Goal: Download file/media

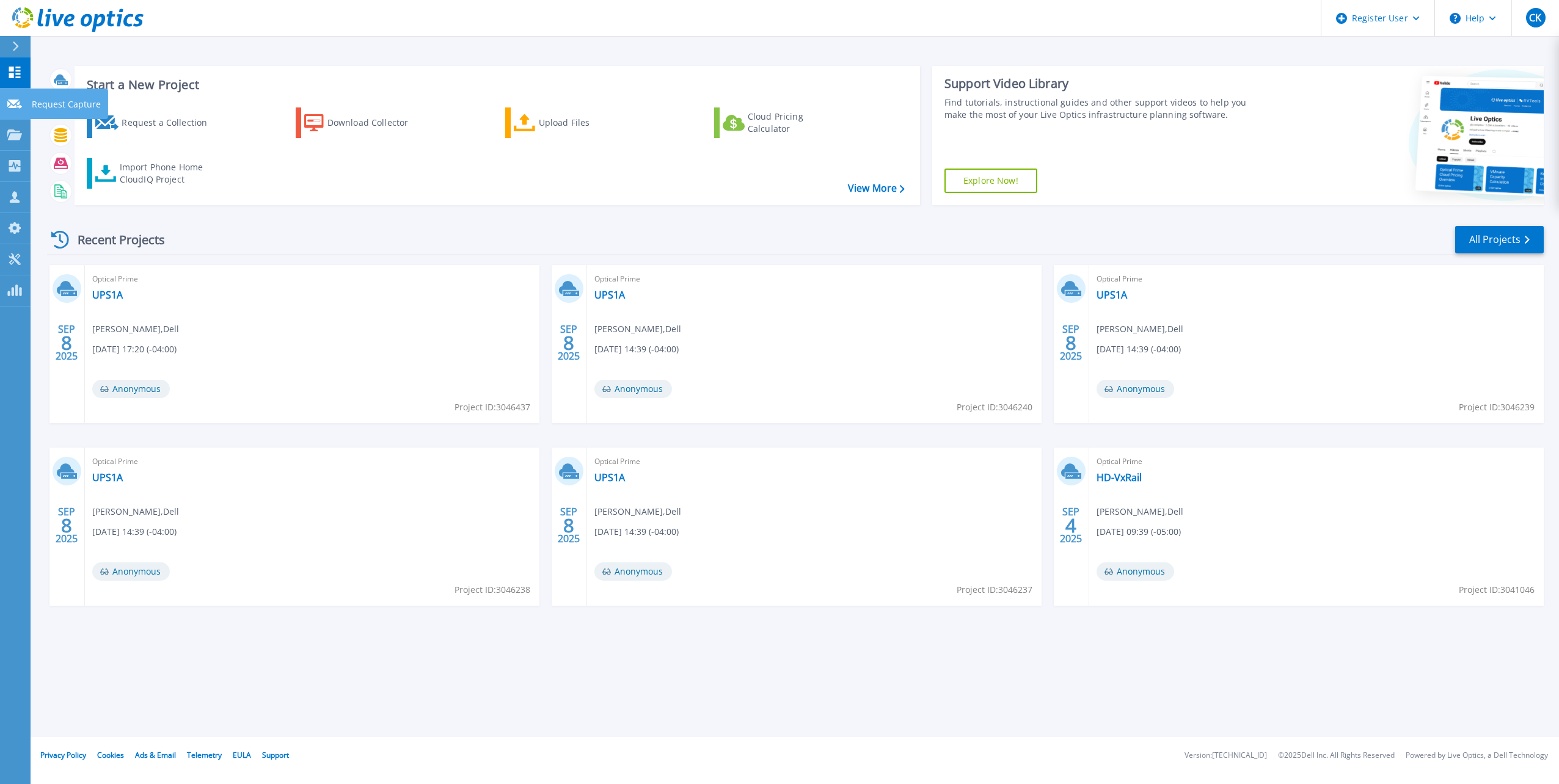
click at [45, 103] on p "Request Capture" at bounding box center [66, 104] width 69 height 32
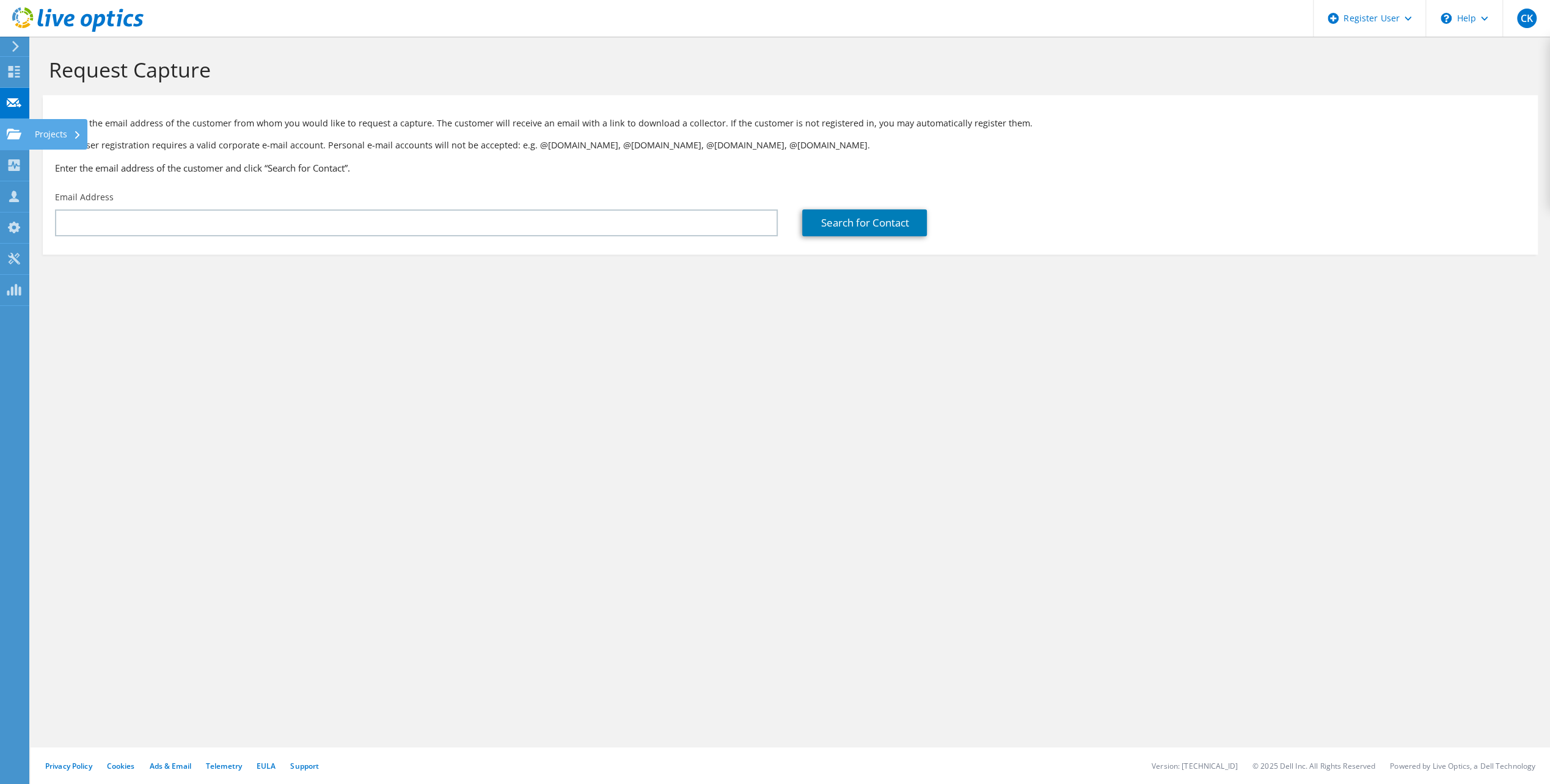
click at [54, 135] on div "Projects" at bounding box center [58, 134] width 59 height 30
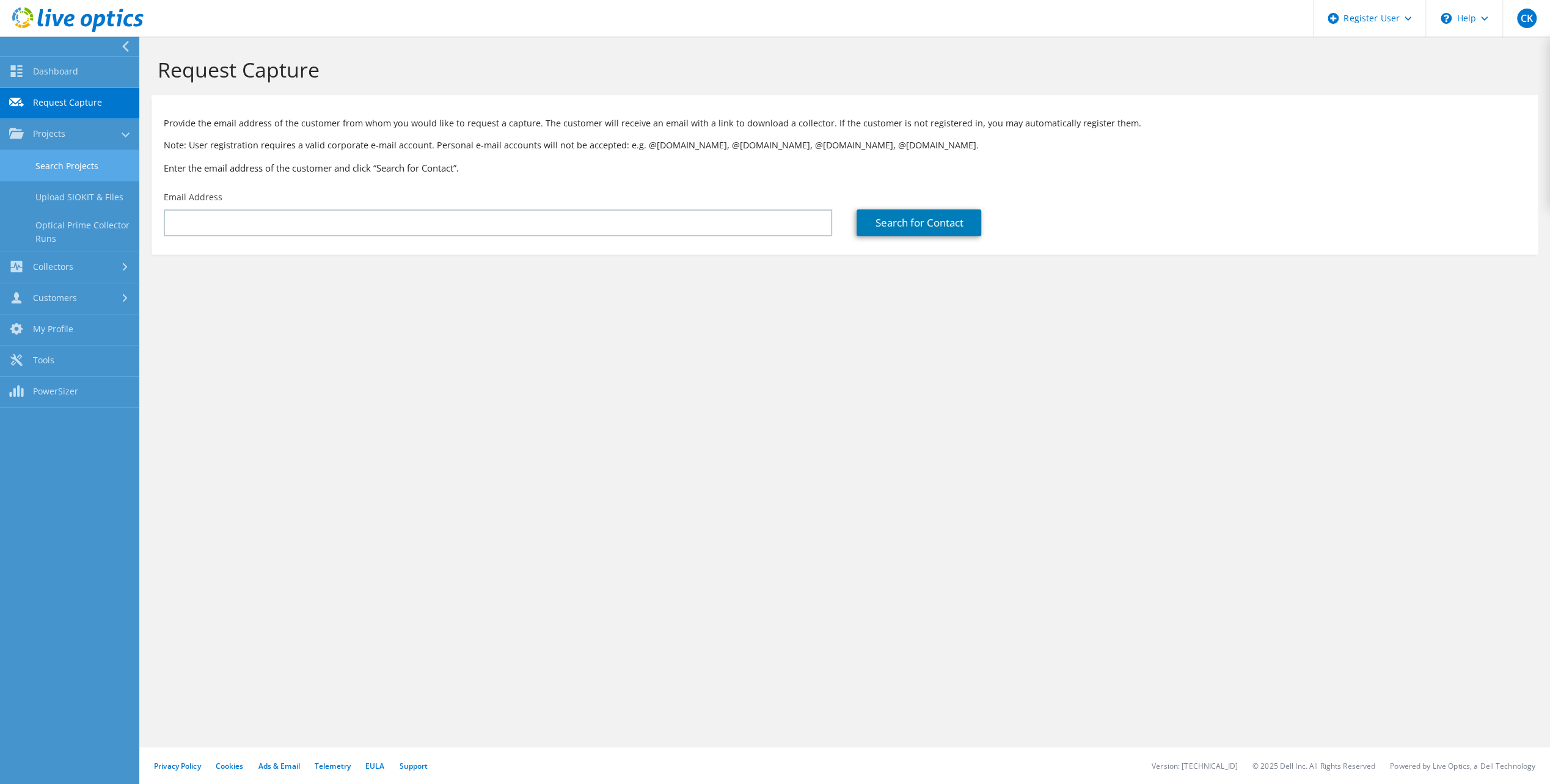
click at [74, 167] on link "Search Projects" at bounding box center [70, 166] width 139 height 31
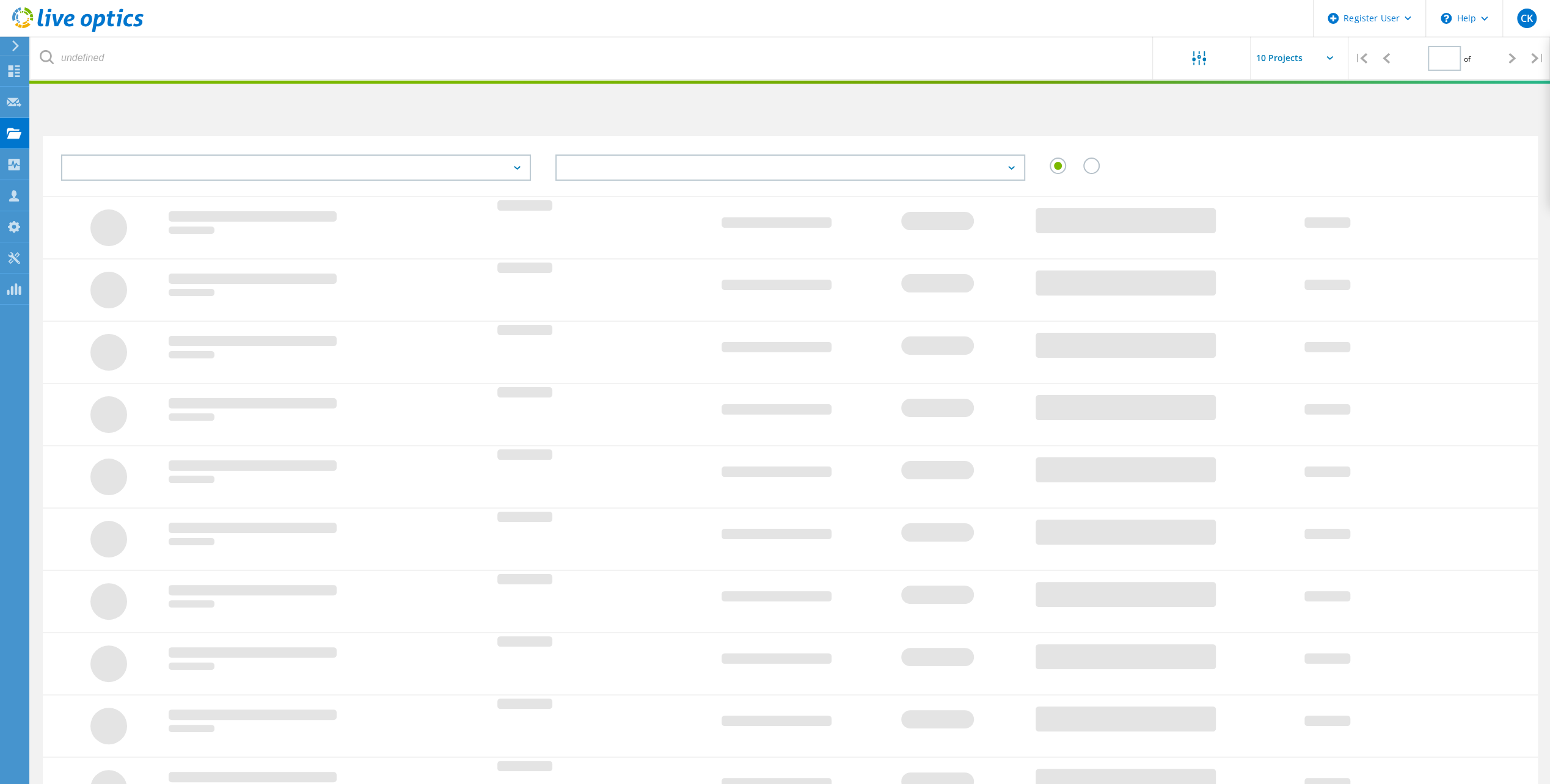
type input "1"
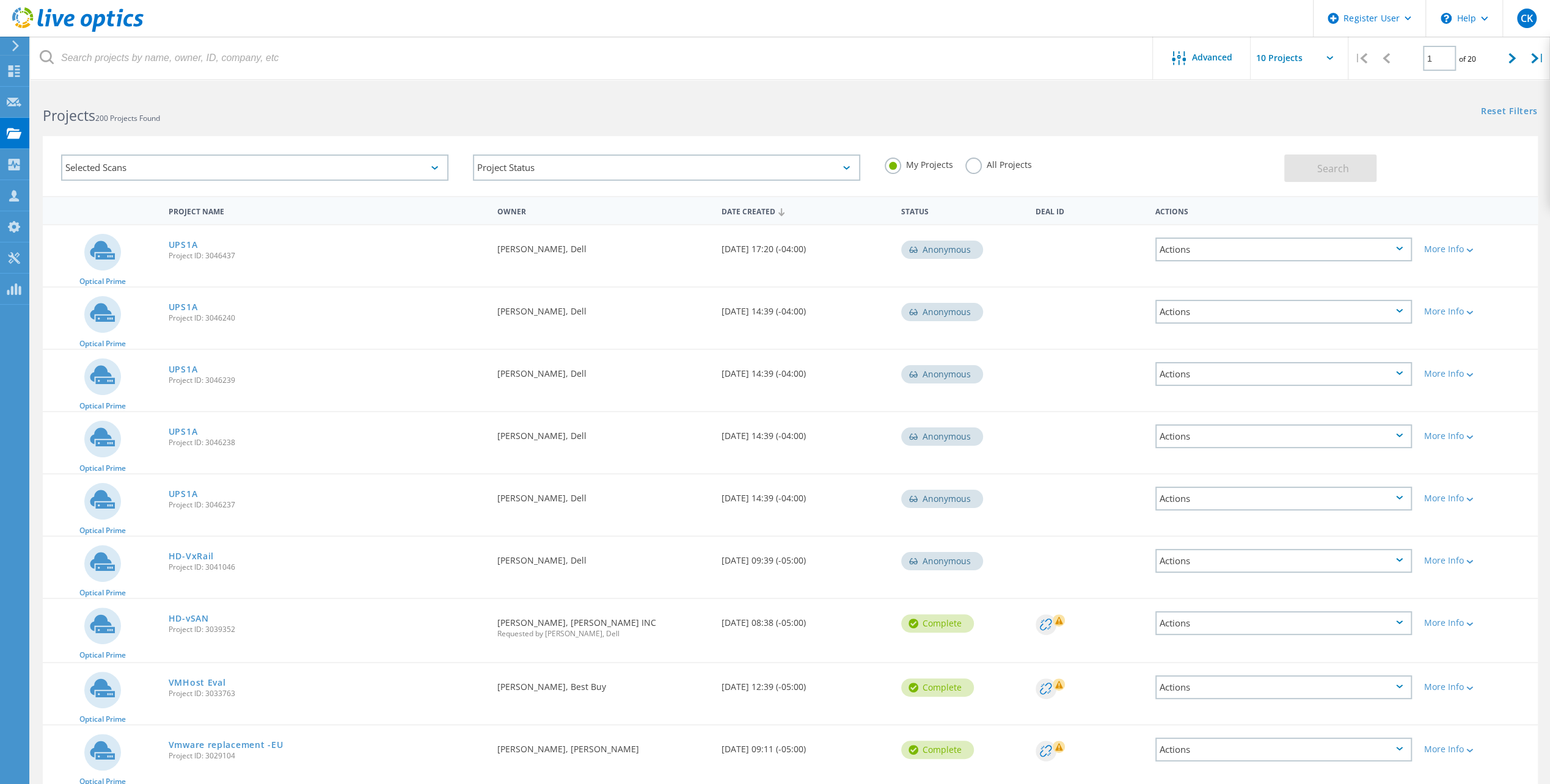
click at [972, 164] on label "All Projects" at bounding box center [998, 163] width 66 height 11
click at [0, 0] on input "All Projects" at bounding box center [0, 0] width 0 height 0
click at [1340, 170] on span "Search" at bounding box center [1333, 168] width 32 height 14
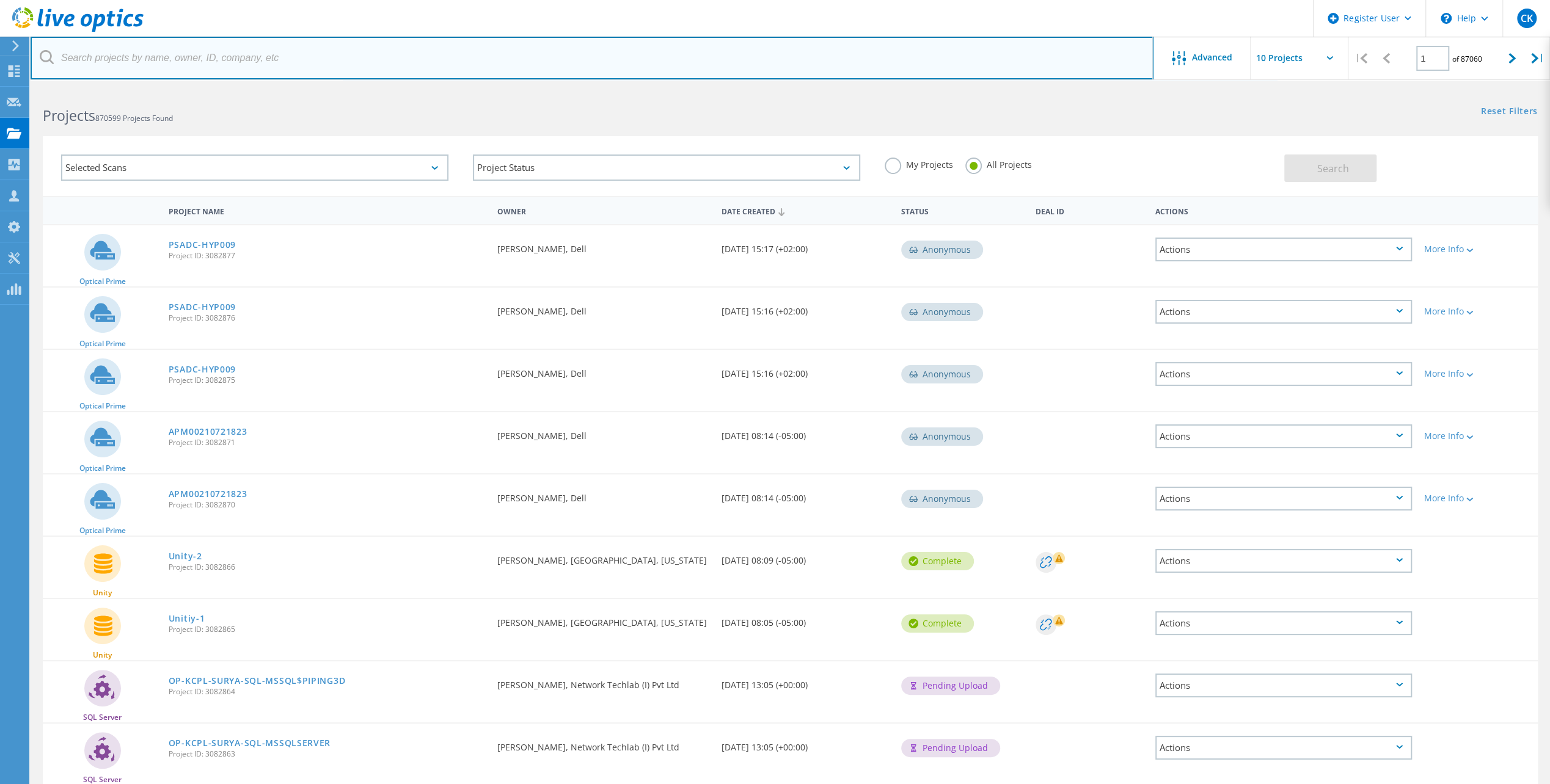
click at [135, 66] on input "text" at bounding box center [592, 57] width 1123 height 43
paste input "[EMAIL_ADDRESS][DOMAIN_NAME]"
type input "[EMAIL_ADDRESS][DOMAIN_NAME]"
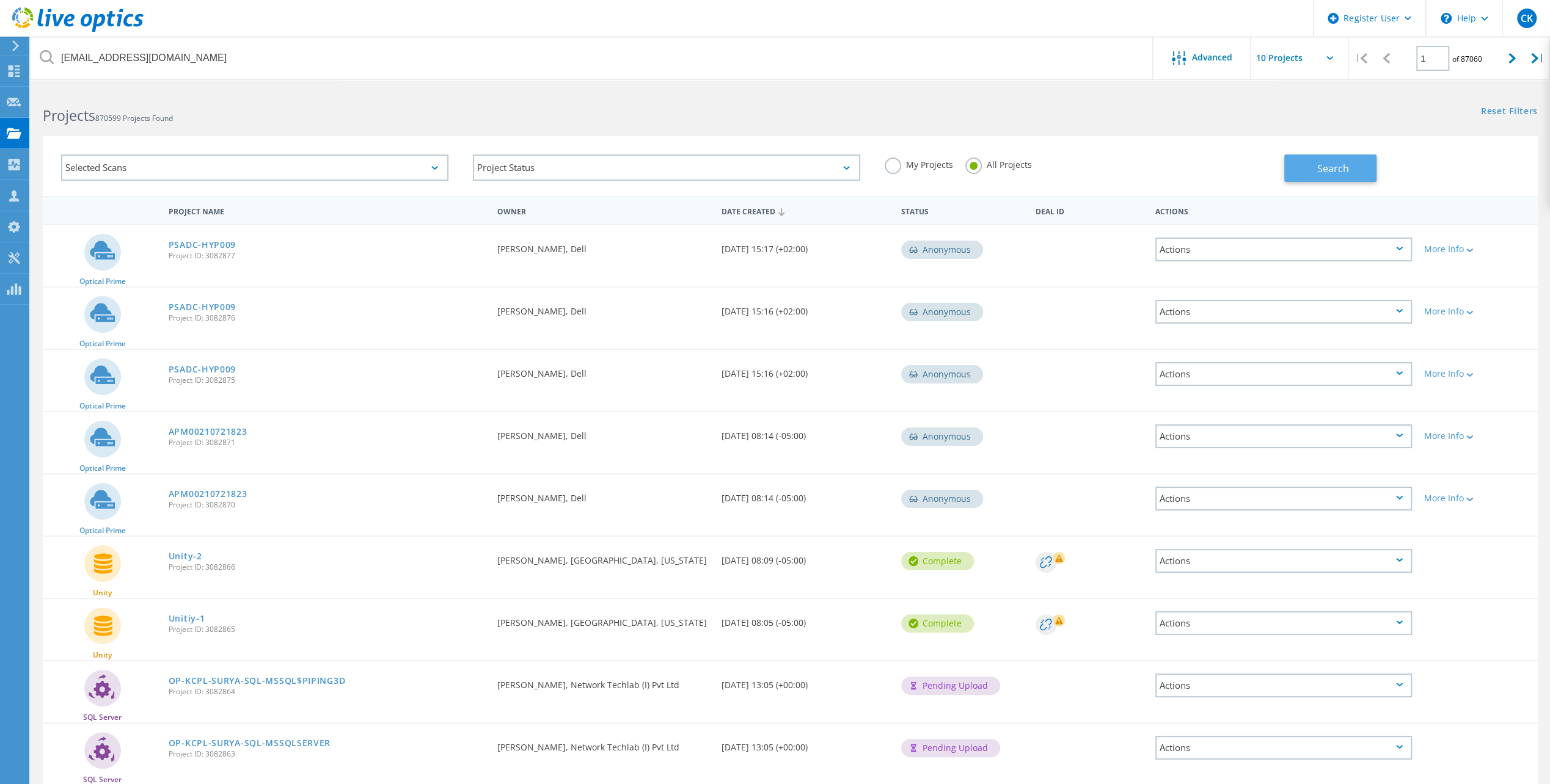
click at [1346, 168] on span "Search" at bounding box center [1333, 168] width 32 height 14
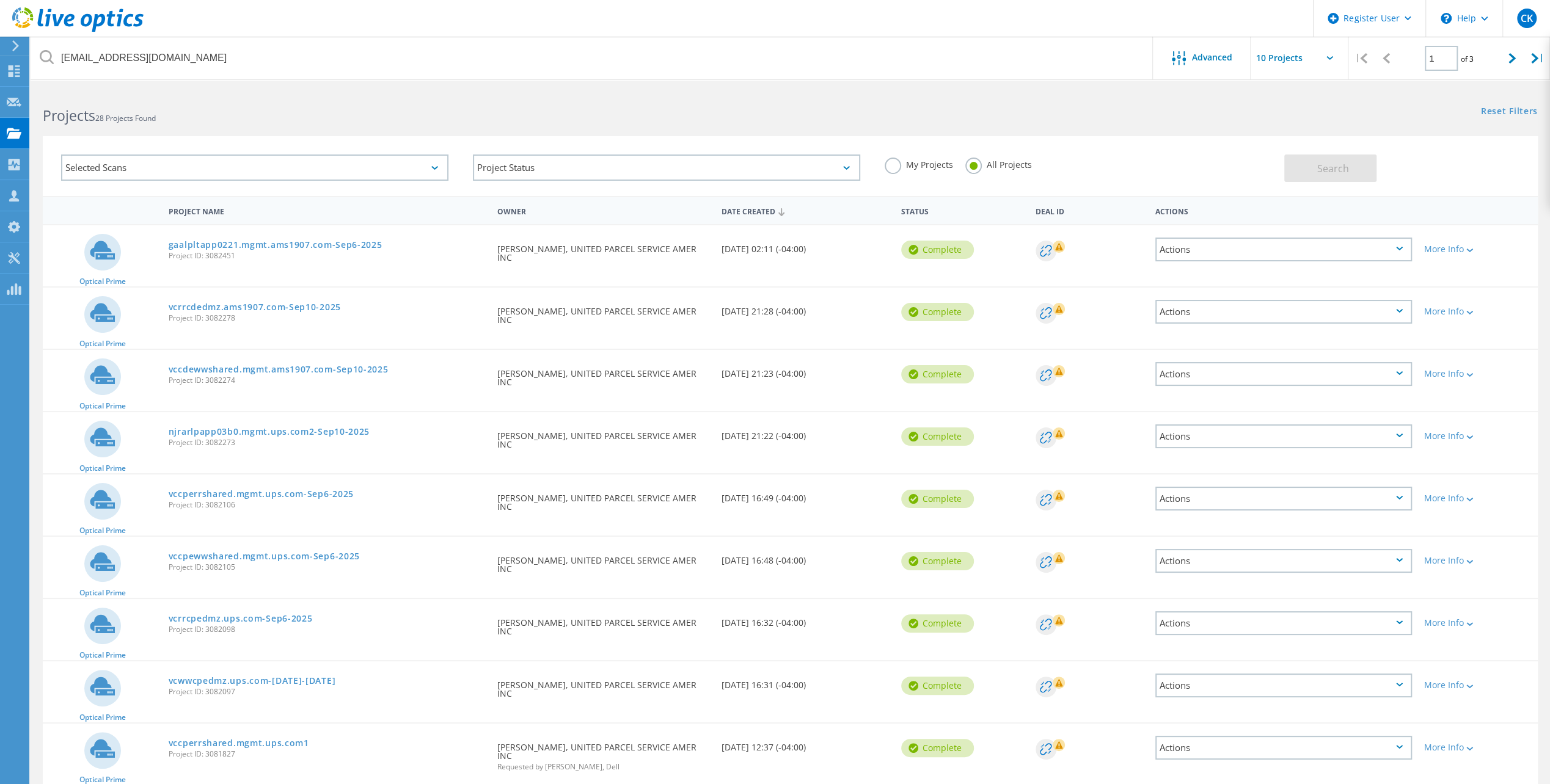
click at [1333, 51] on input "text" at bounding box center [1312, 57] width 123 height 43
click at [1292, 108] on div "Show 20 Projects" at bounding box center [1312, 110] width 121 height 20
type input "Show 20 Projects"
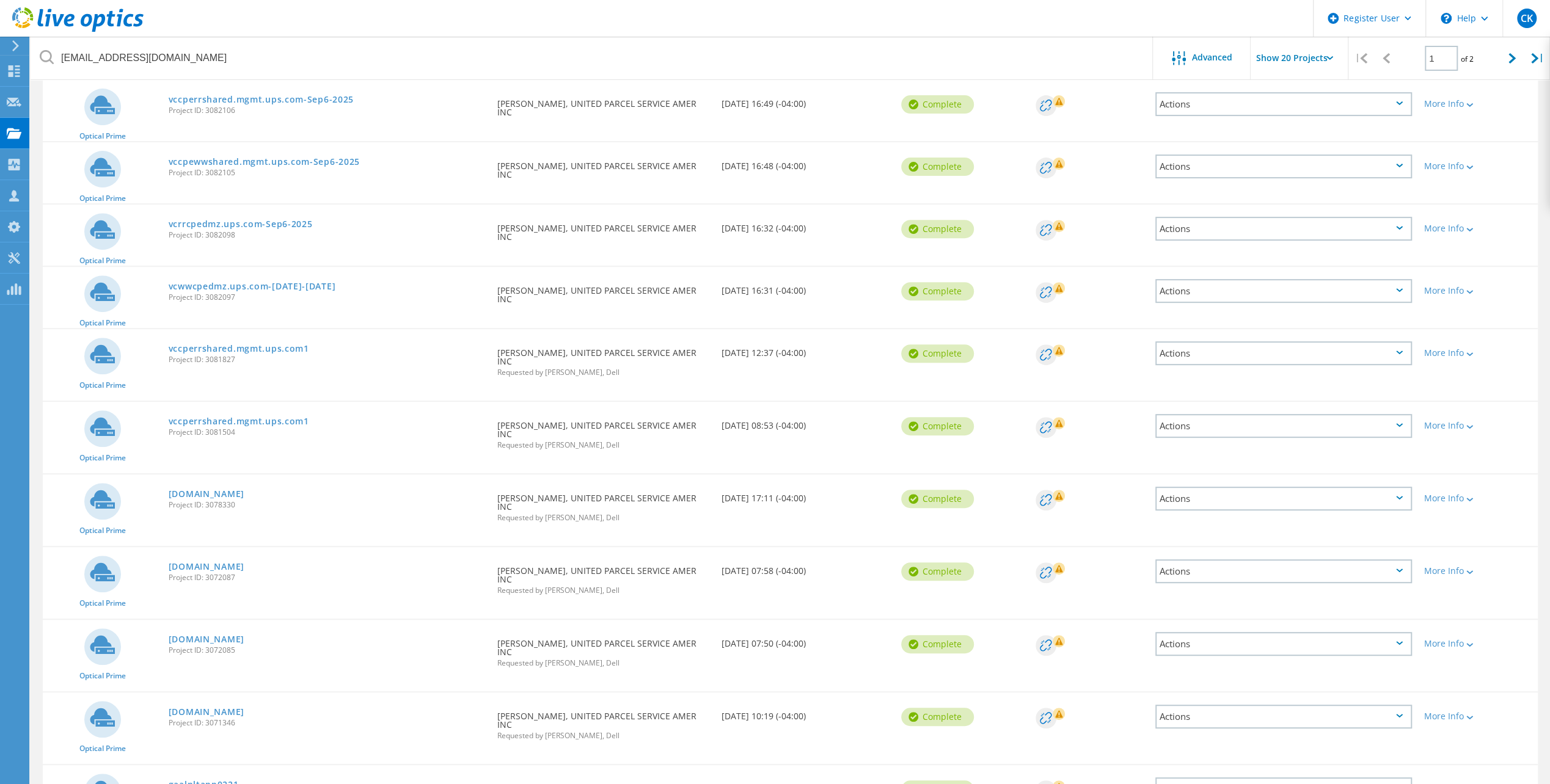
scroll to position [367, 0]
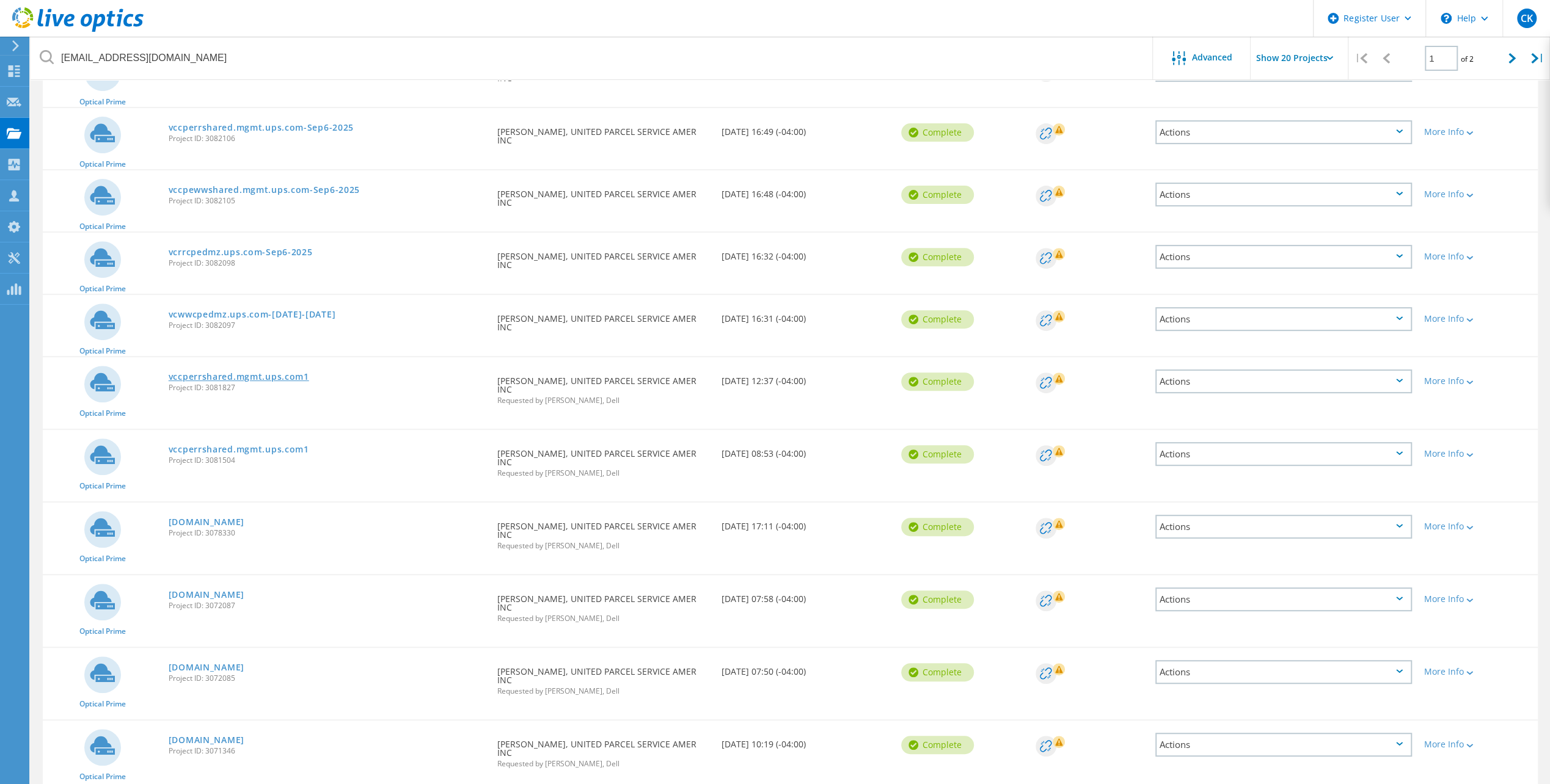
click at [286, 373] on link "vccperrshared.mgmt.ups.com1" at bounding box center [239, 377] width 141 height 9
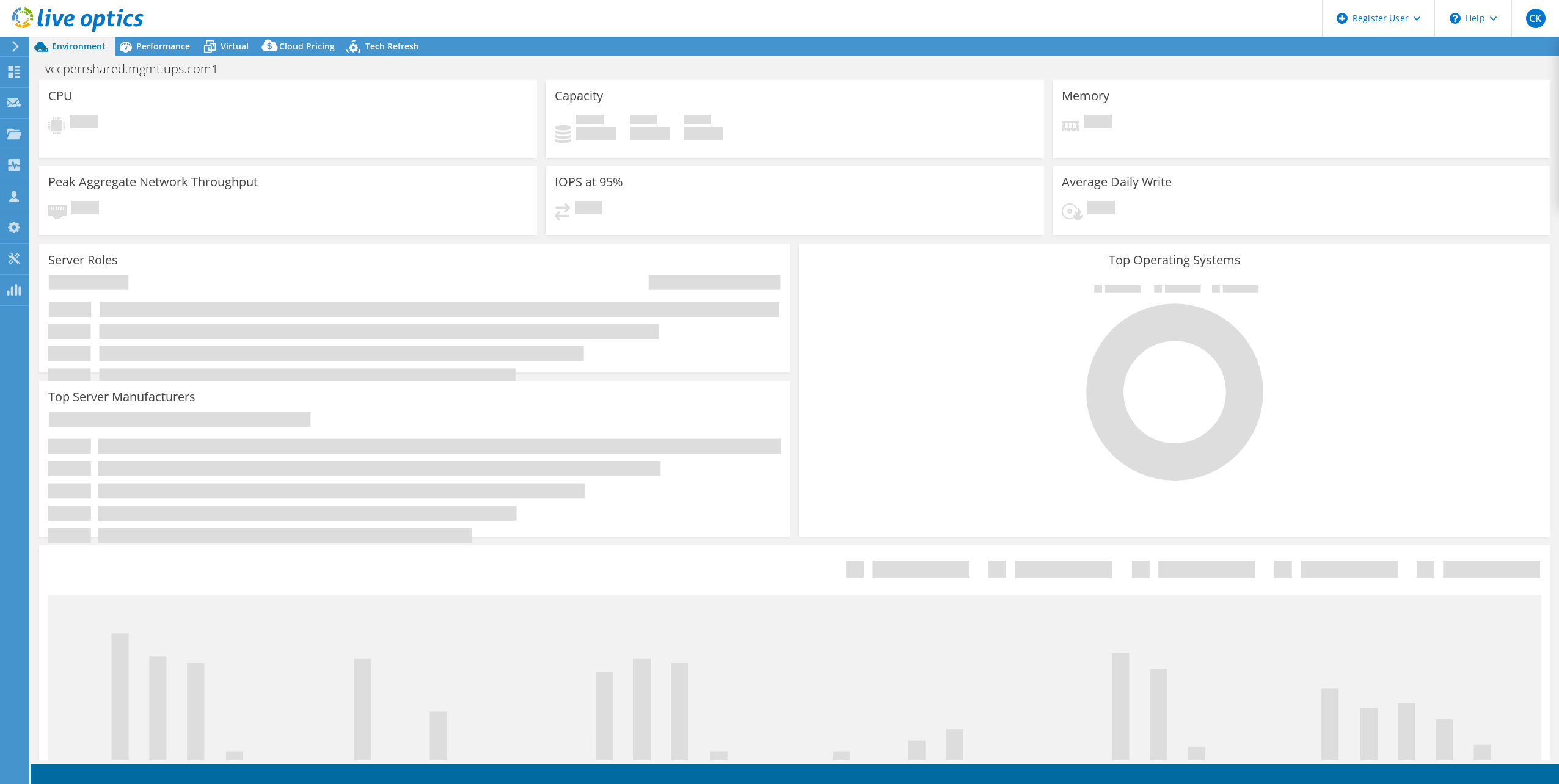
select select "USD"
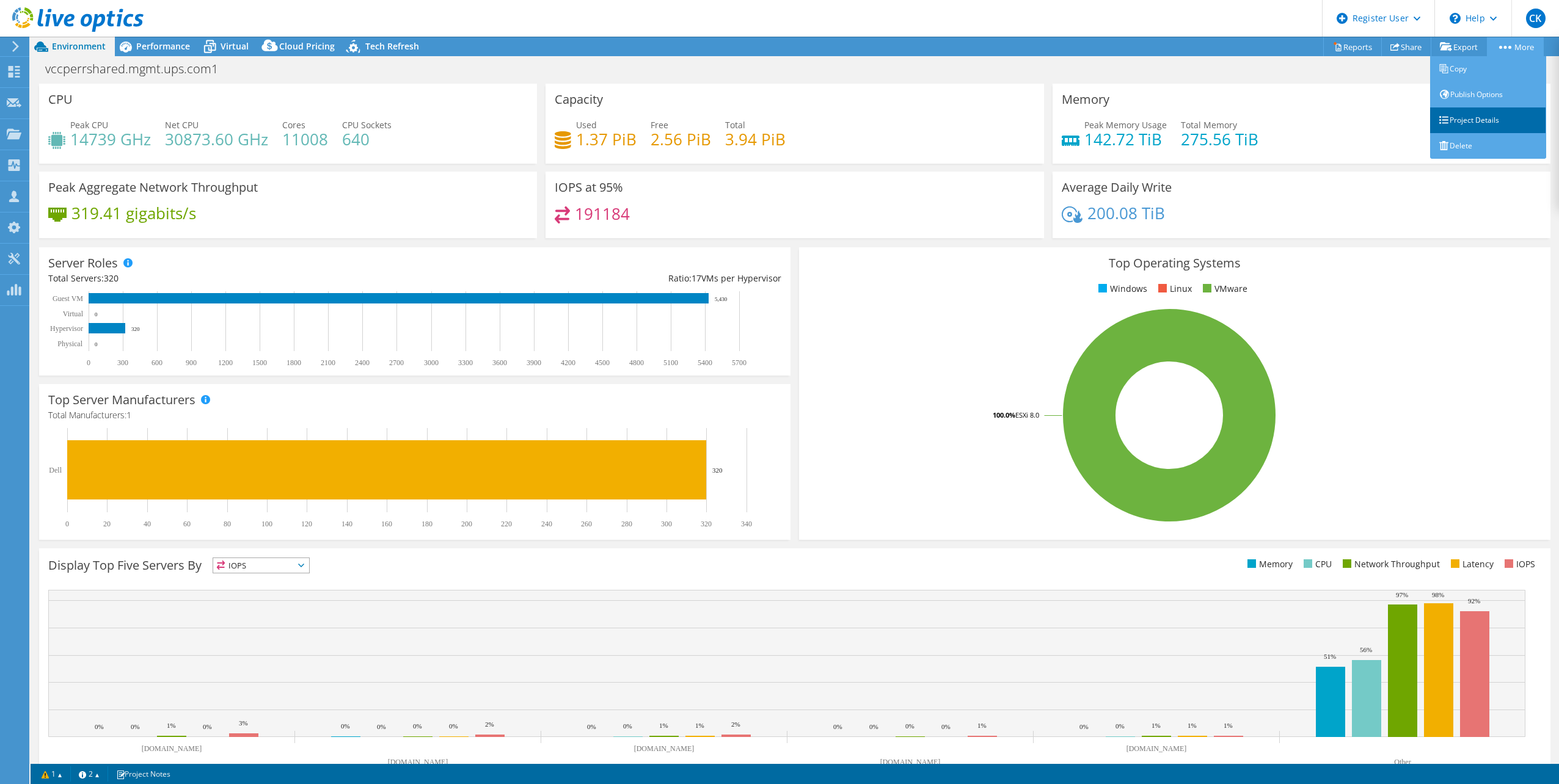
click at [1464, 118] on link "Project Details" at bounding box center [1488, 120] width 116 height 26
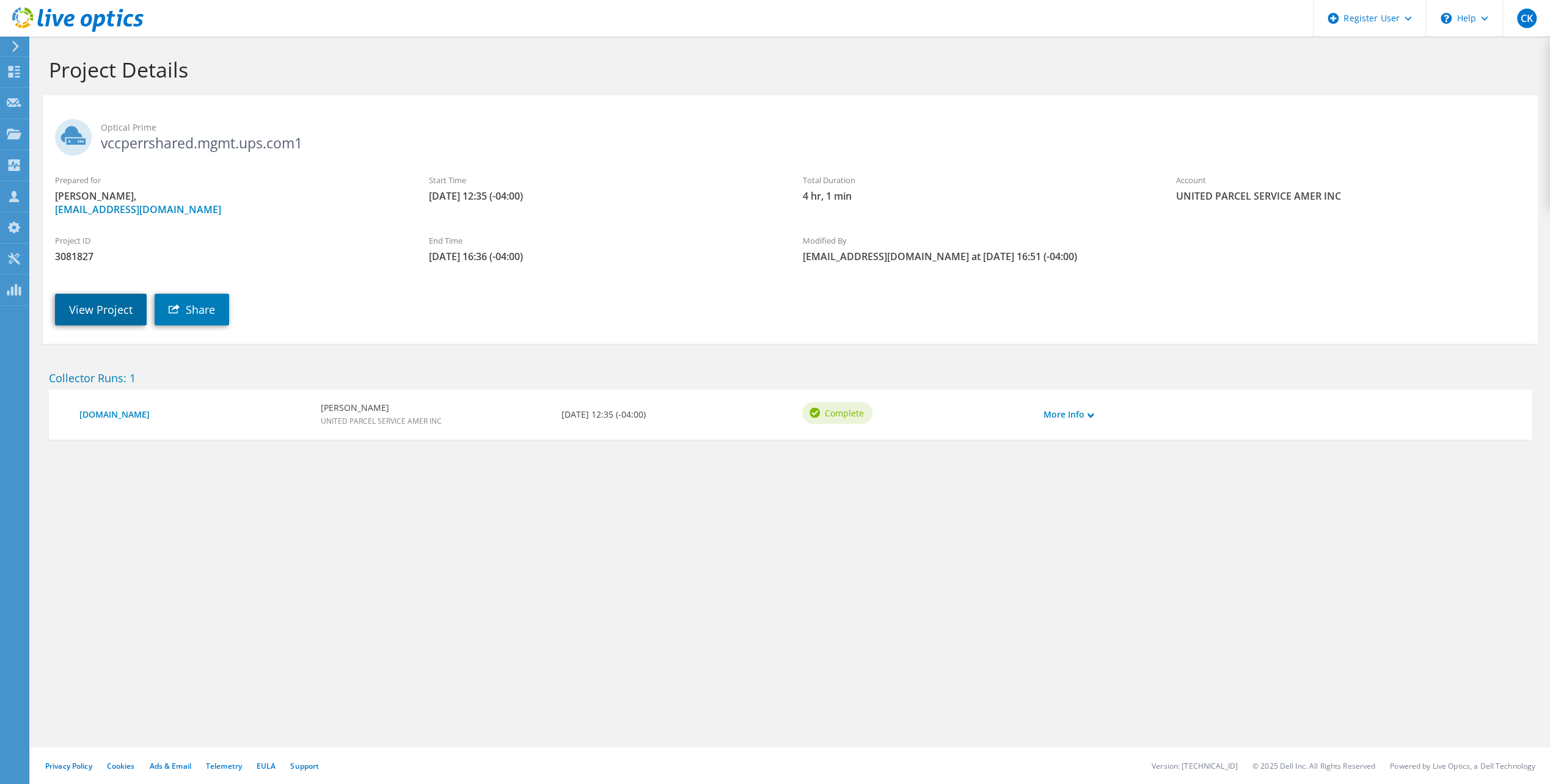
click at [105, 308] on link "View Project" at bounding box center [100, 309] width 91 height 32
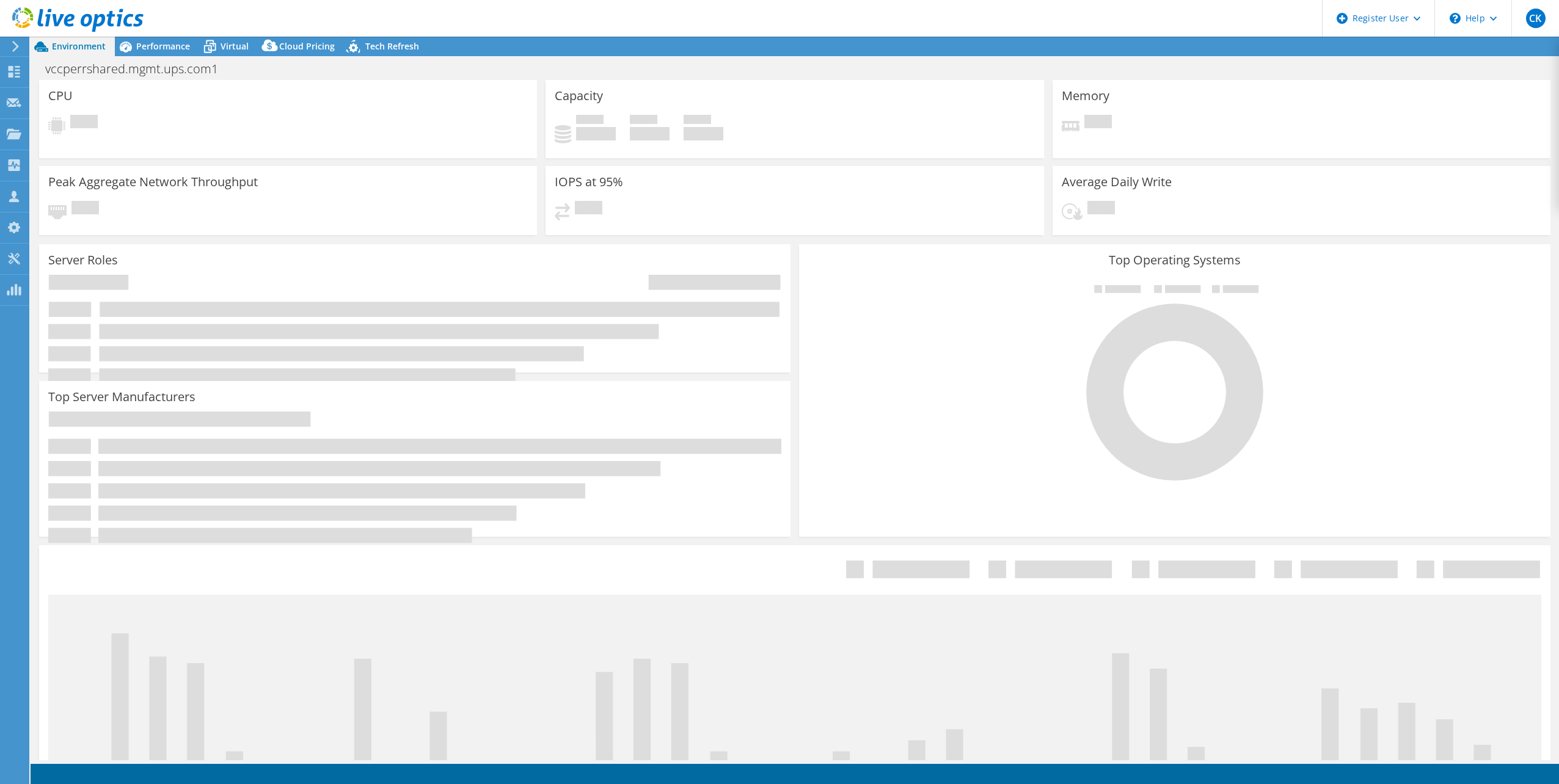
select select "USD"
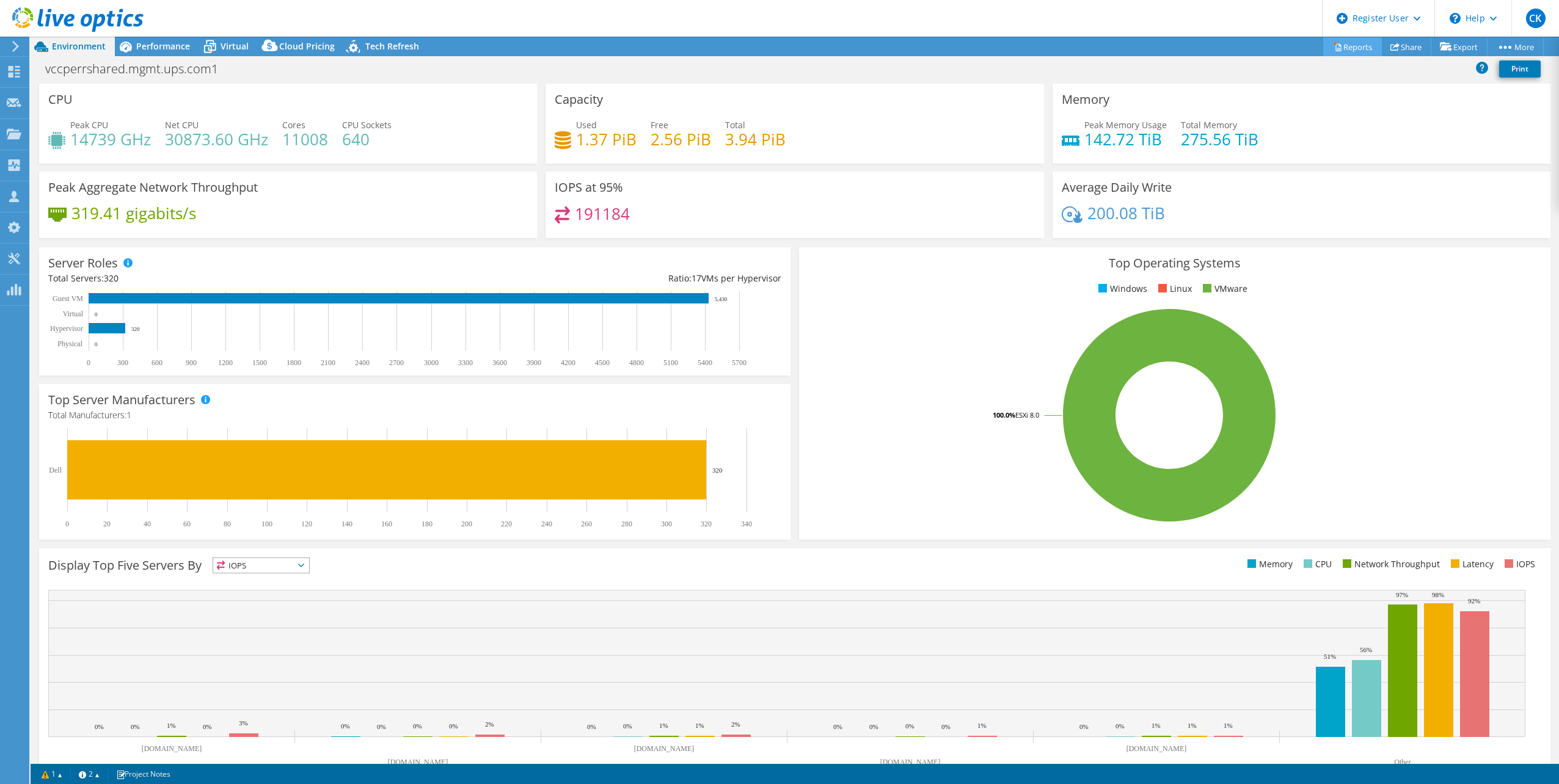
click at [1352, 45] on link "Reports" at bounding box center [1352, 47] width 59 height 19
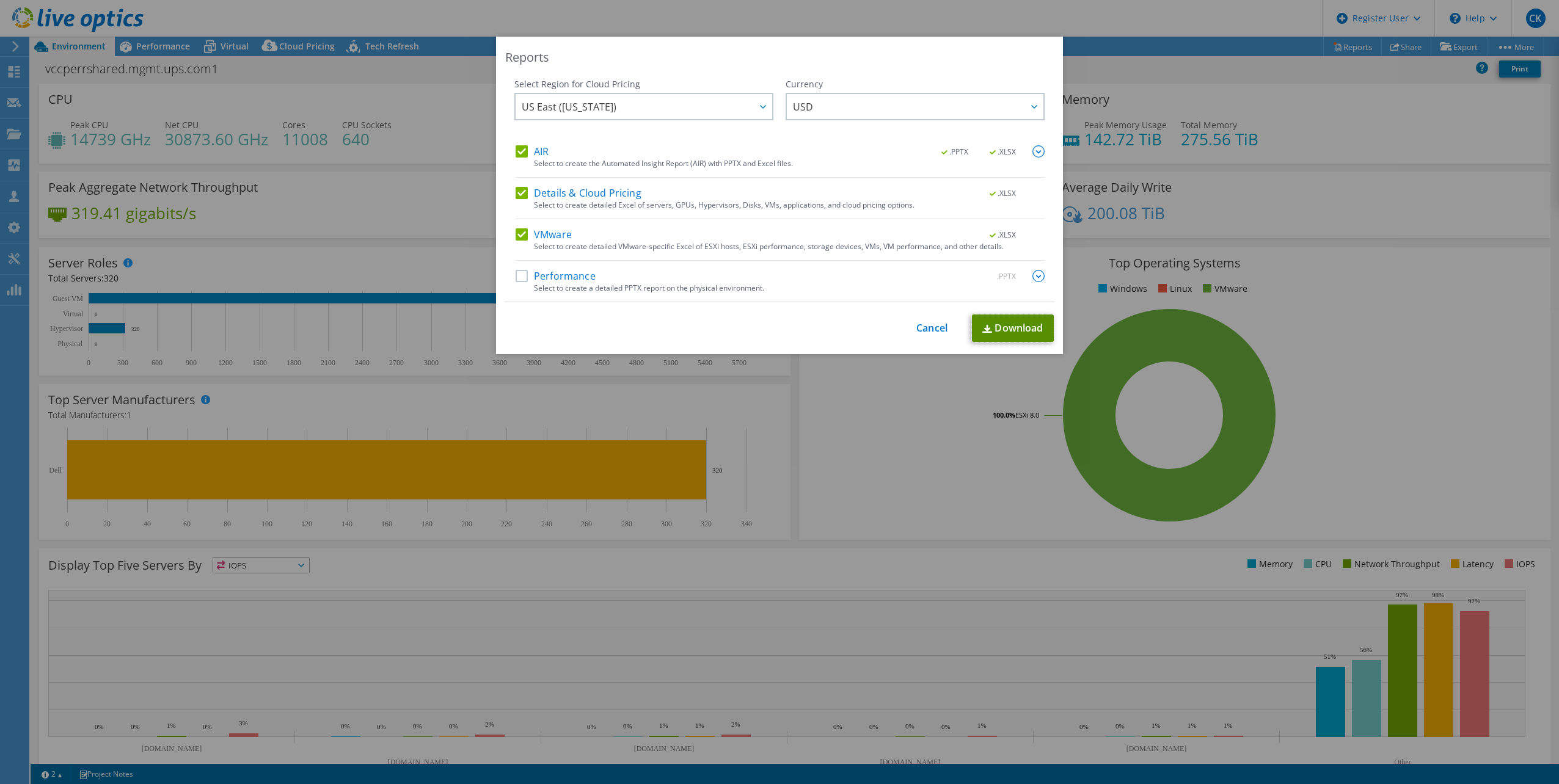
click at [1013, 327] on link "Download" at bounding box center [1012, 328] width 82 height 28
click at [933, 330] on link "Cancel" at bounding box center [932, 328] width 31 height 11
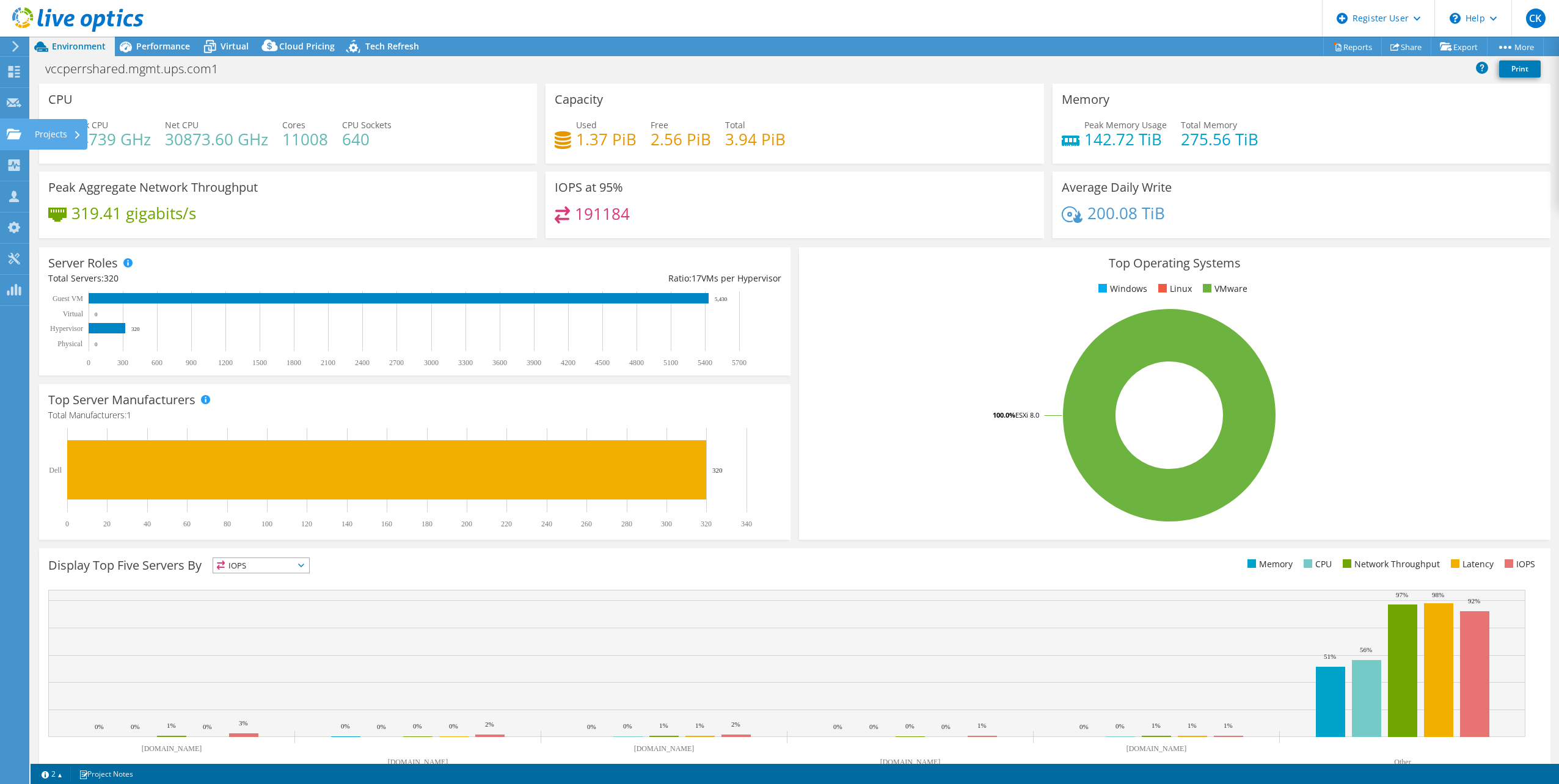
click at [75, 137] on icon at bounding box center [77, 135] width 5 height 8
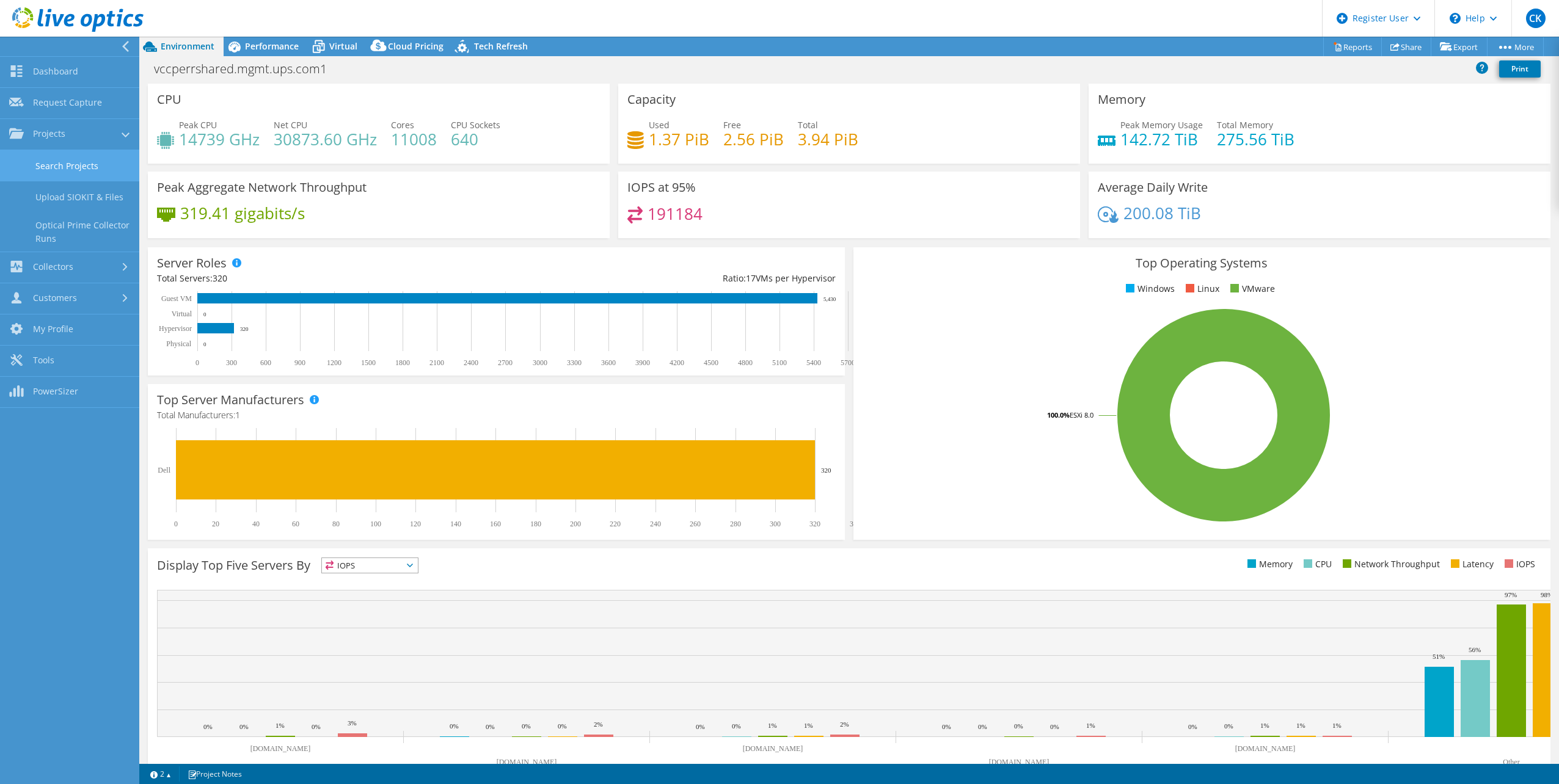
click at [78, 162] on link "Search Projects" at bounding box center [70, 166] width 139 height 31
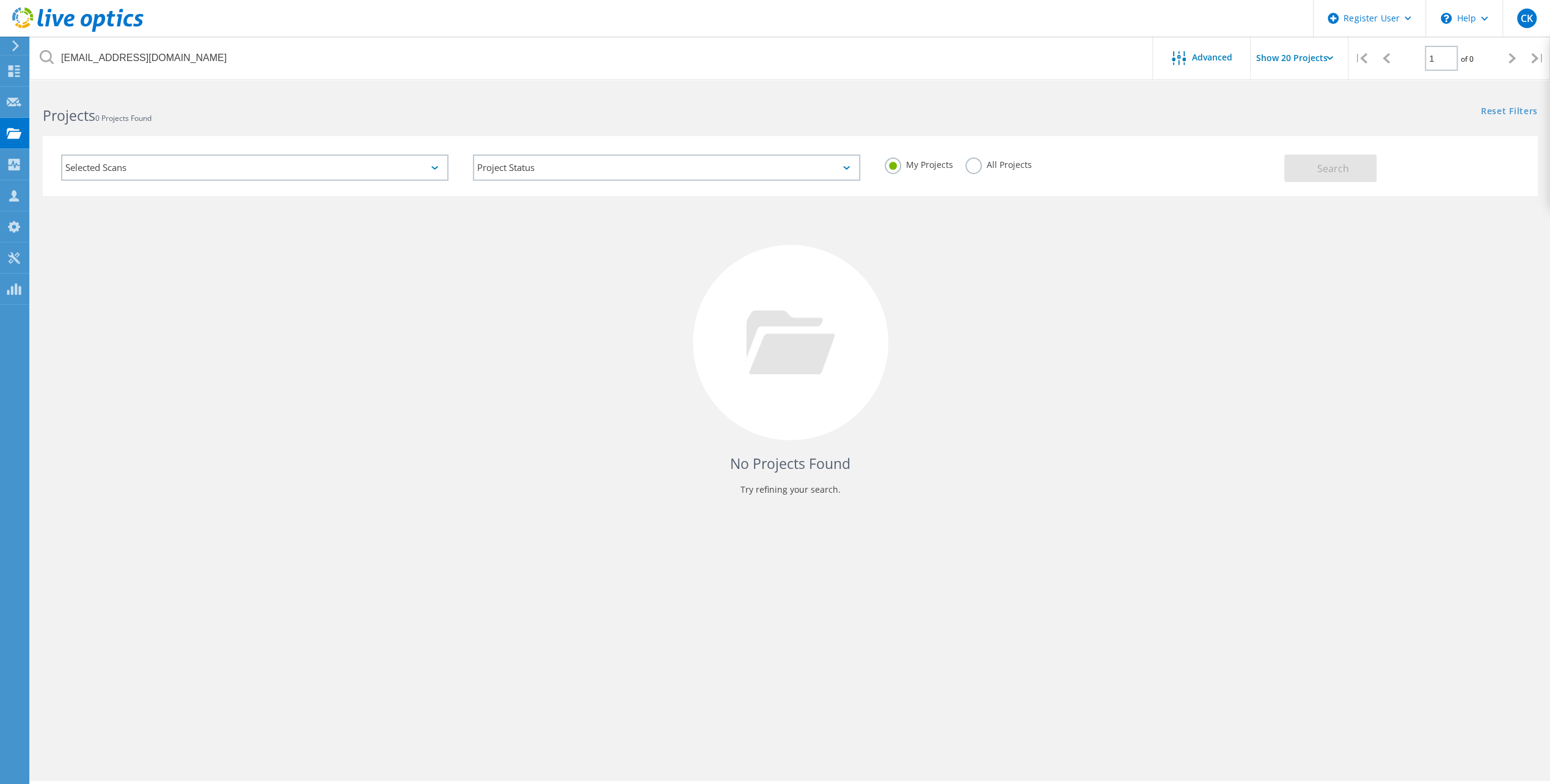
drag, startPoint x: 968, startPoint y: 171, endPoint x: 977, endPoint y: 172, distance: 9.1
click at [968, 169] on label "All Projects" at bounding box center [998, 163] width 66 height 11
click at [0, 0] on input "All Projects" at bounding box center [0, 0] width 0 height 0
click at [1327, 171] on span "Search" at bounding box center [1333, 168] width 32 height 14
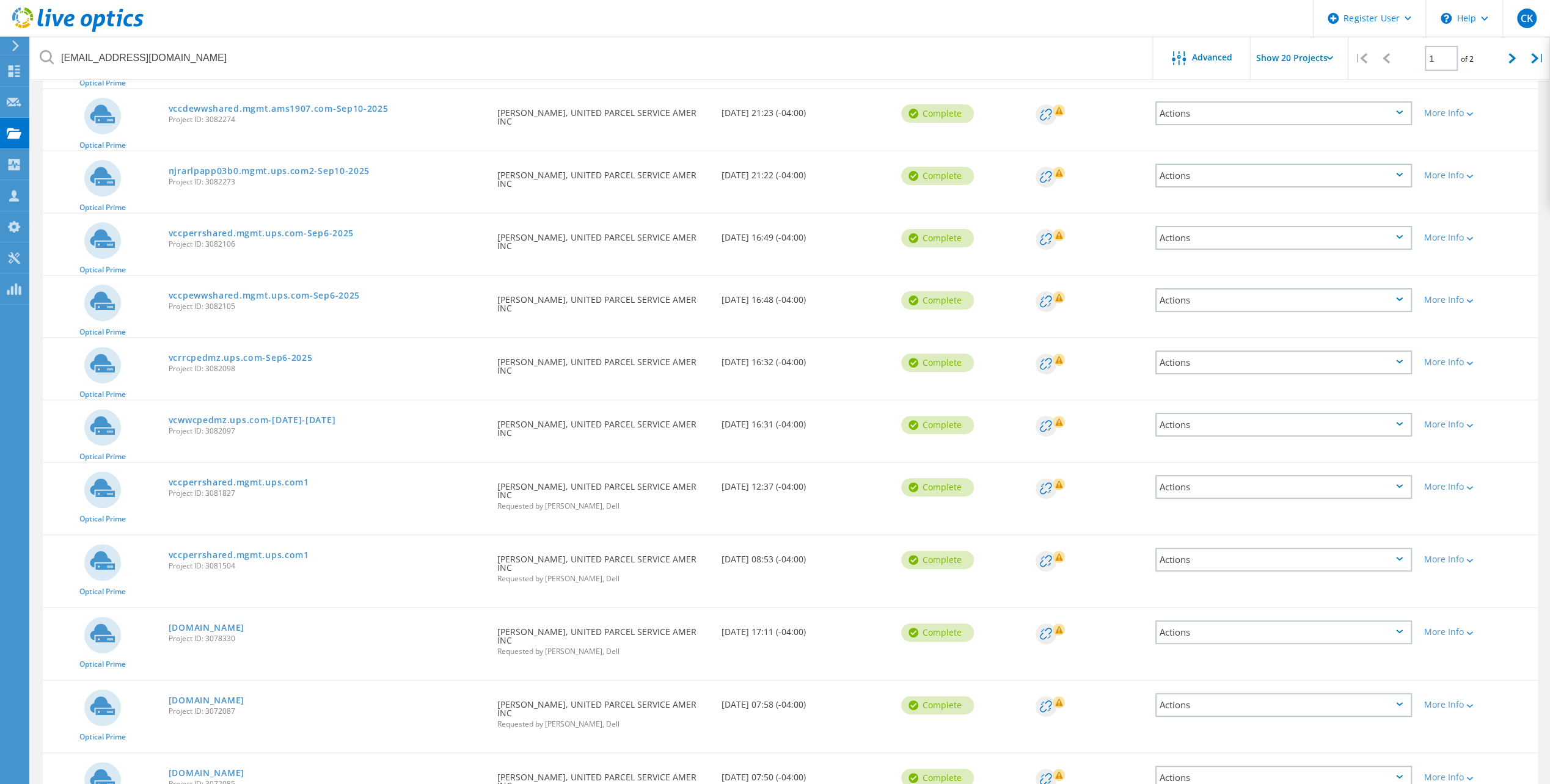
scroll to position [244, 0]
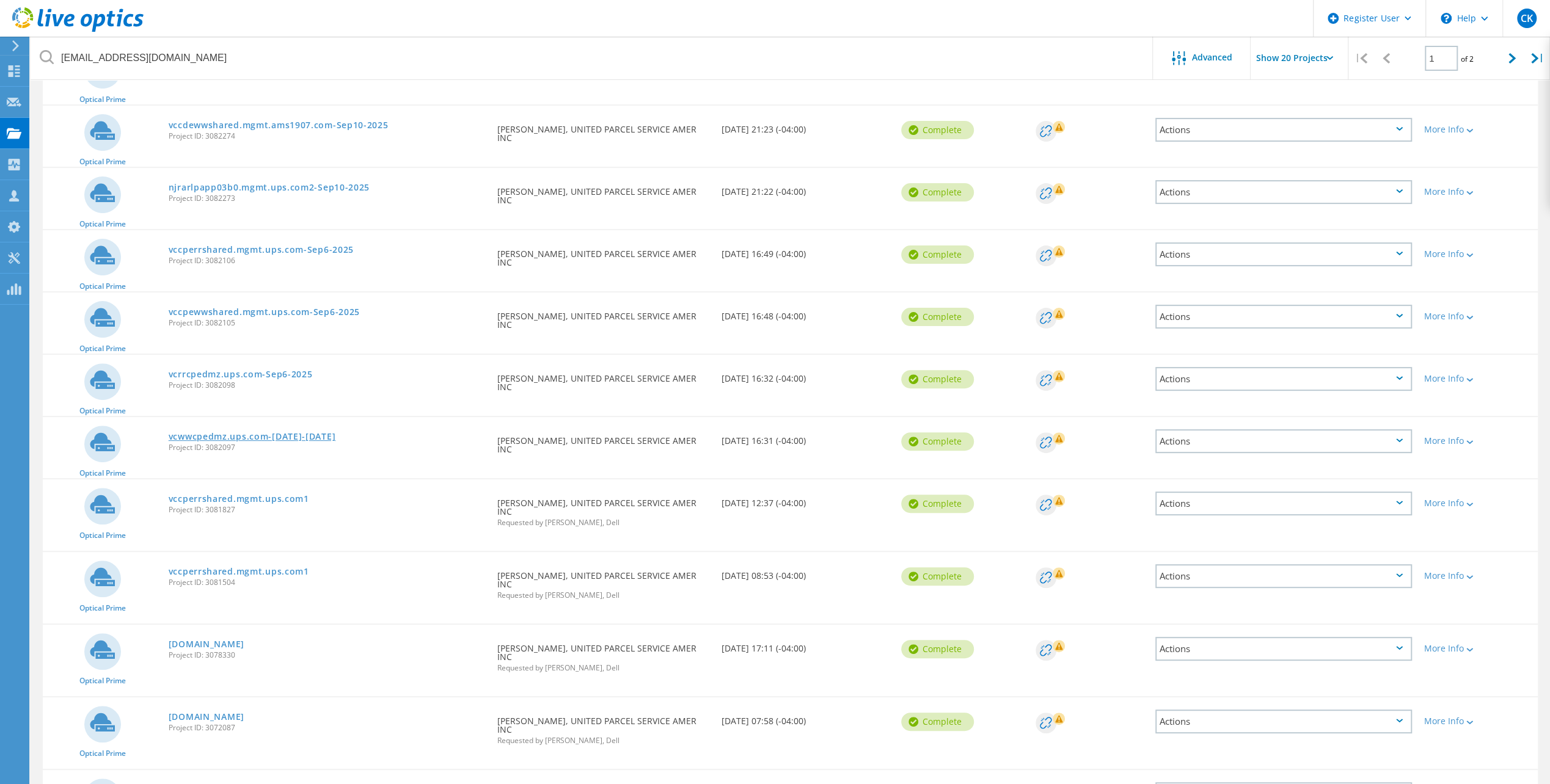
click at [276, 437] on link "vcwwcpedmz.ups.com-[DATE]-[DATE]" at bounding box center [252, 436] width 167 height 9
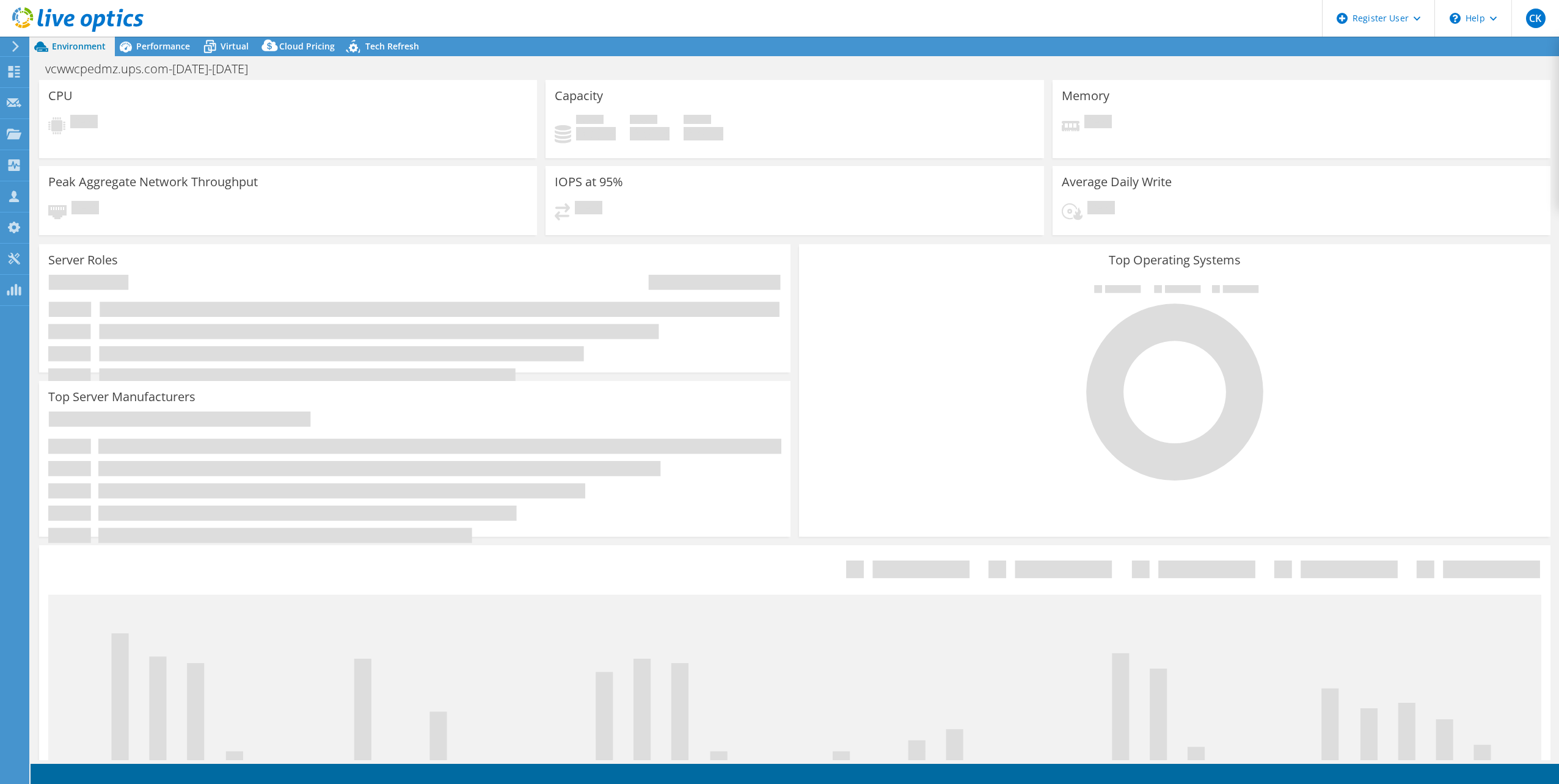
select select "USD"
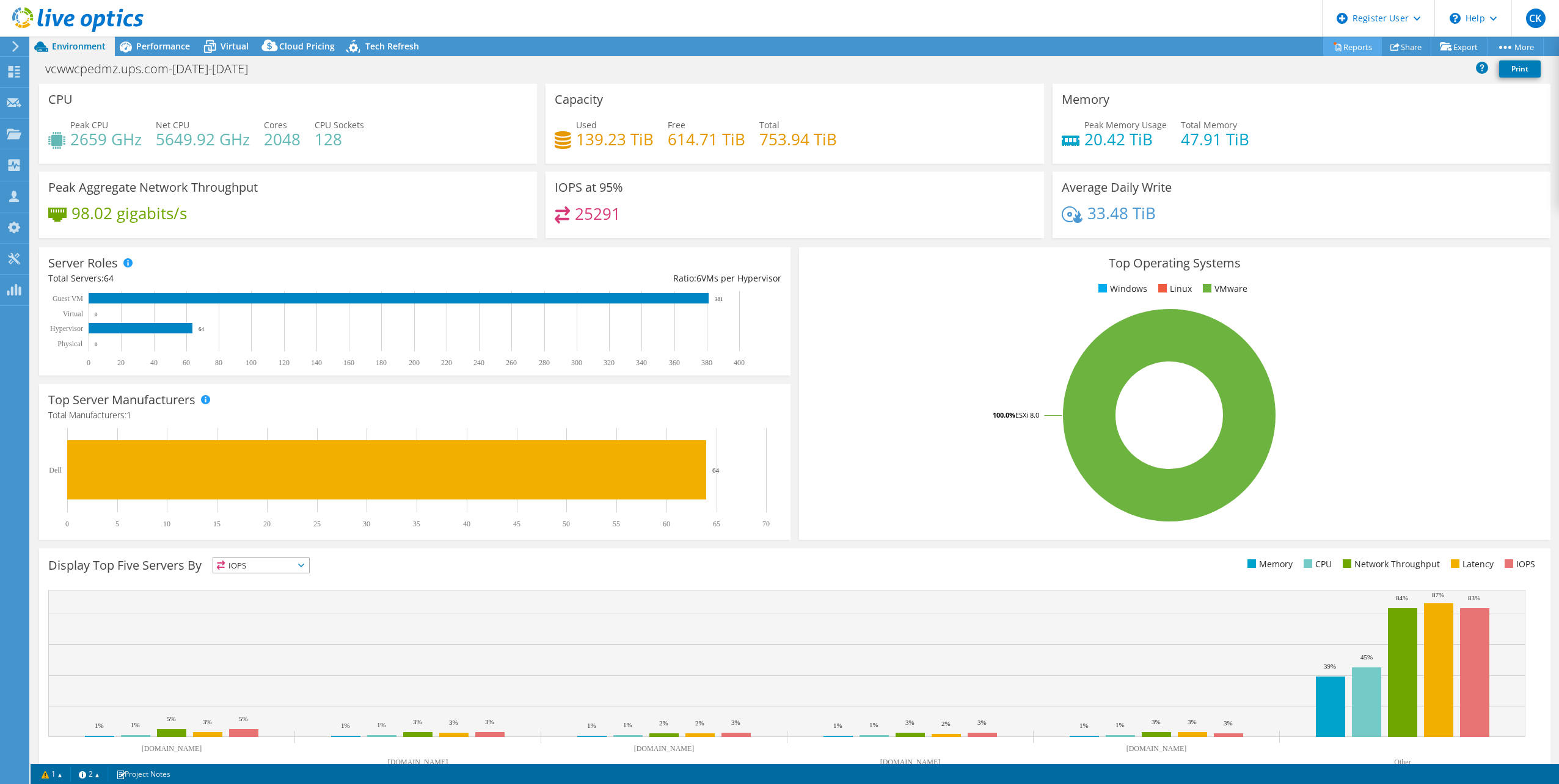
click at [1349, 47] on link "Reports" at bounding box center [1352, 47] width 59 height 19
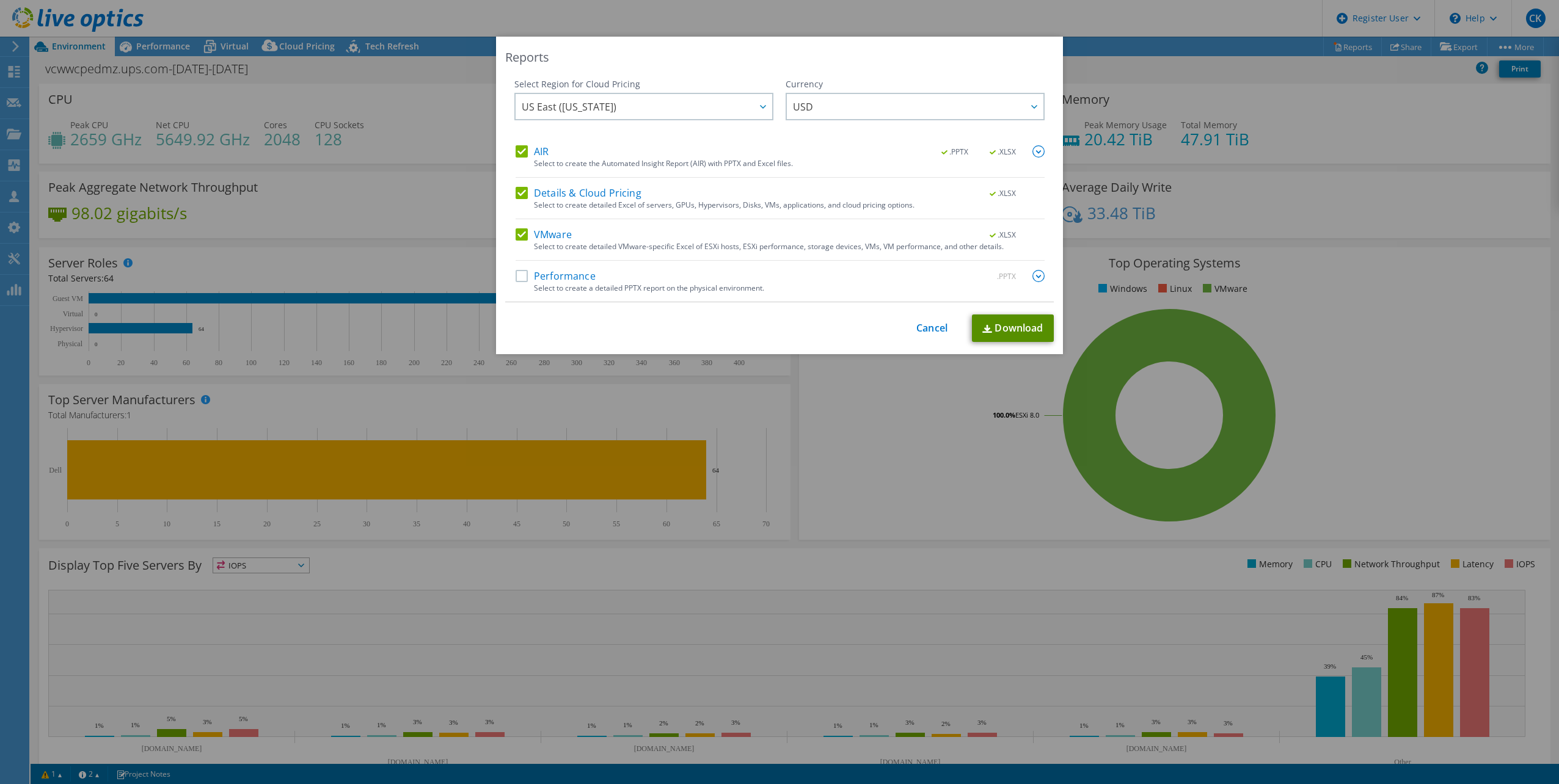
click at [1004, 327] on link "Download" at bounding box center [1012, 328] width 82 height 28
click at [925, 325] on link "Cancel" at bounding box center [932, 328] width 31 height 11
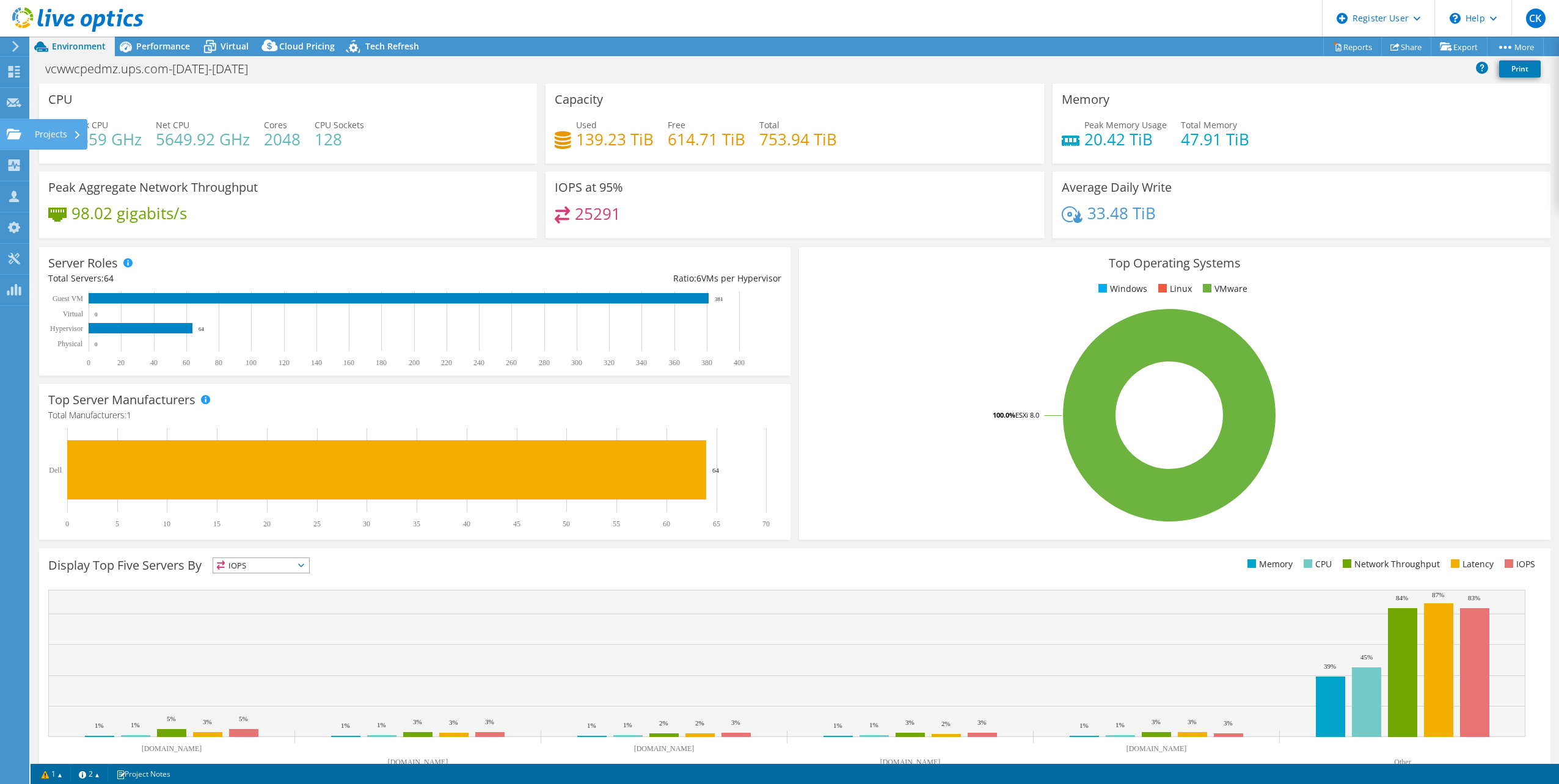
click at [67, 137] on div "Projects" at bounding box center [58, 134] width 59 height 30
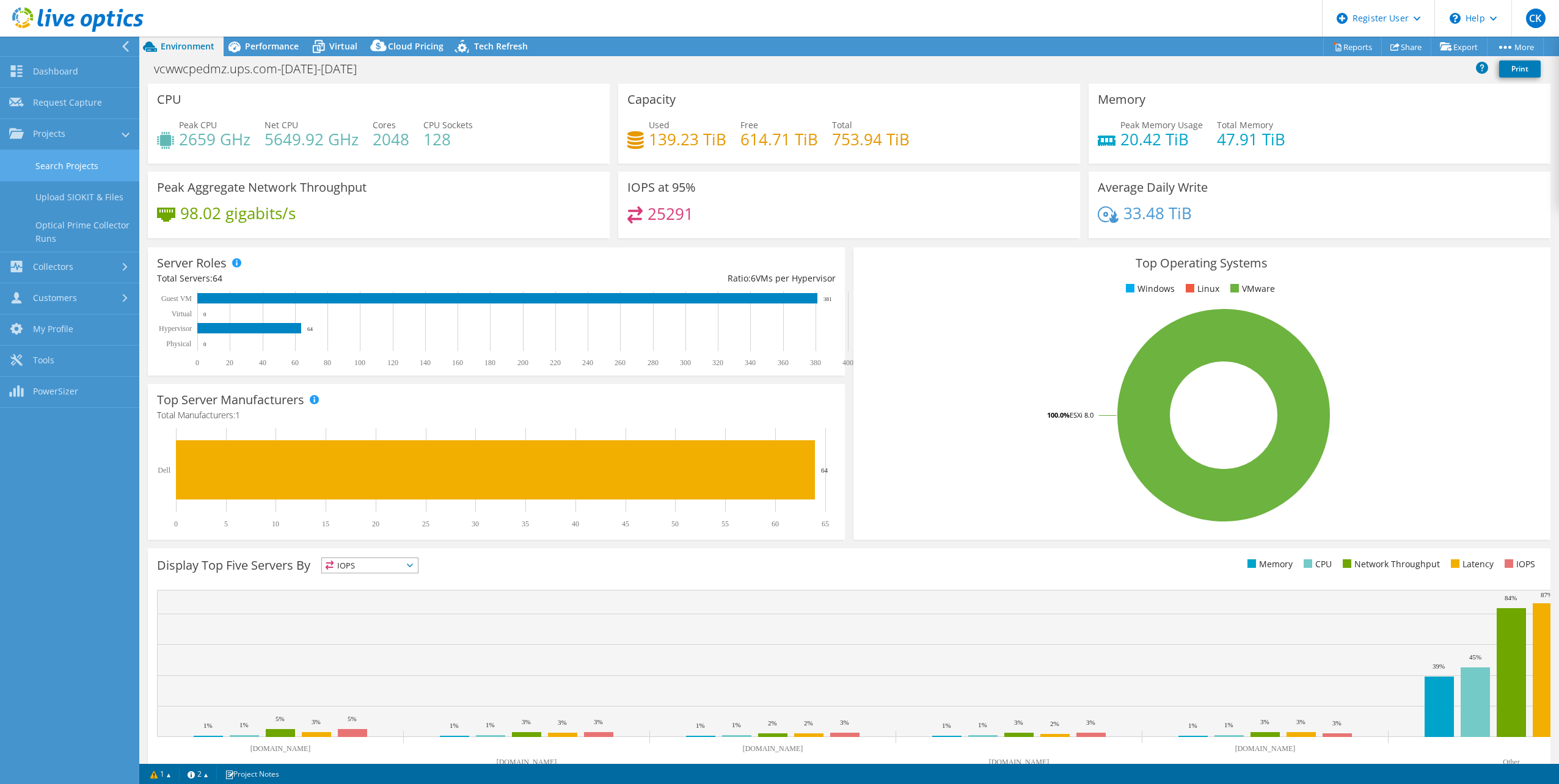
click at [76, 167] on link "Search Projects" at bounding box center [70, 166] width 139 height 31
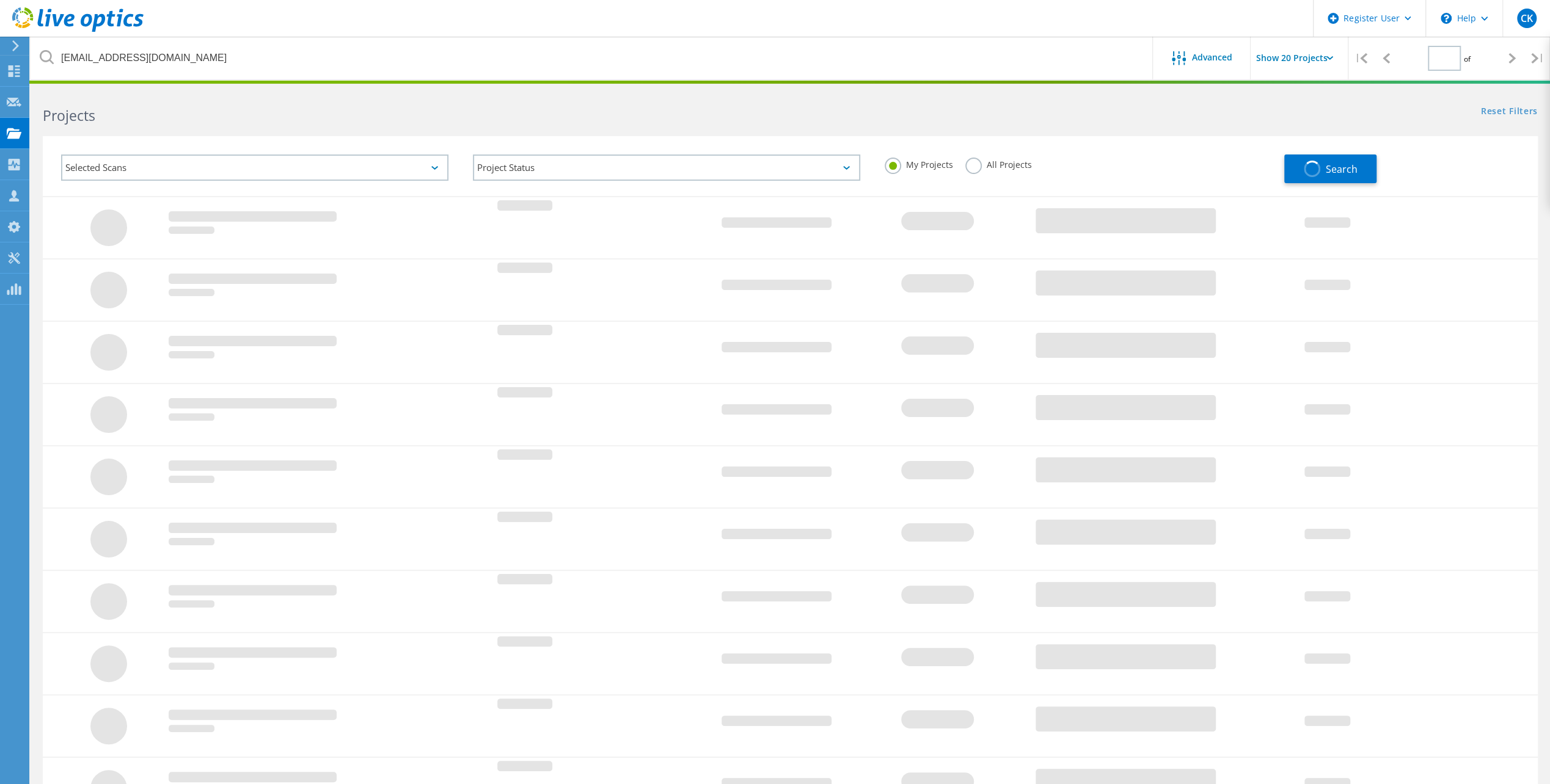
type input "1"
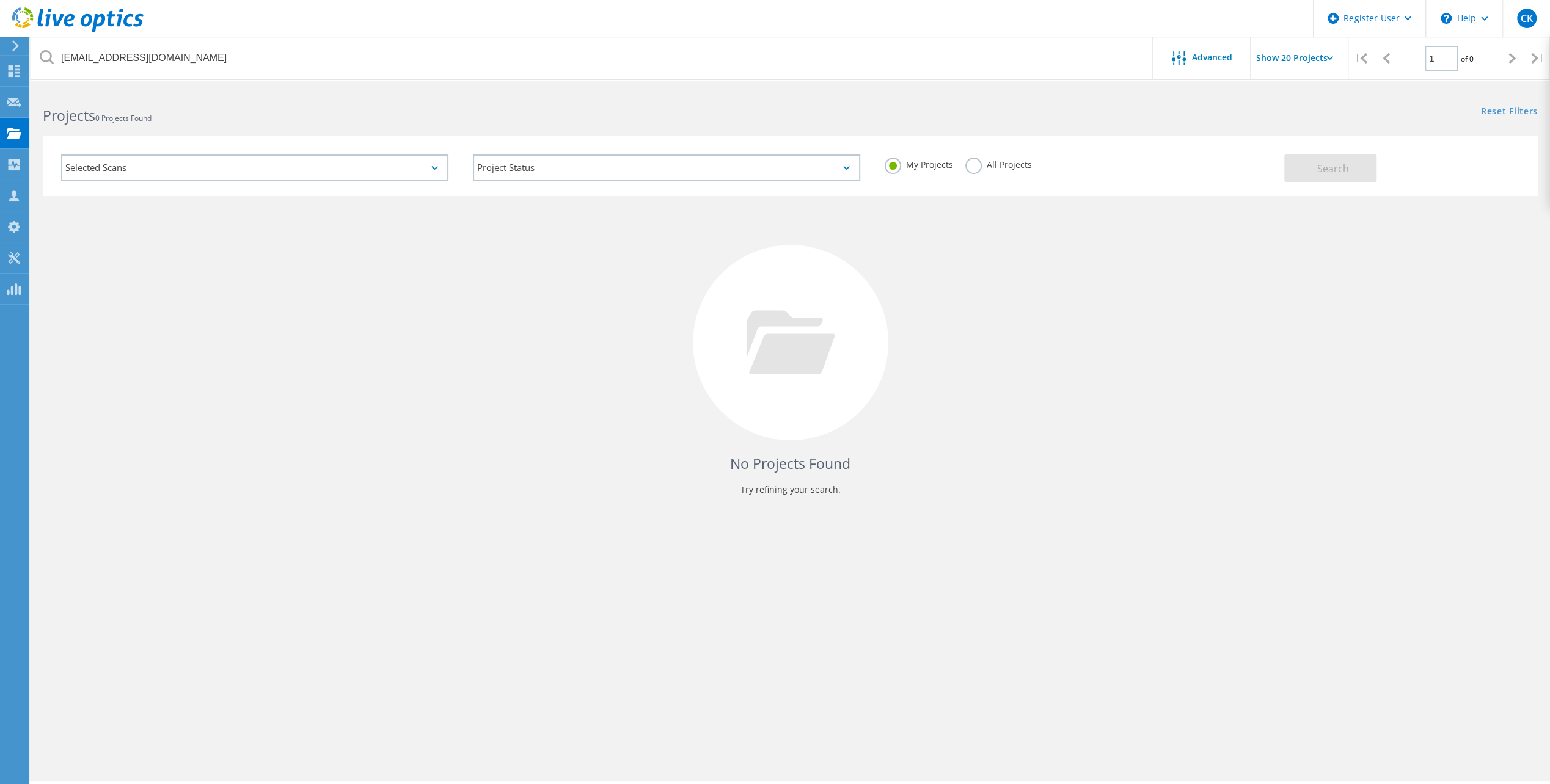
click at [977, 168] on label "All Projects" at bounding box center [998, 163] width 66 height 11
click at [0, 0] on input "All Projects" at bounding box center [0, 0] width 0 height 0
click at [1336, 164] on span "Search" at bounding box center [1333, 168] width 32 height 14
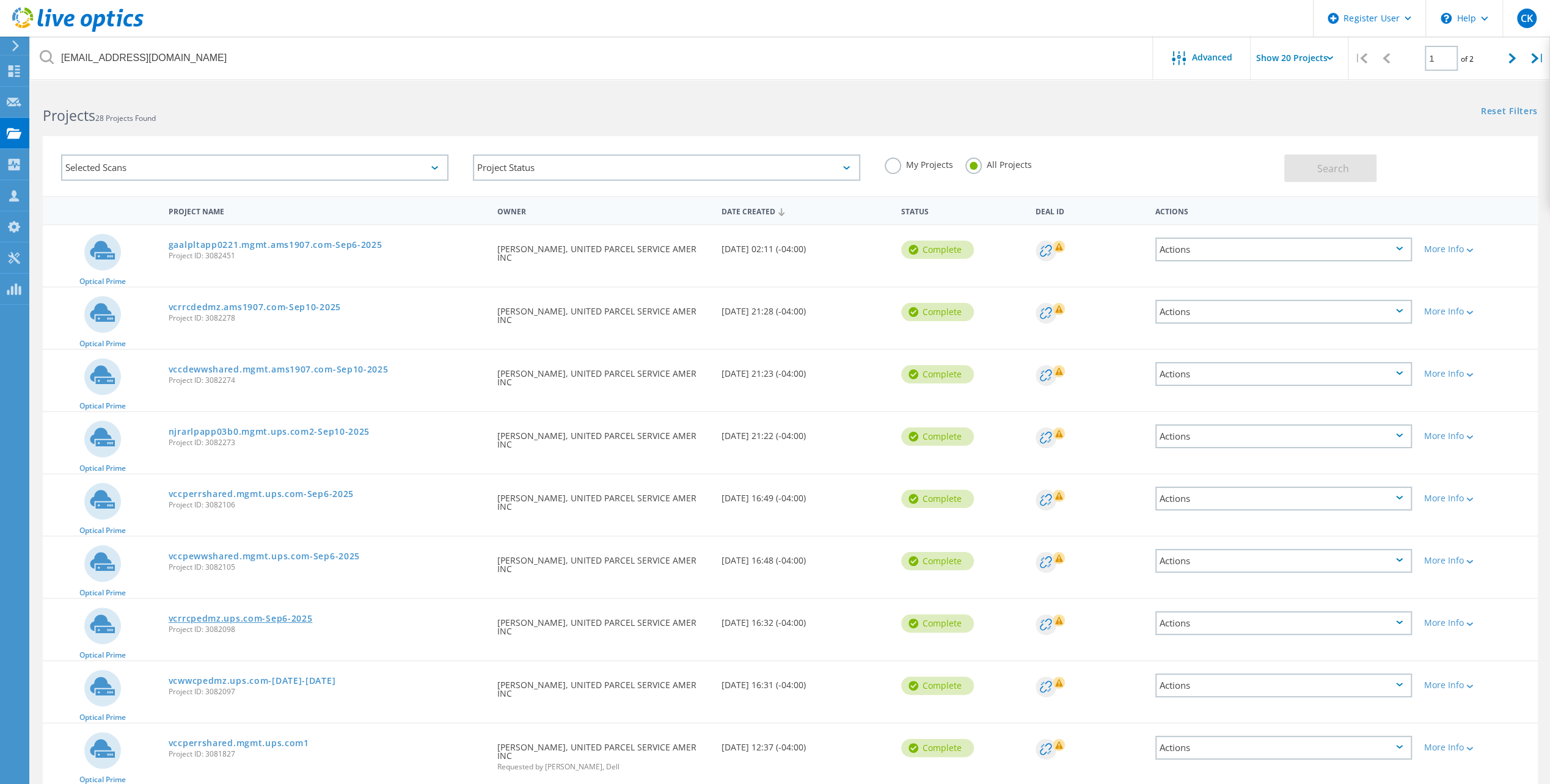
click at [280, 619] on link "vcrrcpedmz.ups.com-Sep6-2025" at bounding box center [240, 618] width 144 height 9
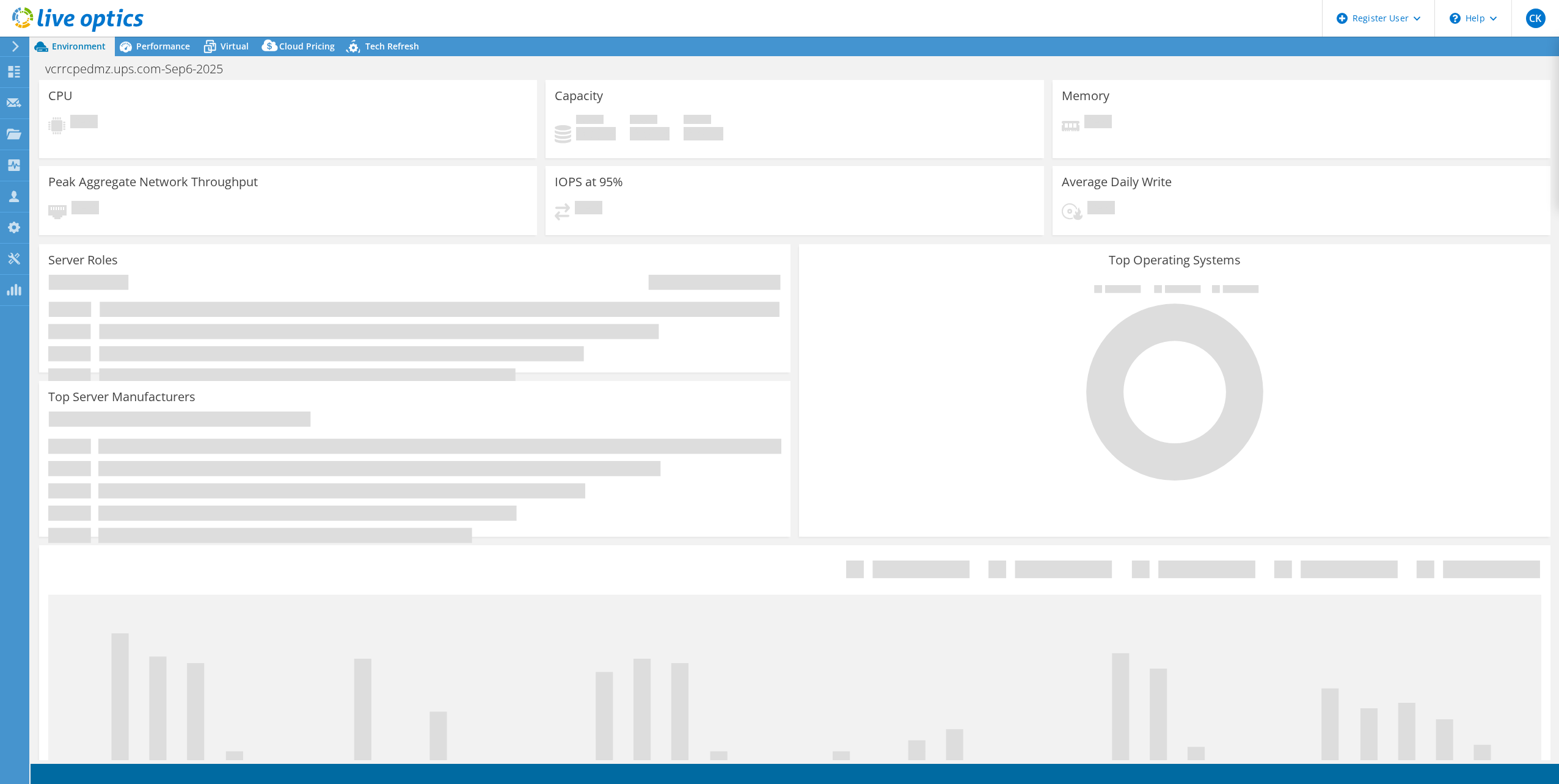
select select "USD"
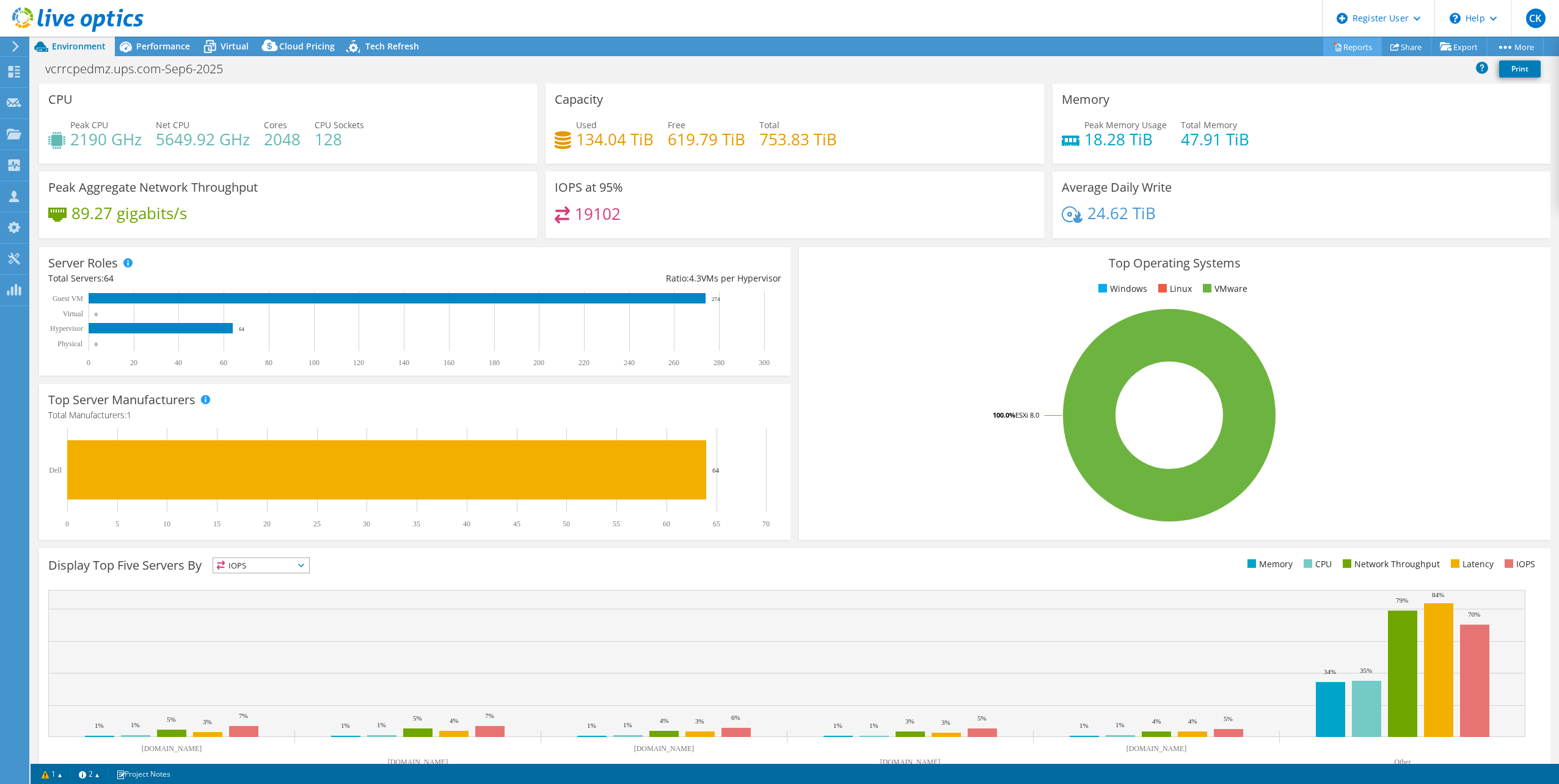
click at [1340, 46] on link "Reports" at bounding box center [1352, 47] width 59 height 19
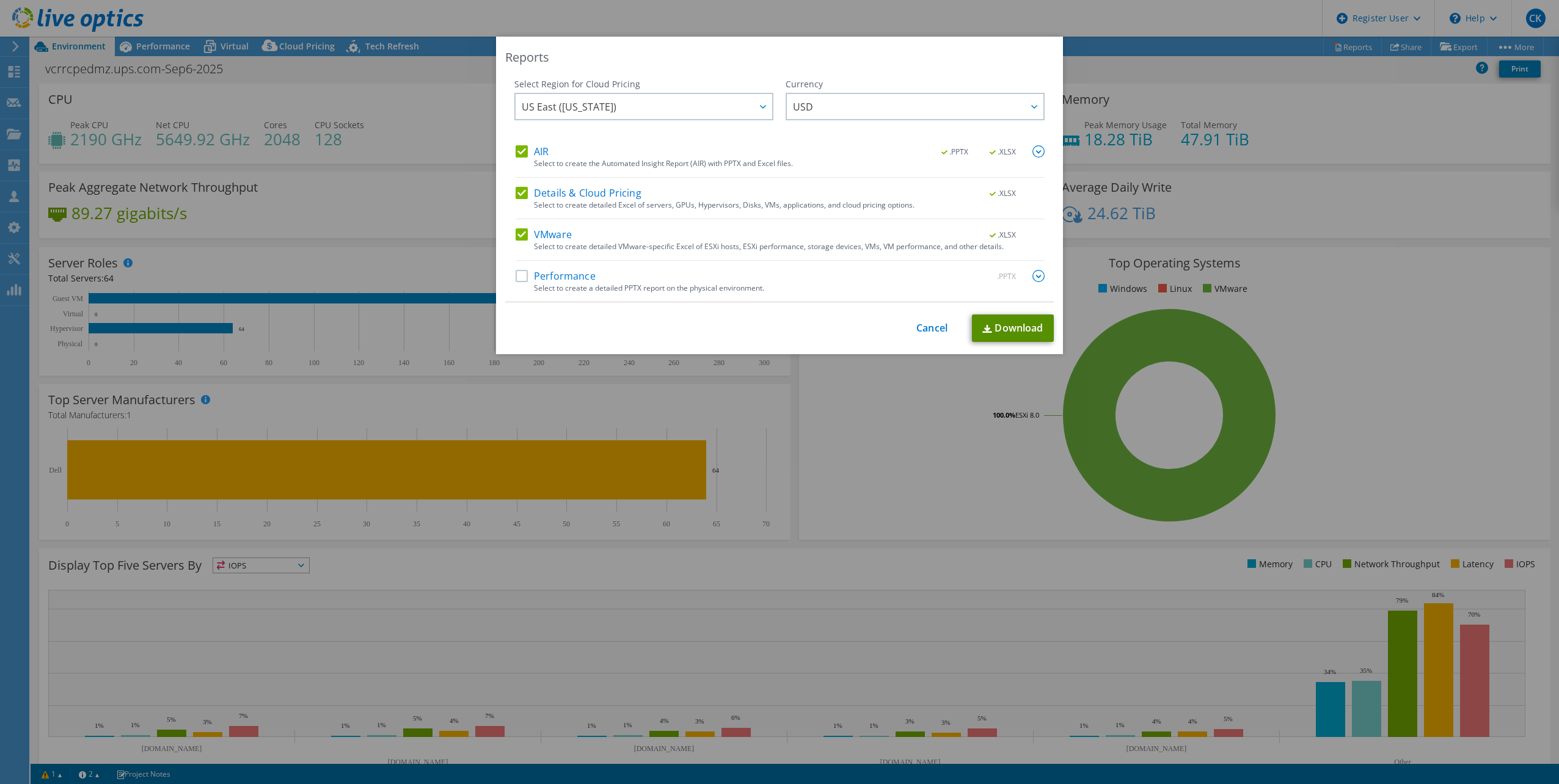
click at [1010, 326] on link "Download" at bounding box center [1012, 328] width 82 height 28
click at [931, 326] on link "Cancel" at bounding box center [932, 328] width 31 height 11
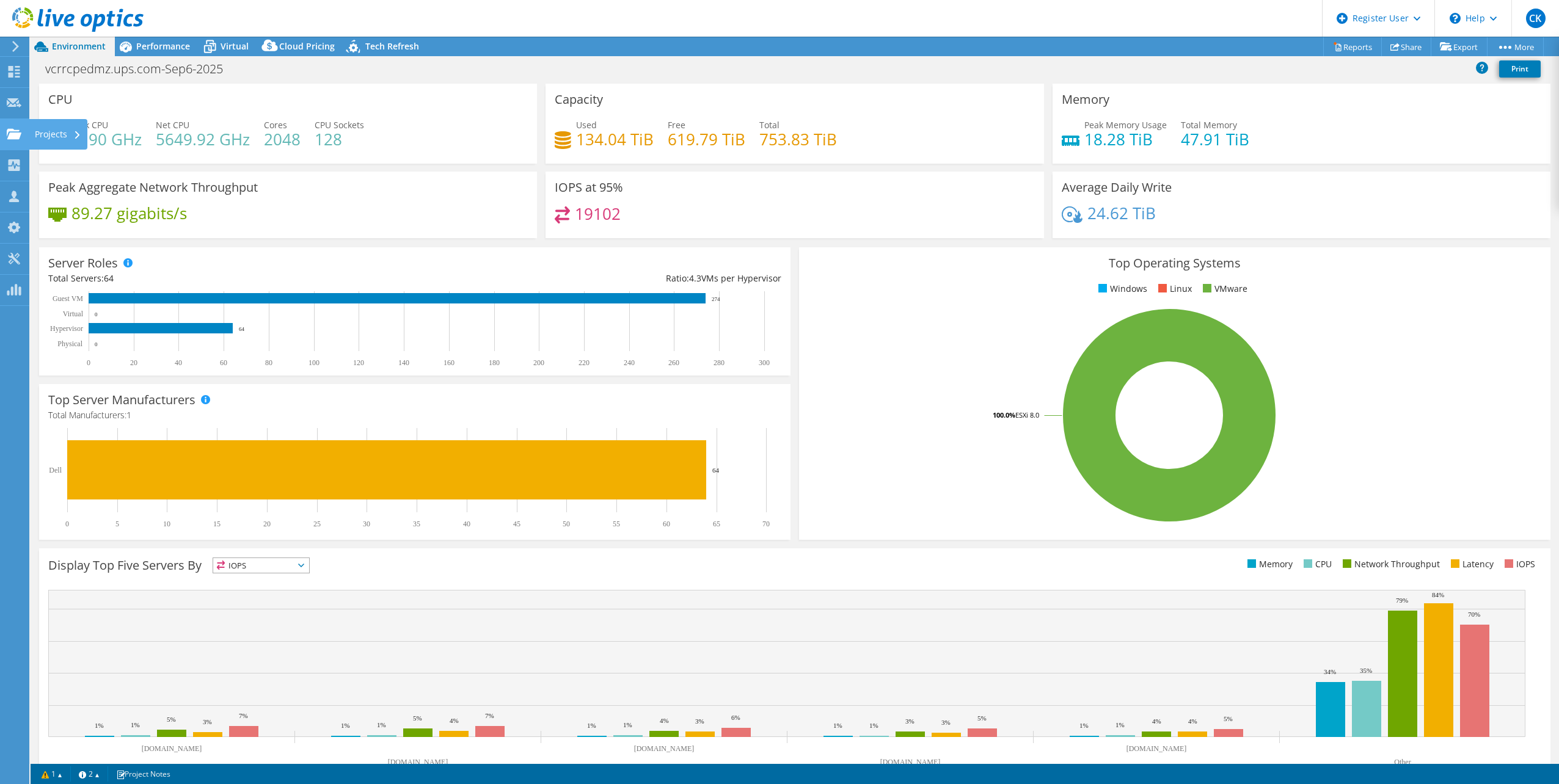
click at [70, 129] on div "Projects" at bounding box center [58, 134] width 59 height 30
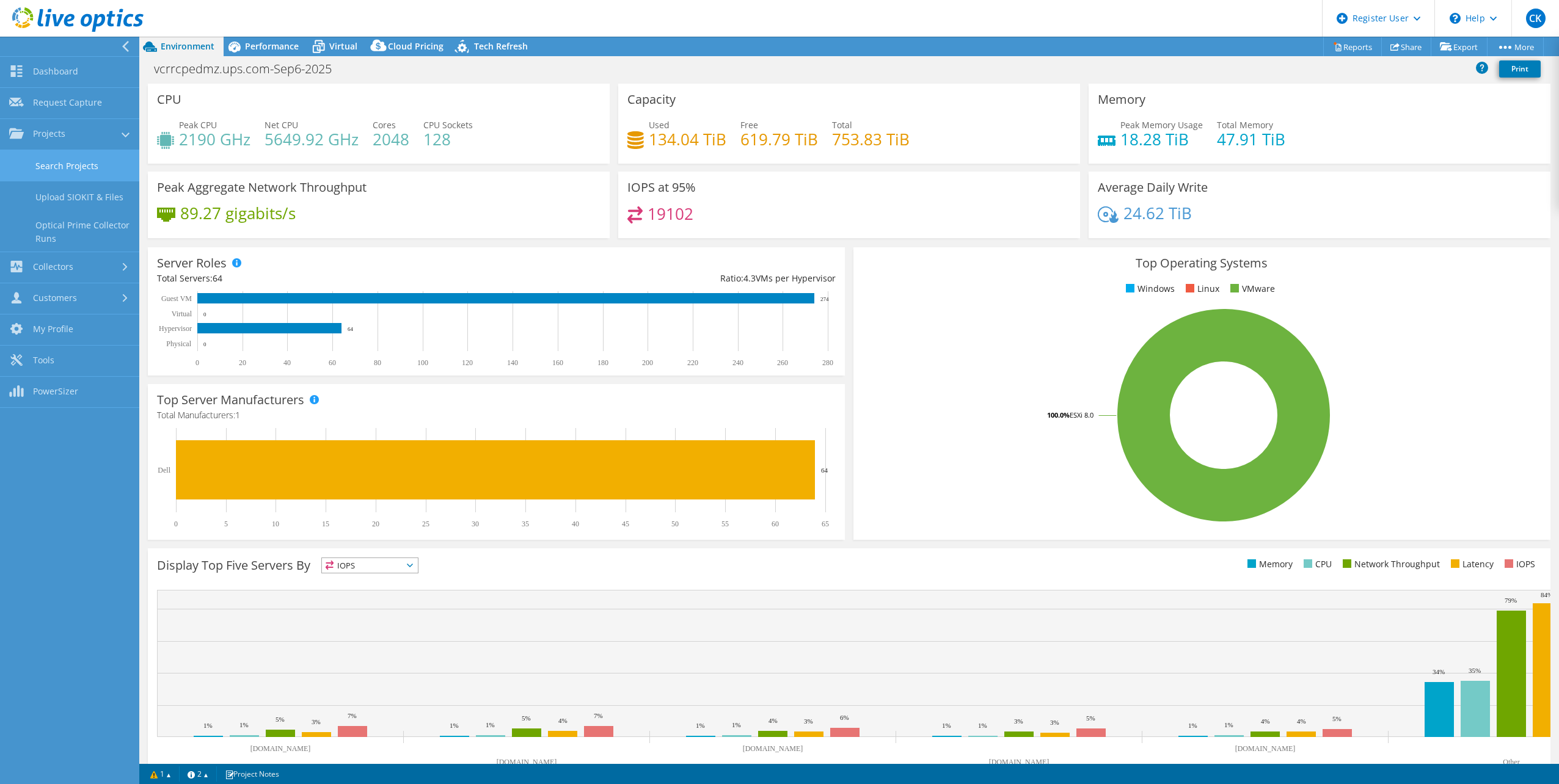
click at [69, 161] on link "Search Projects" at bounding box center [70, 166] width 139 height 31
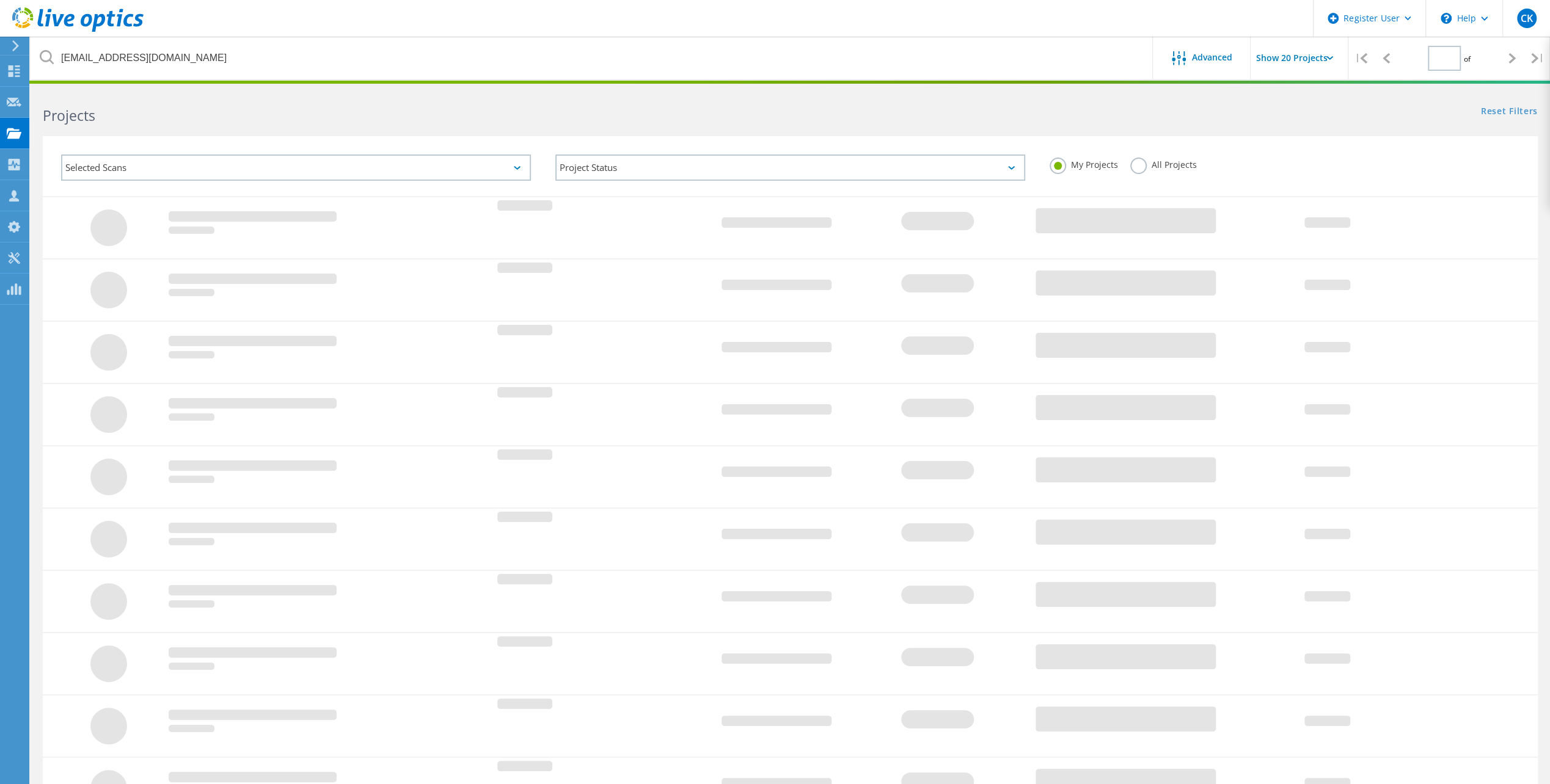
type input "1"
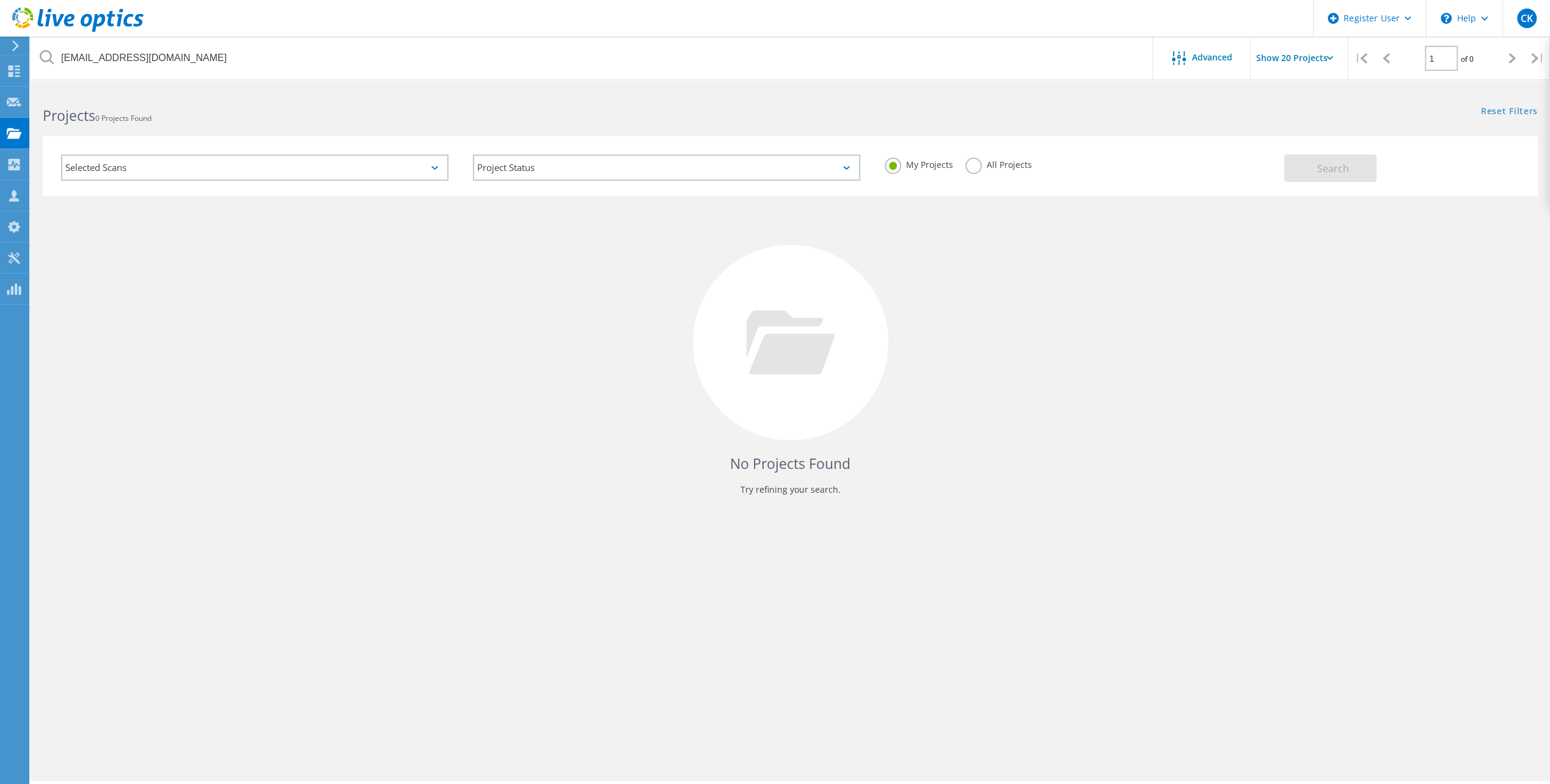
click at [977, 166] on label "All Projects" at bounding box center [998, 163] width 66 height 11
click at [0, 0] on input "All Projects" at bounding box center [0, 0] width 0 height 0
drag, startPoint x: 1346, startPoint y: 162, endPoint x: 1333, endPoint y: 159, distance: 13.3
click at [1344, 162] on span "Search" at bounding box center [1333, 168] width 32 height 14
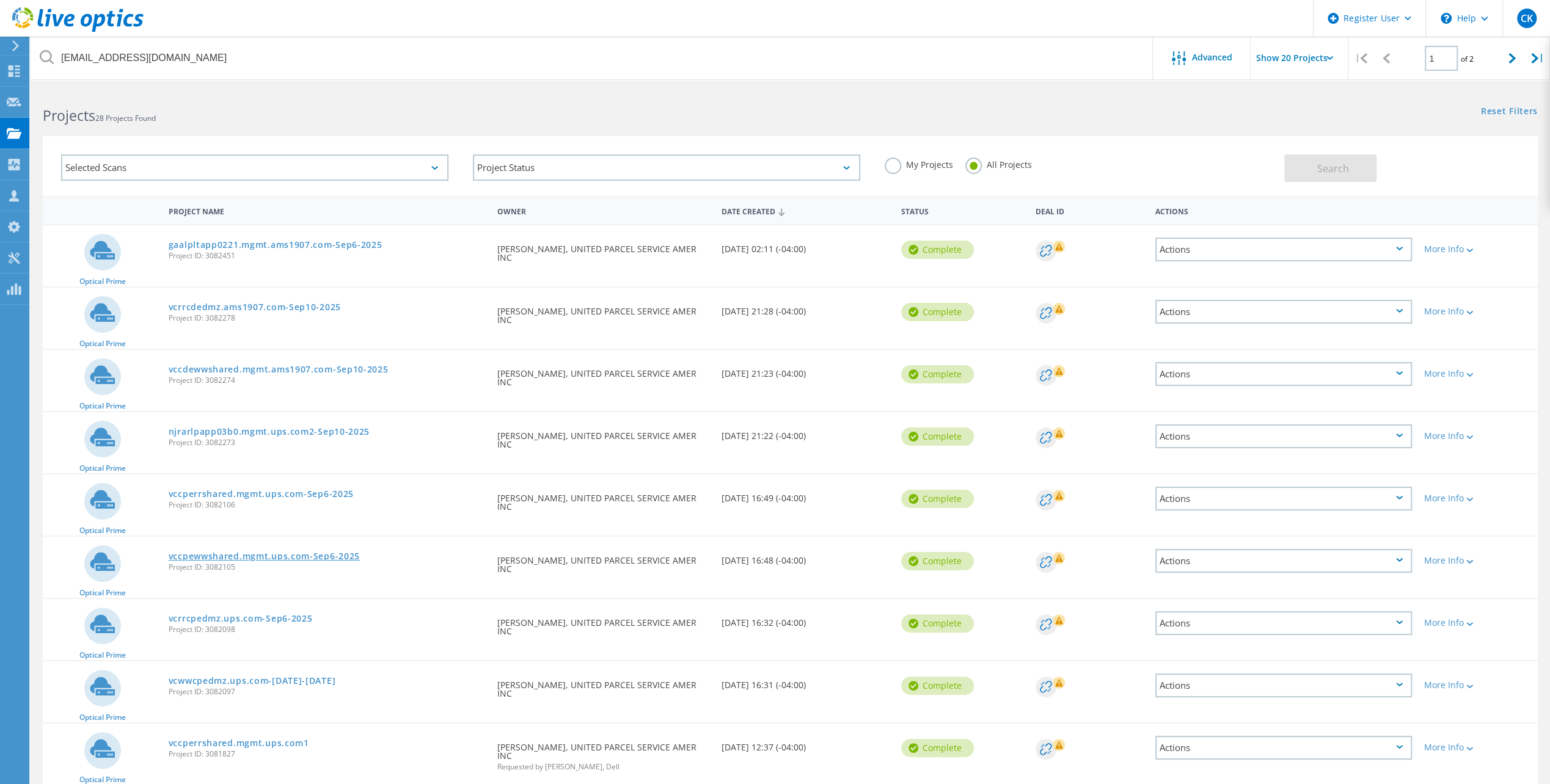
click at [257, 555] on link "vccpewwshared.mgmt.ups.com-Sep6-2025" at bounding box center [264, 556] width 192 height 9
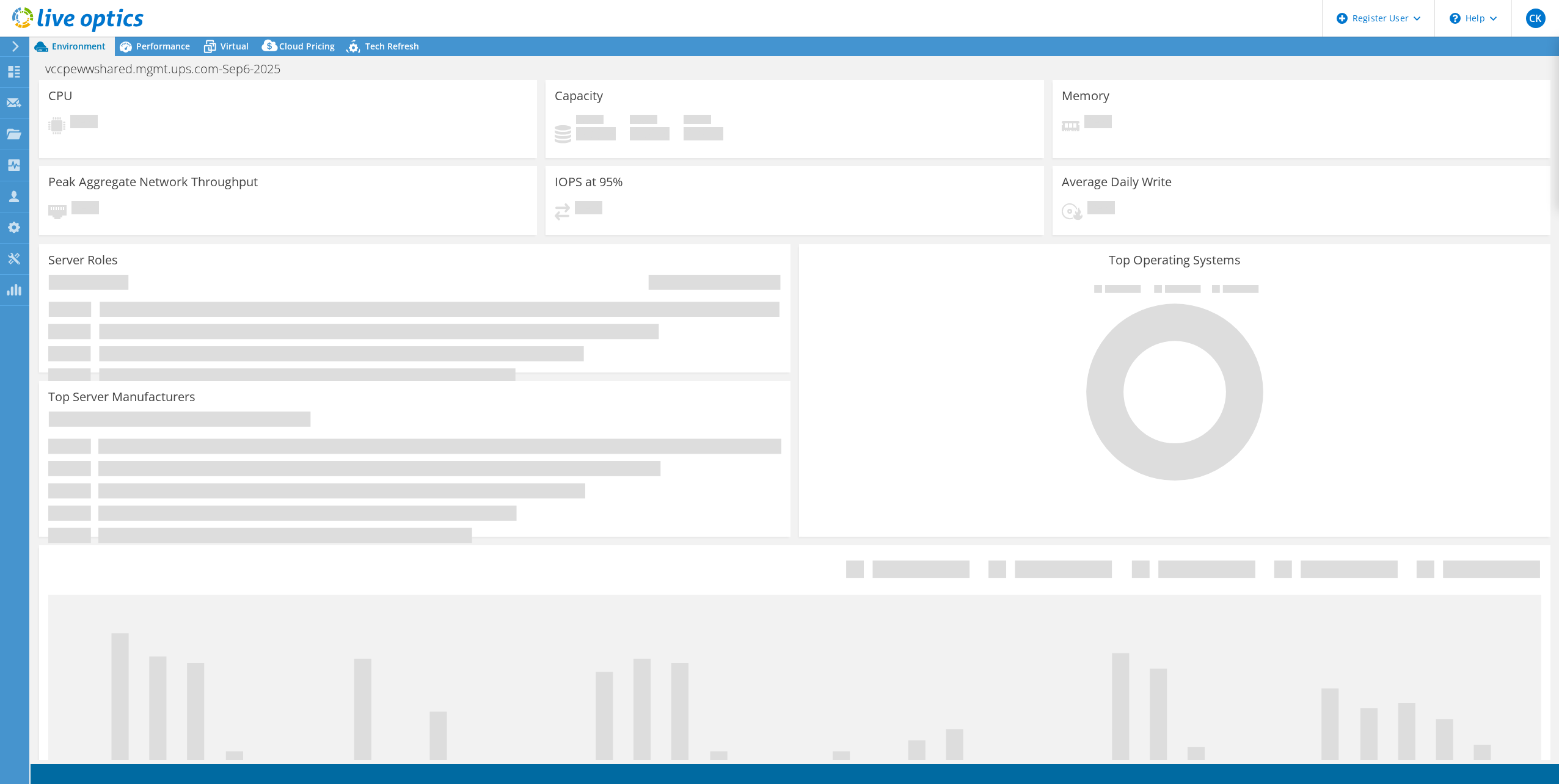
select select "USD"
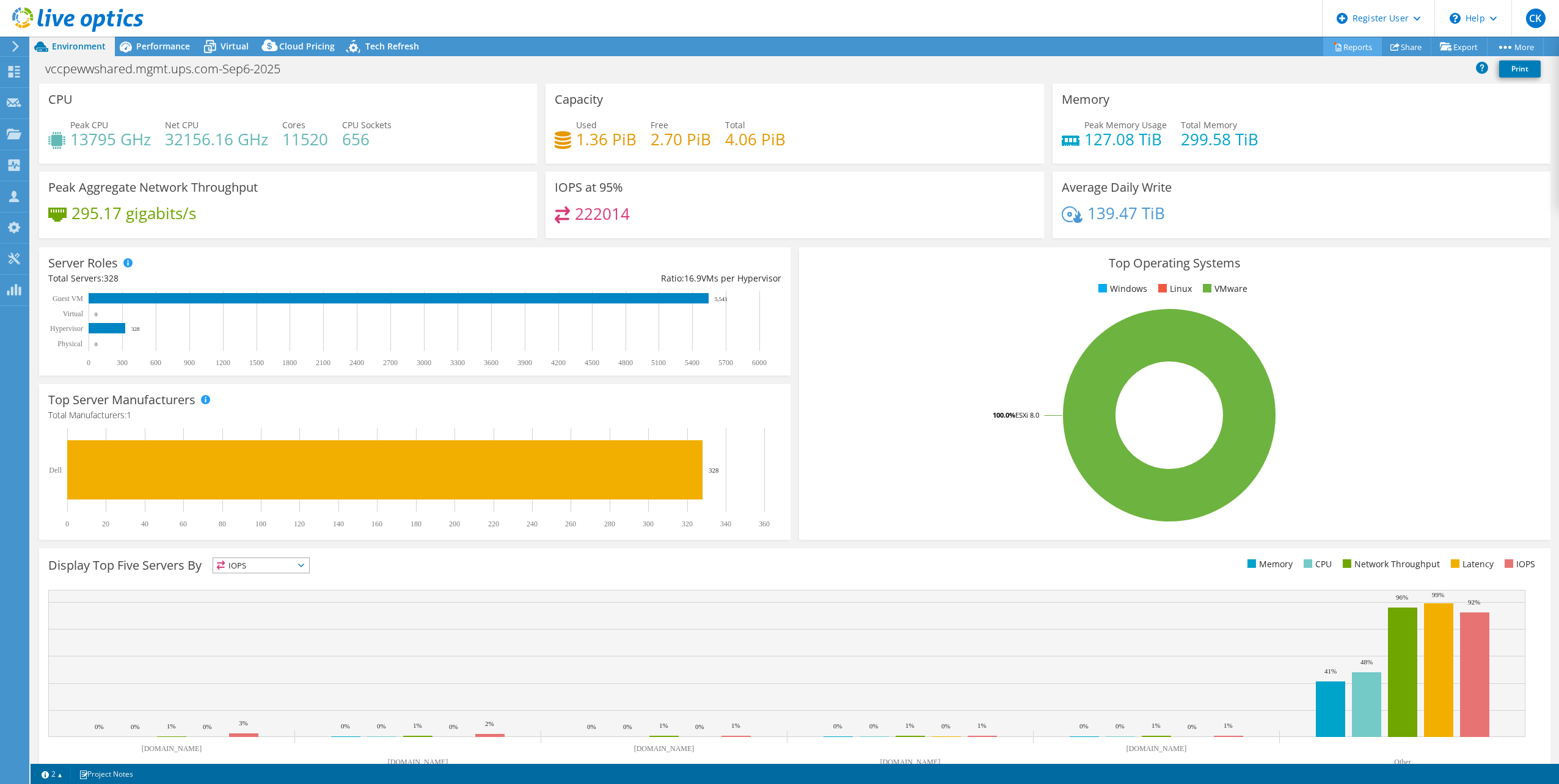
click at [1353, 45] on link "Reports" at bounding box center [1352, 47] width 59 height 19
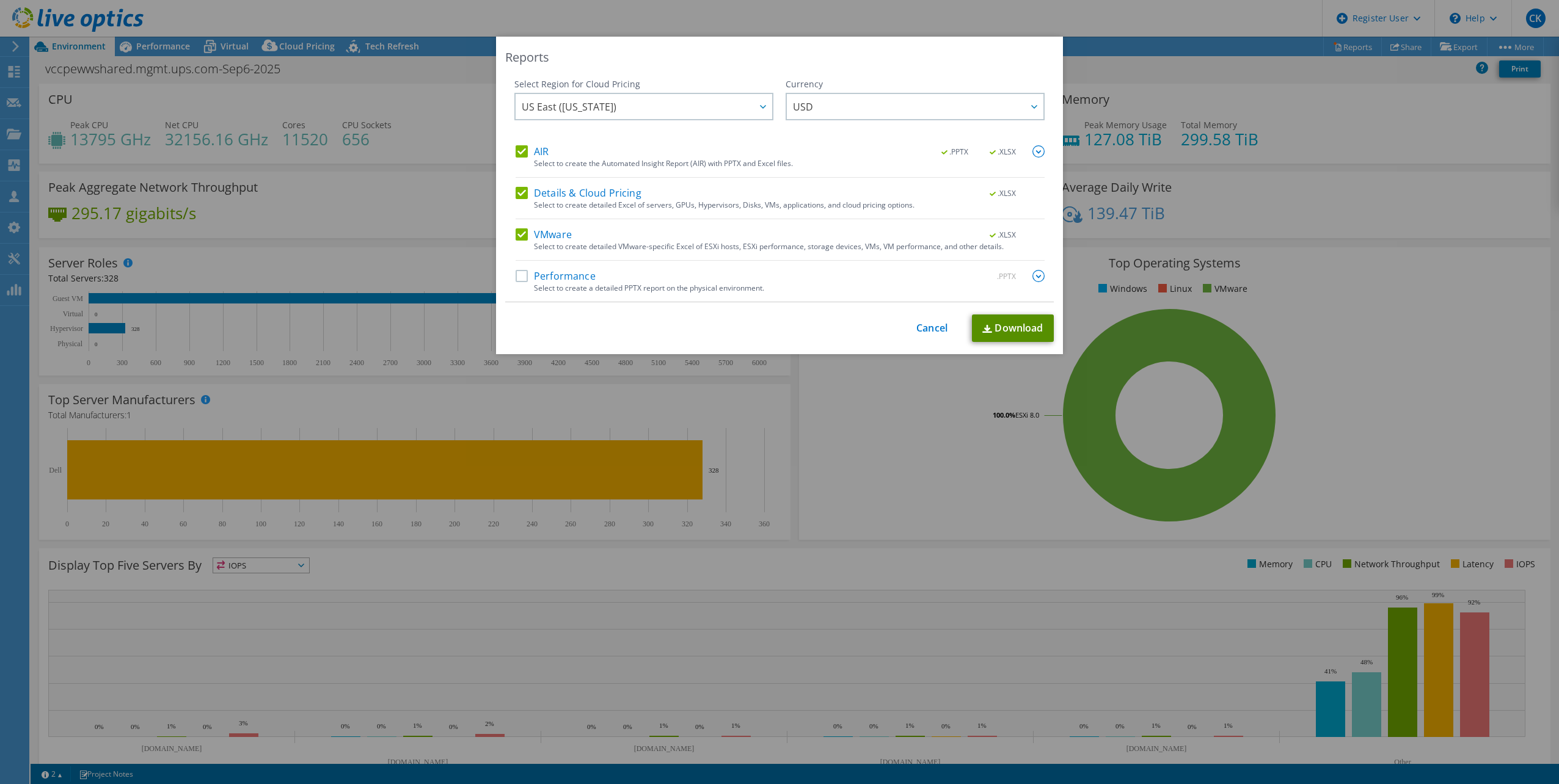
click at [1001, 324] on link "Download" at bounding box center [1012, 328] width 82 height 28
click at [933, 328] on link "Cancel" at bounding box center [932, 328] width 31 height 11
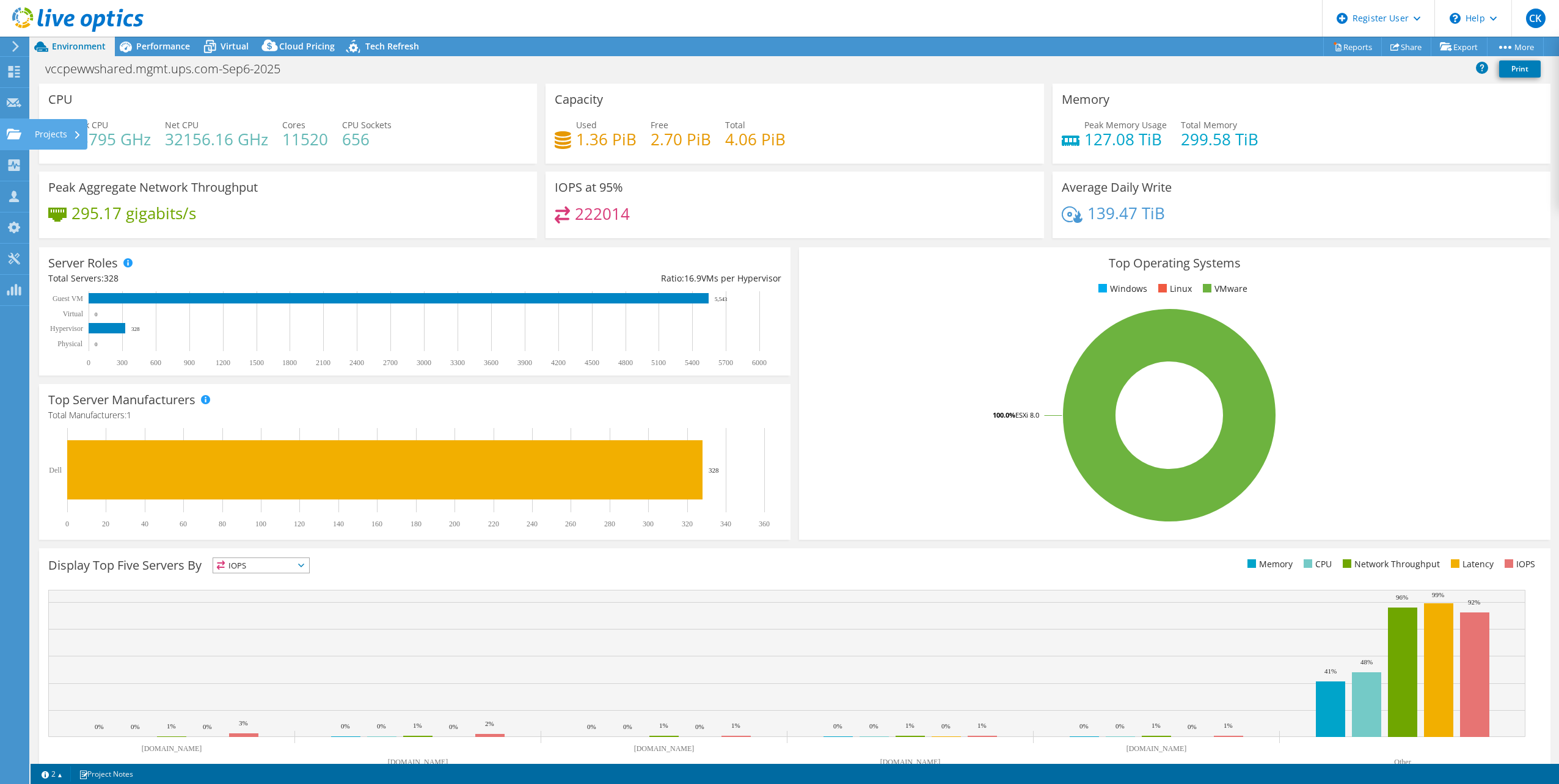
click at [70, 135] on div "Projects" at bounding box center [58, 134] width 59 height 30
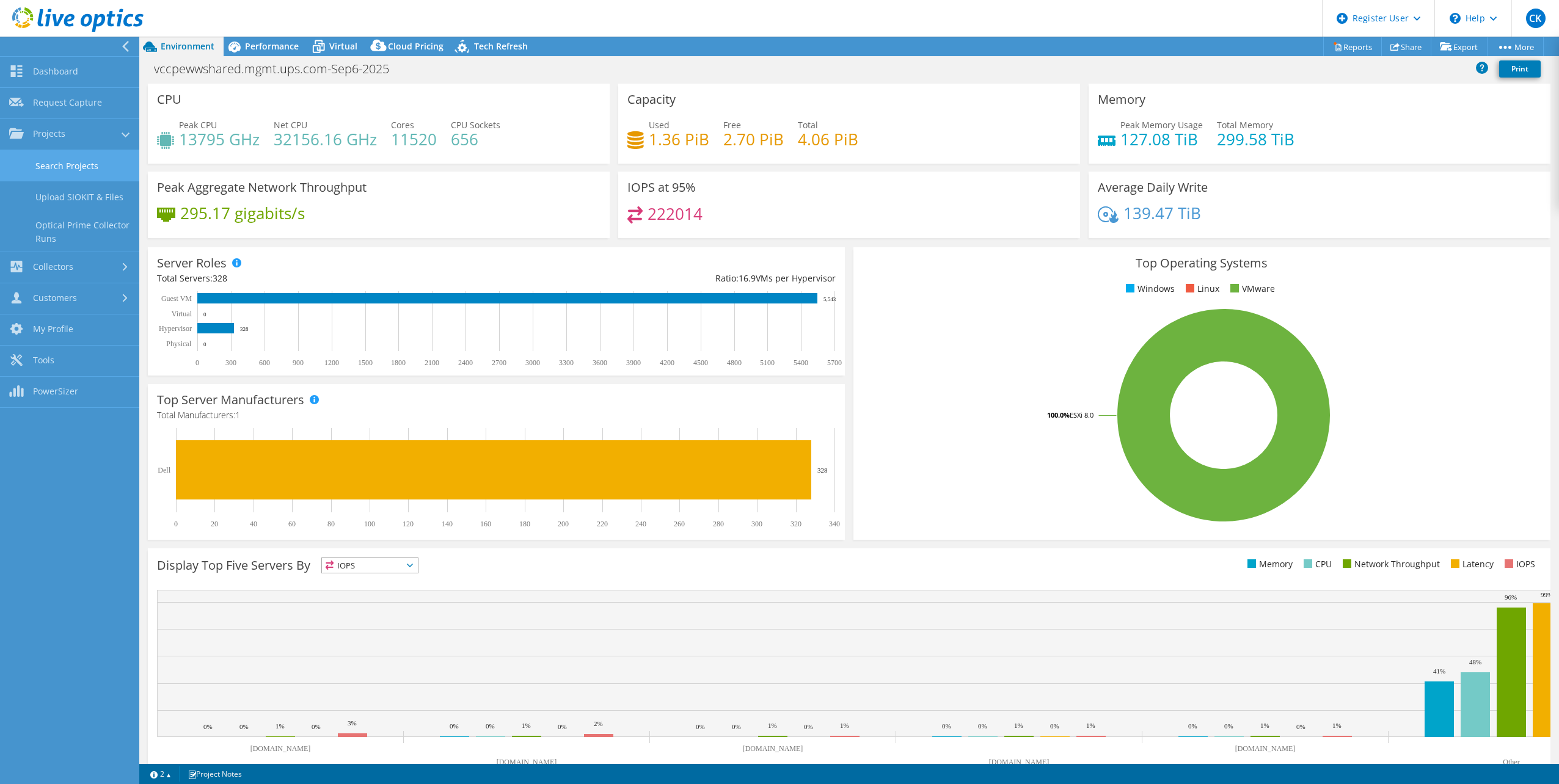
click at [76, 169] on link "Search Projects" at bounding box center [70, 166] width 139 height 31
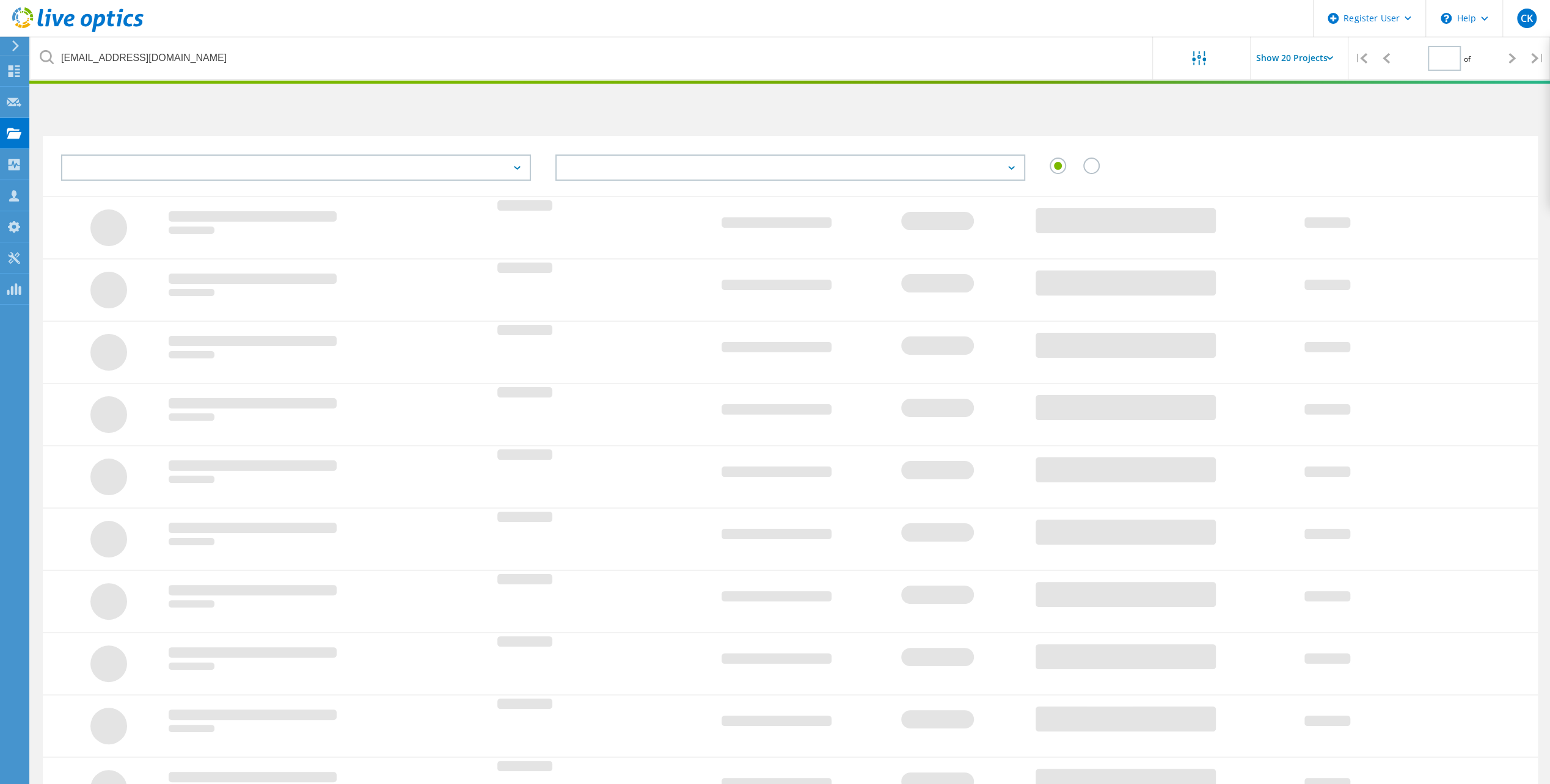
type input "1"
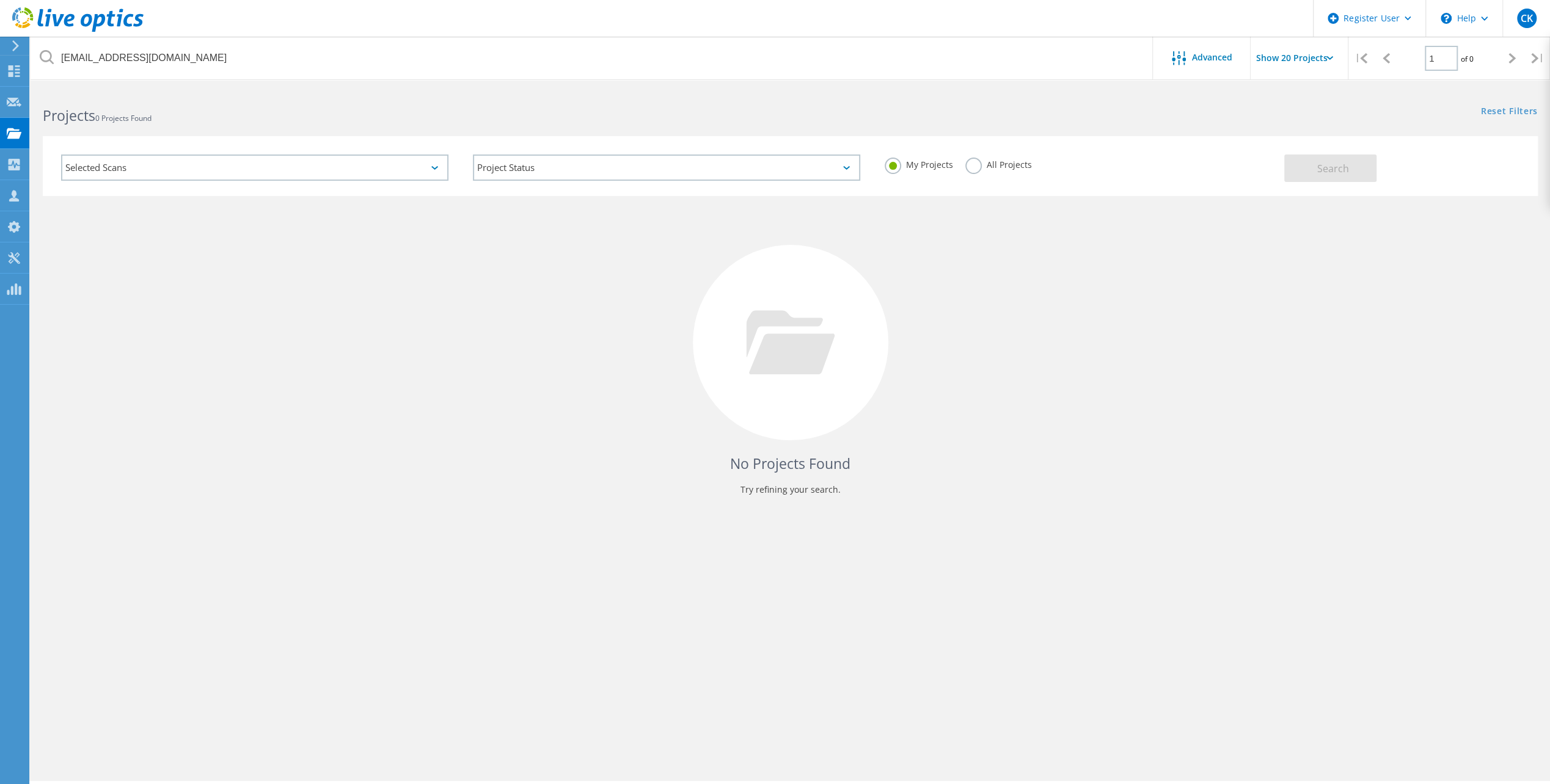
click at [977, 164] on label "All Projects" at bounding box center [998, 163] width 66 height 11
click at [0, 0] on input "All Projects" at bounding box center [0, 0] width 0 height 0
click at [1349, 166] on button "Search" at bounding box center [1331, 168] width 92 height 28
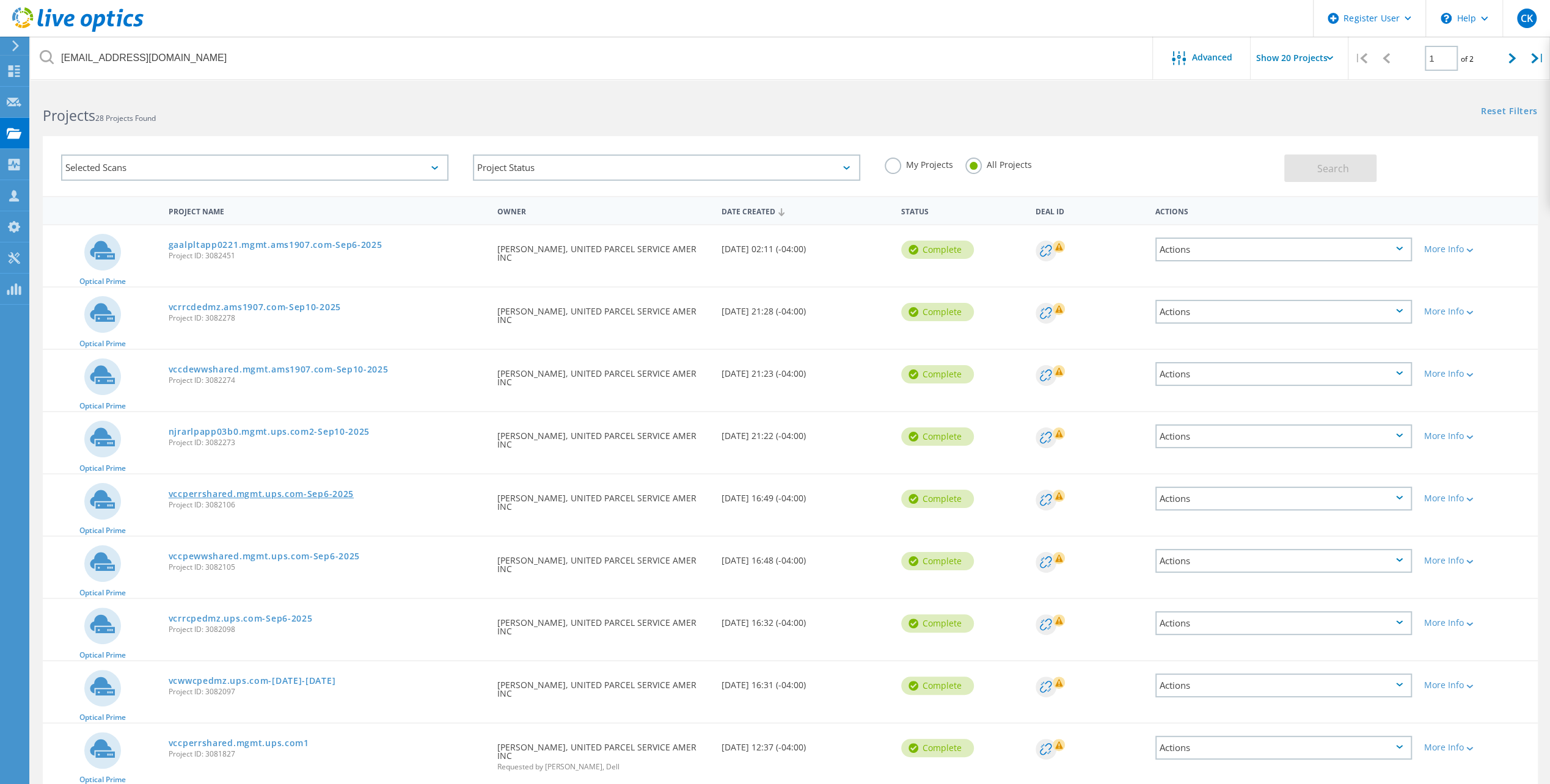
click at [267, 494] on link "vccperrshared.mgmt.ups.com-Sep6-2025" at bounding box center [261, 494] width 185 height 9
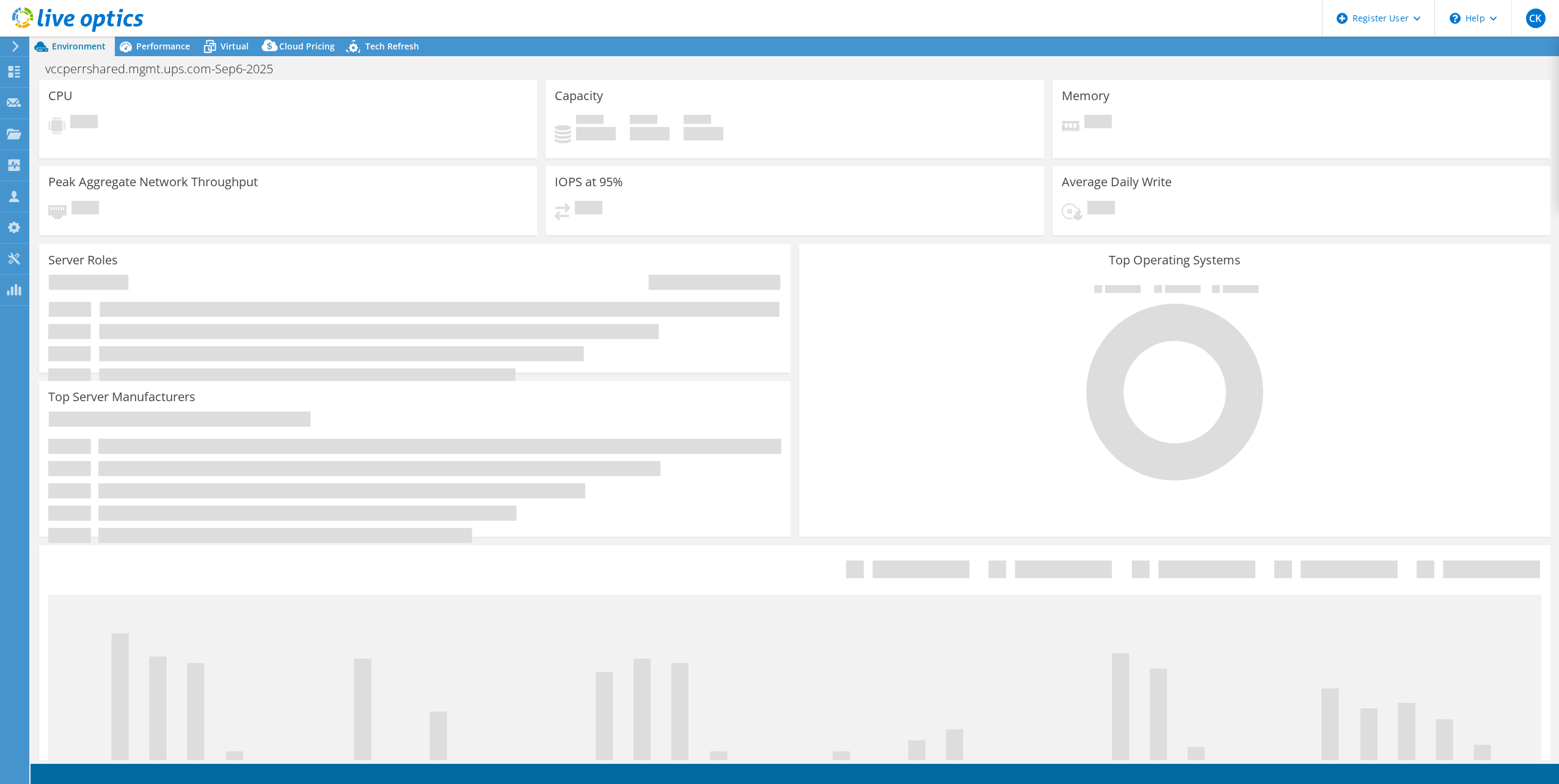
select select "USD"
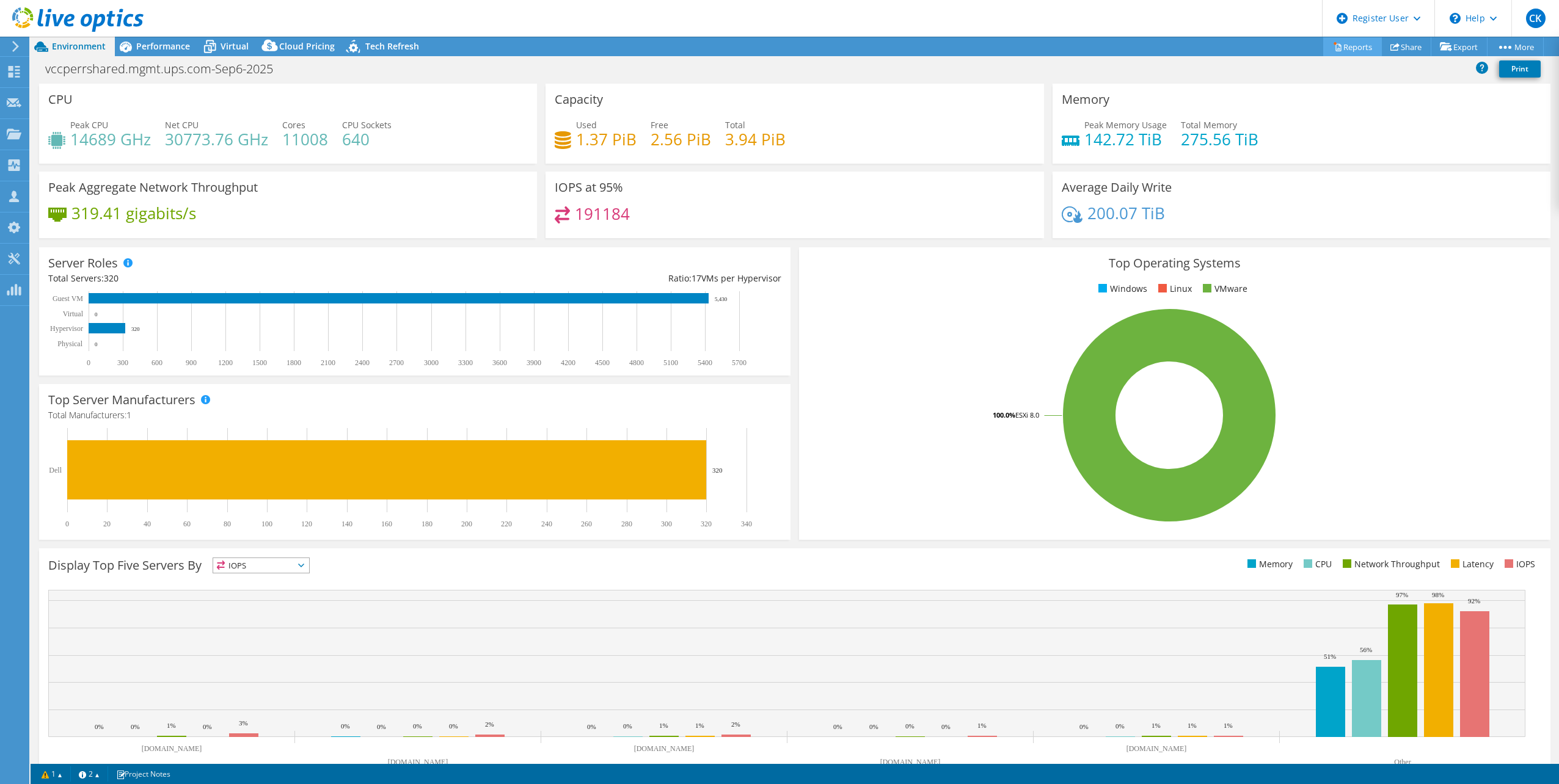
click at [1348, 45] on link "Reports" at bounding box center [1352, 47] width 59 height 19
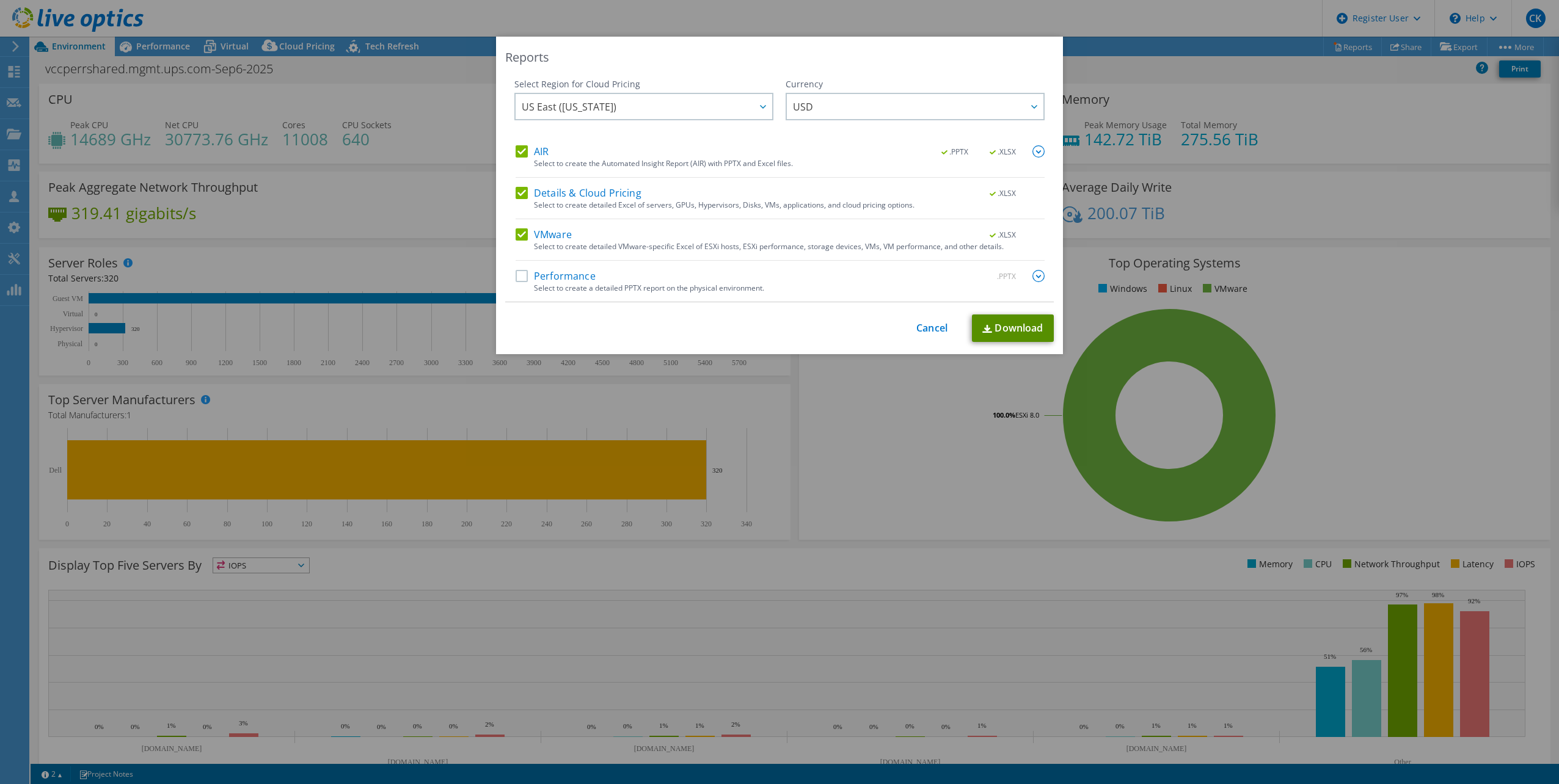
click at [1007, 329] on link "Download" at bounding box center [1012, 328] width 82 height 28
click at [921, 326] on link "Cancel" at bounding box center [932, 328] width 31 height 11
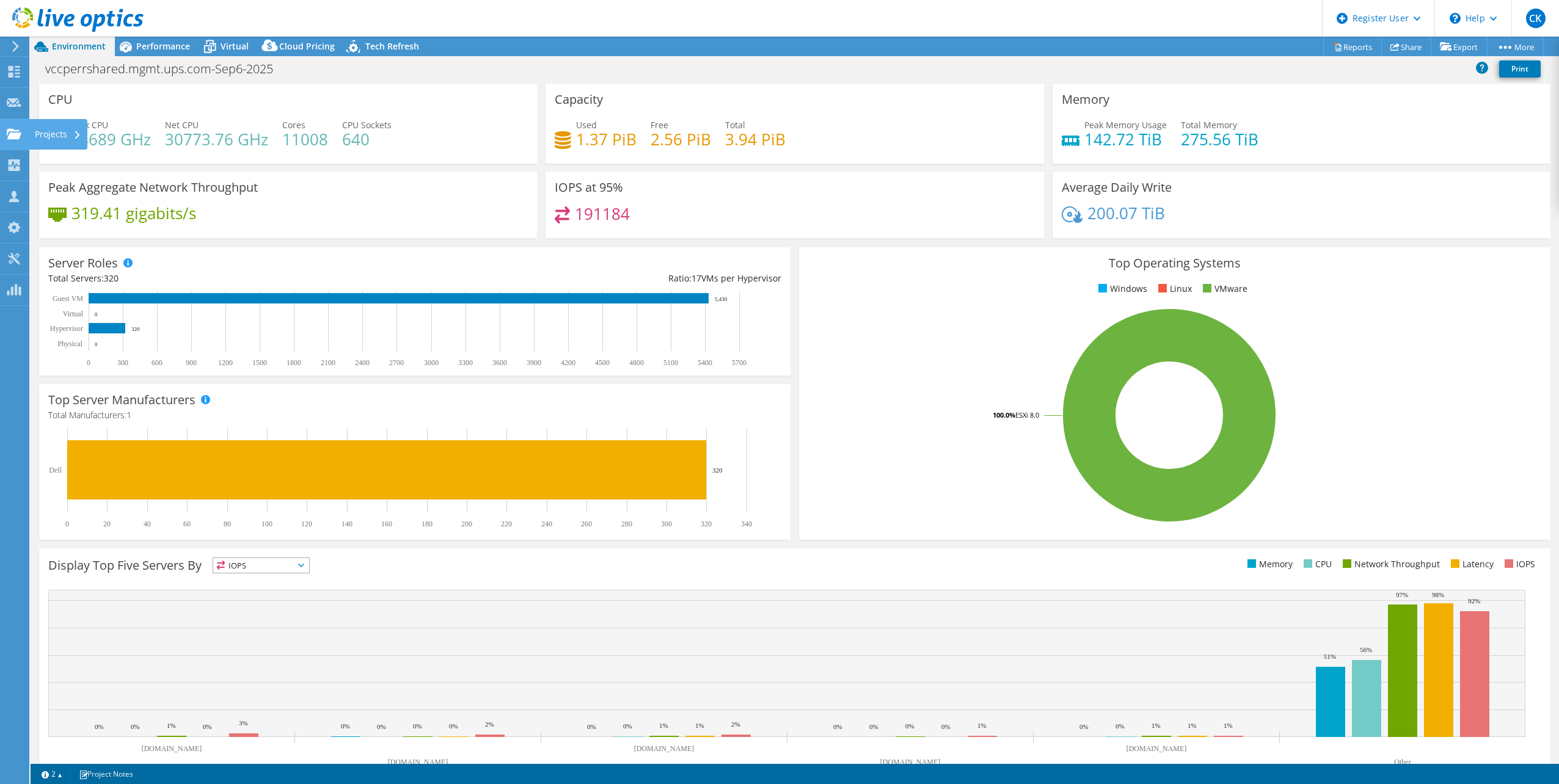
click at [40, 134] on div "Projects" at bounding box center [58, 134] width 59 height 30
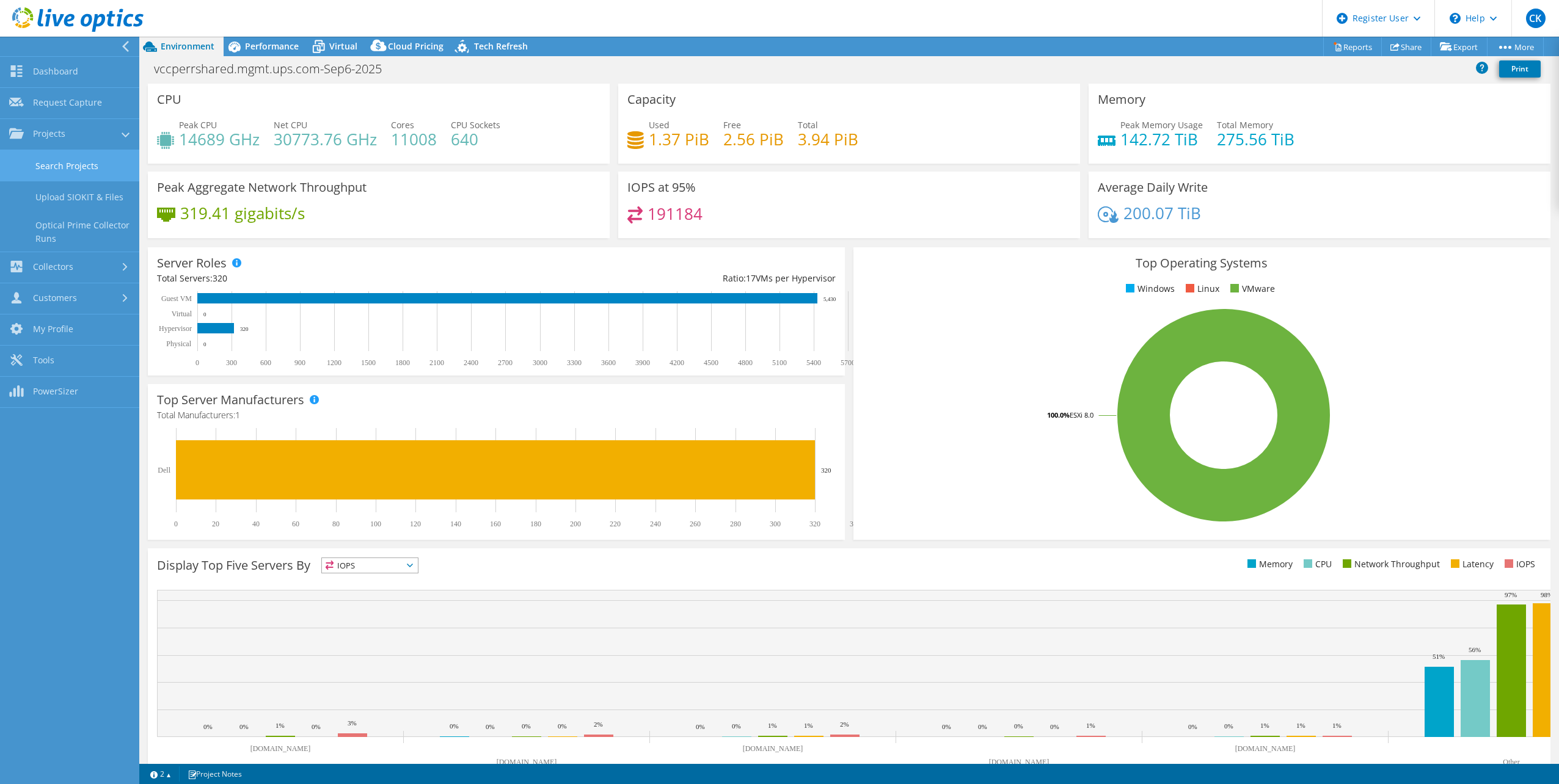
click at [65, 162] on link "Search Projects" at bounding box center [70, 166] width 139 height 31
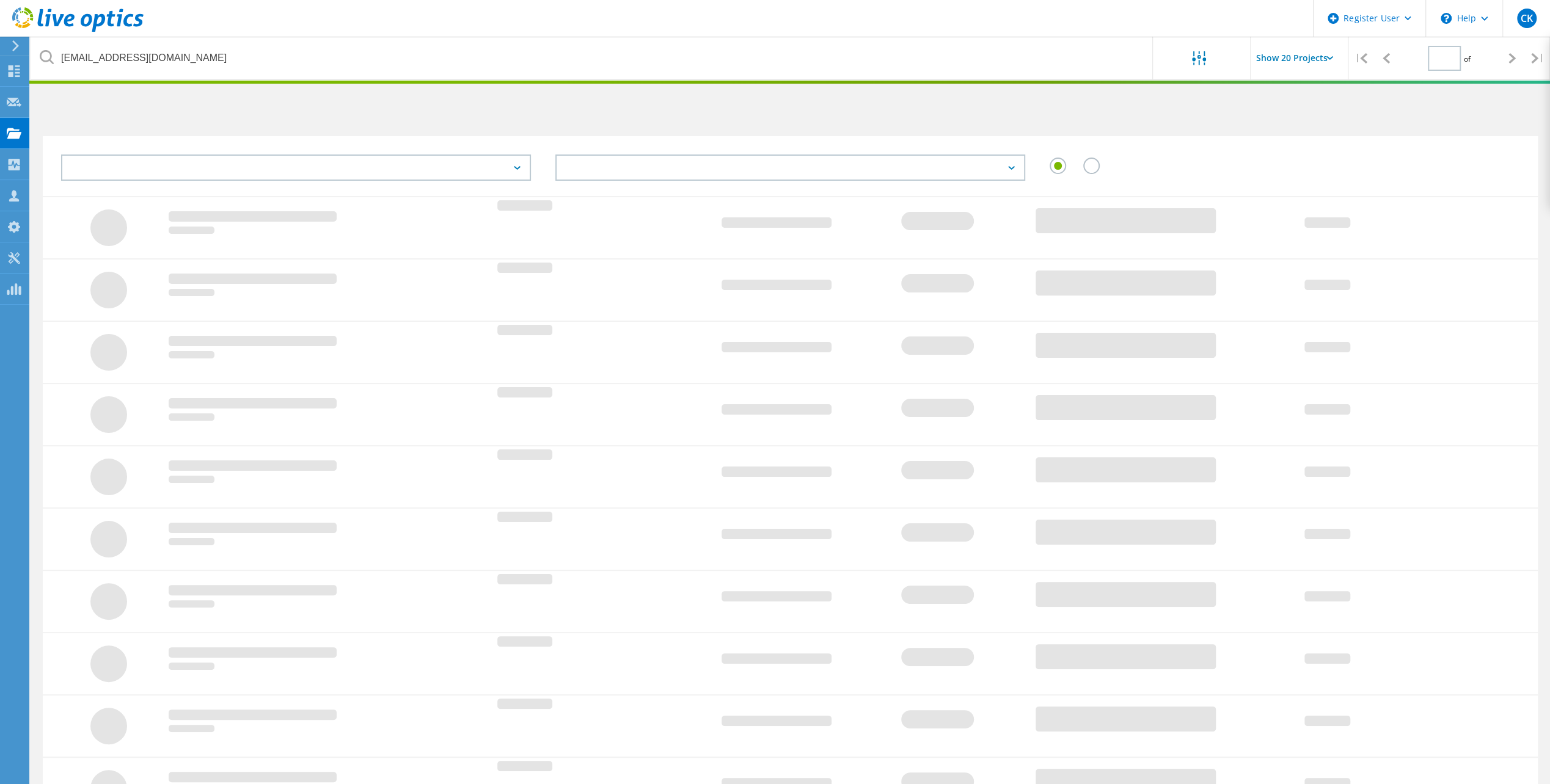
type input "1"
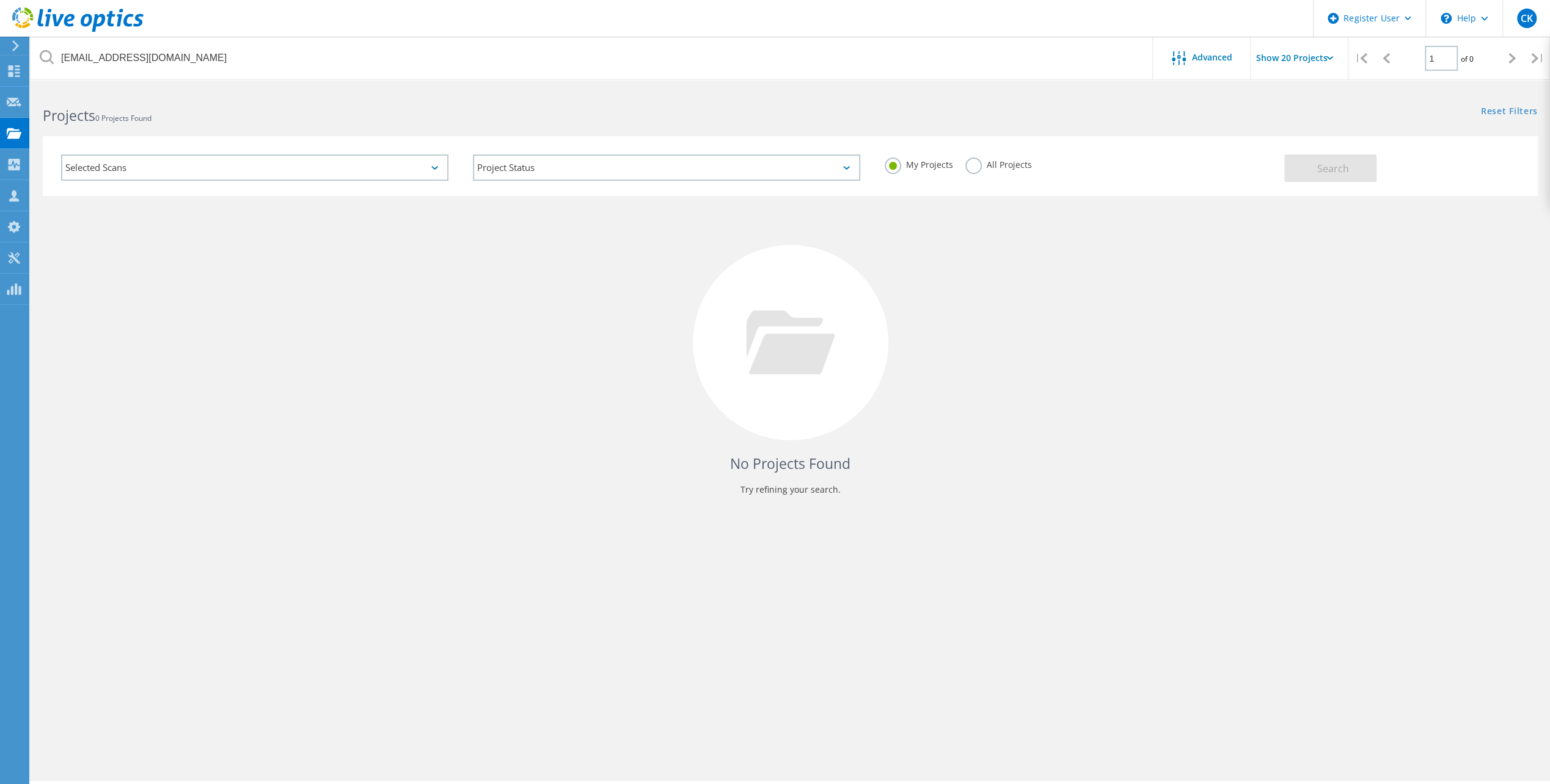
click at [973, 167] on label "All Projects" at bounding box center [998, 163] width 66 height 11
click at [0, 0] on input "All Projects" at bounding box center [0, 0] width 0 height 0
click at [1347, 170] on span "Search" at bounding box center [1333, 168] width 32 height 14
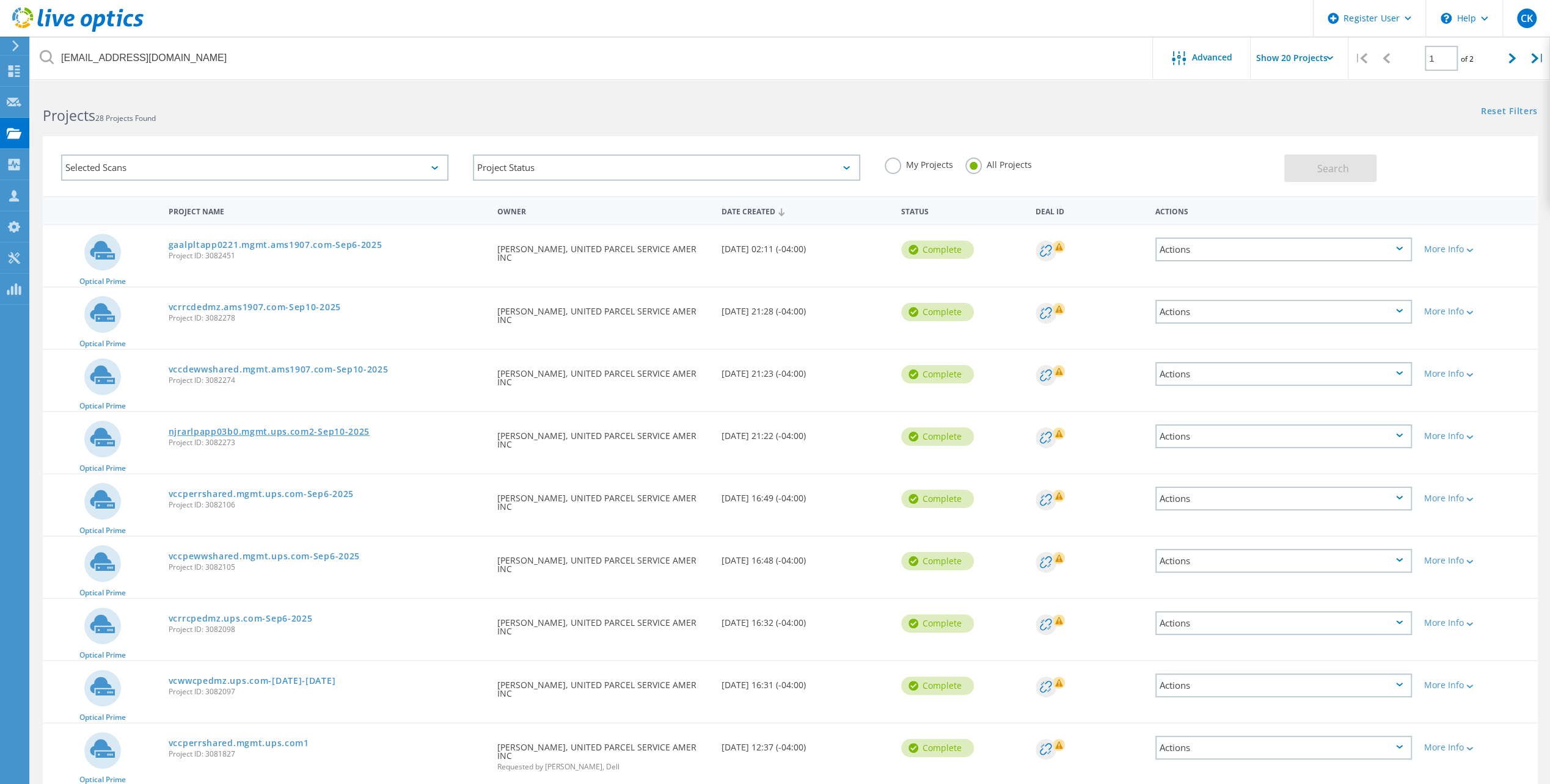
click at [253, 432] on link "njrarlpapp03b0.mgmt.ups.com2-Sep10-2025" at bounding box center [269, 432] width 201 height 9
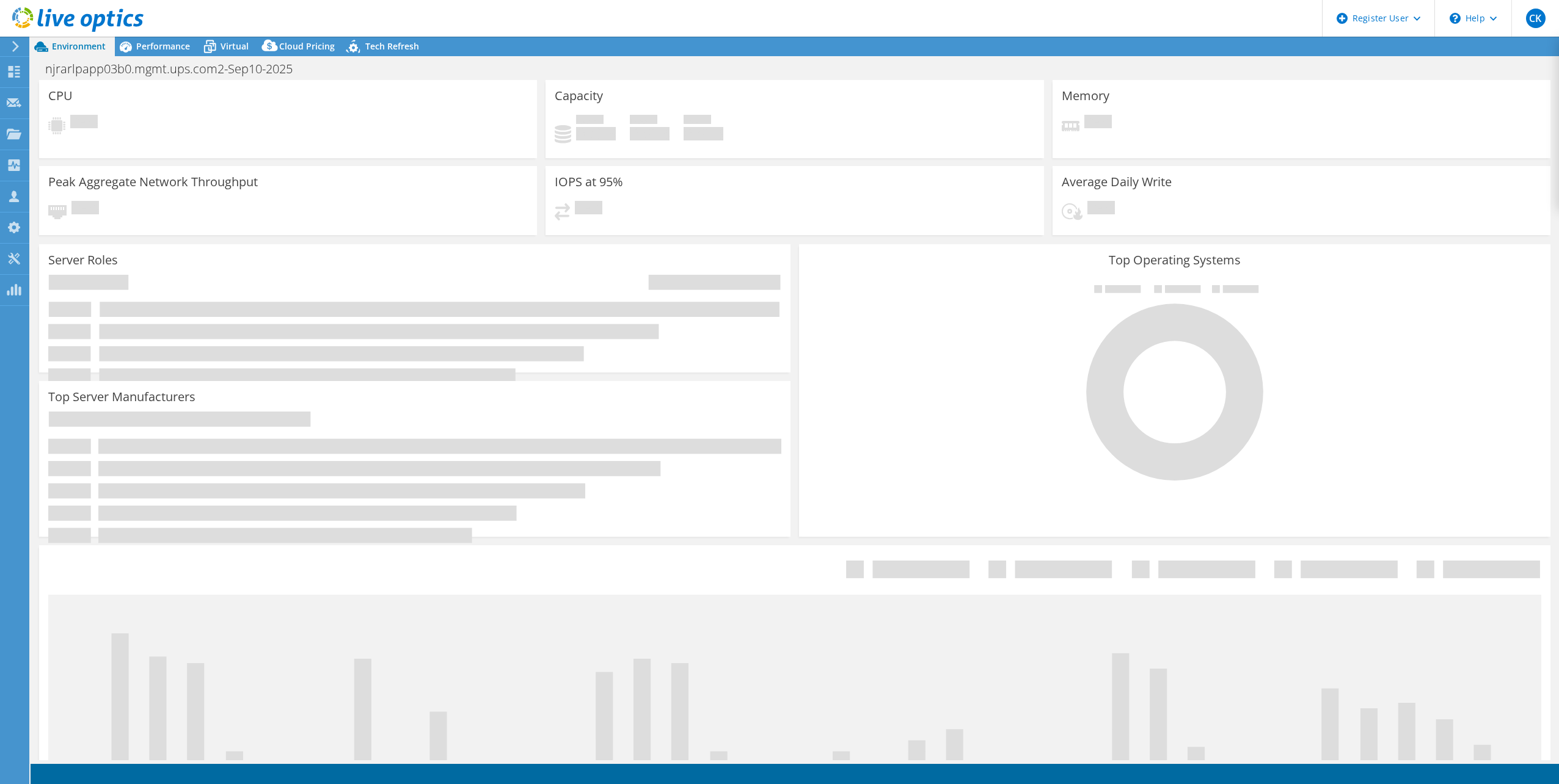
select select "USD"
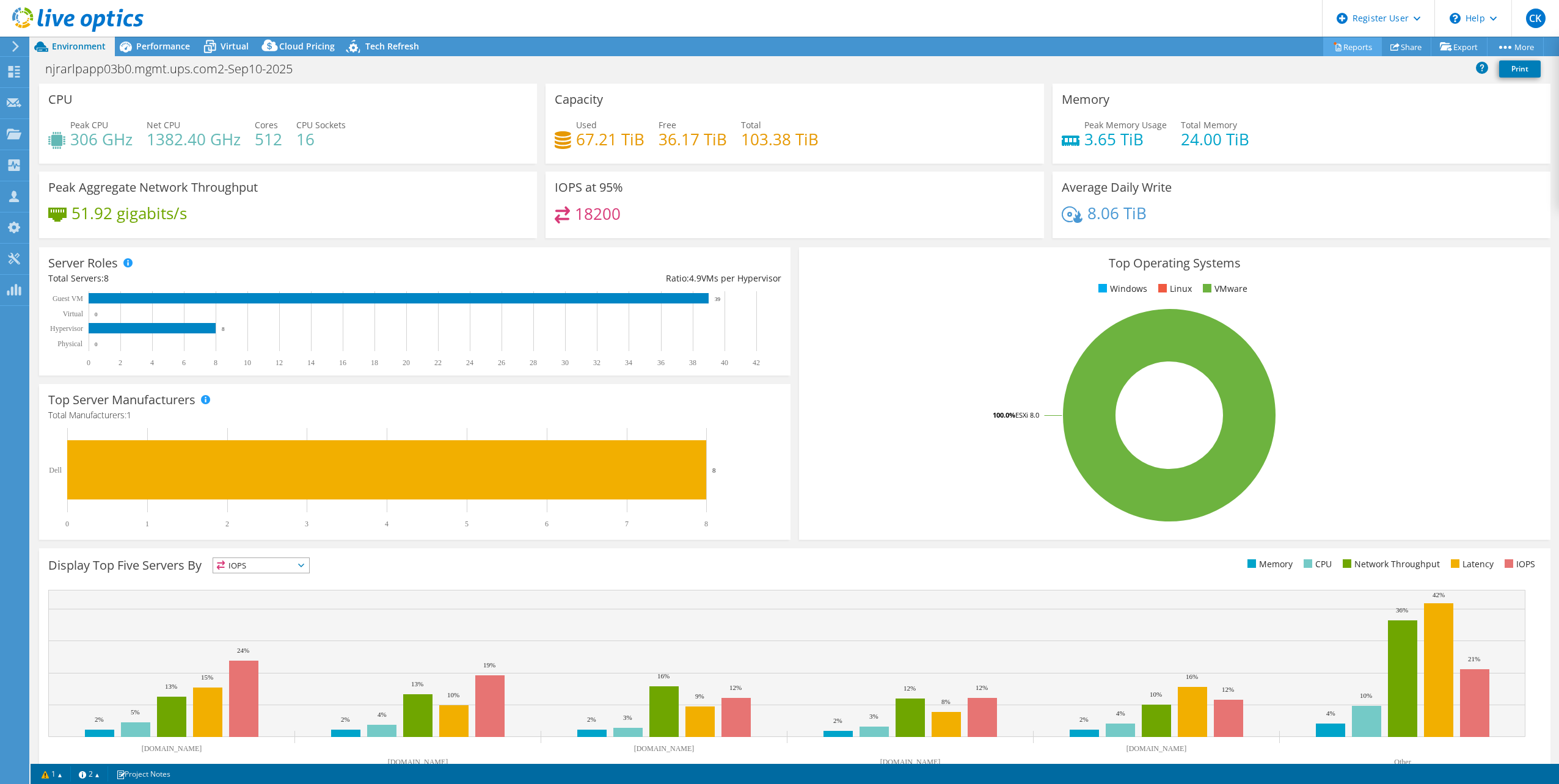
click at [1351, 45] on link "Reports" at bounding box center [1352, 47] width 59 height 19
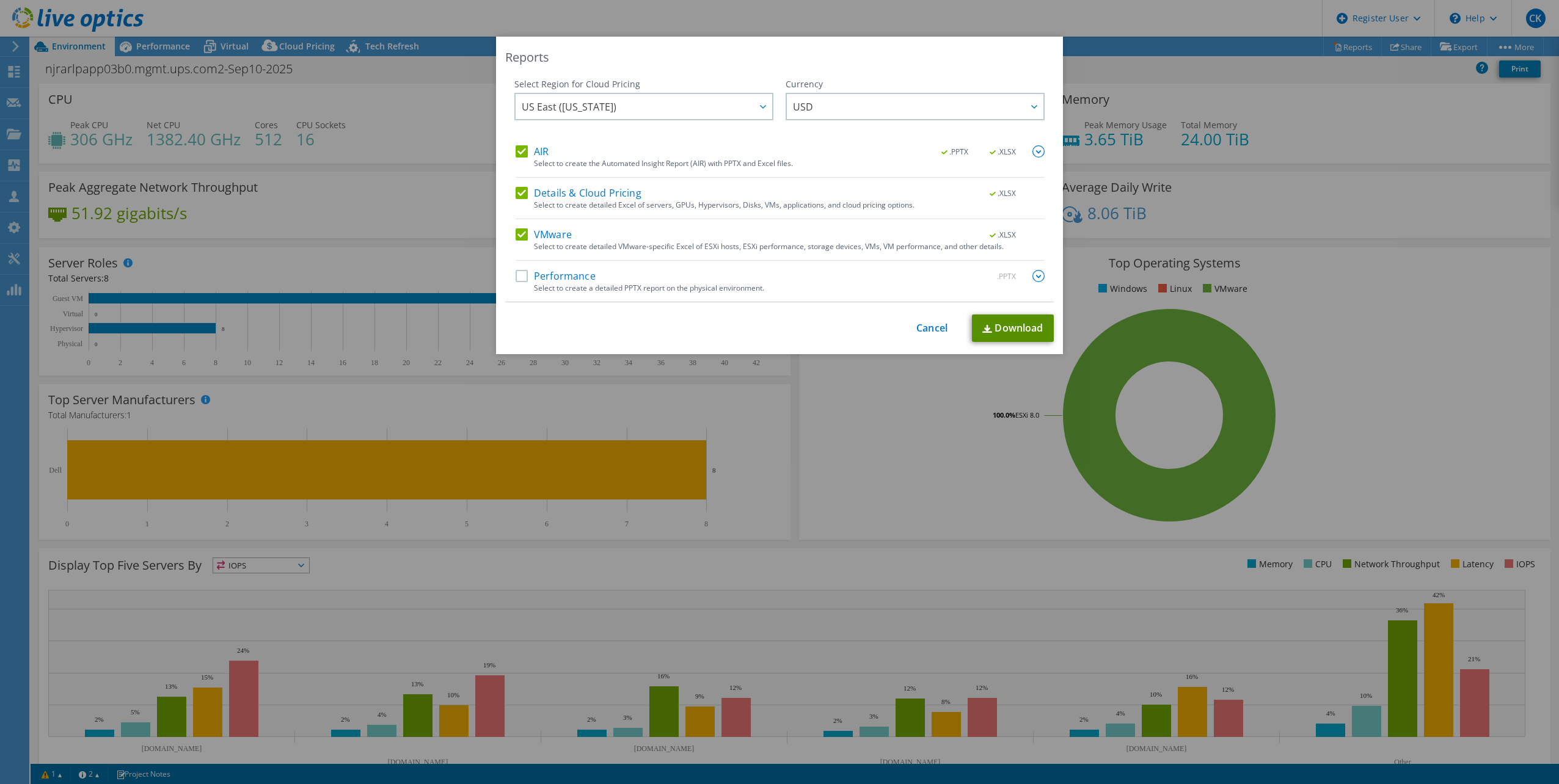
click at [1024, 327] on link "Download" at bounding box center [1012, 328] width 82 height 28
click at [931, 330] on link "Cancel" at bounding box center [932, 328] width 31 height 11
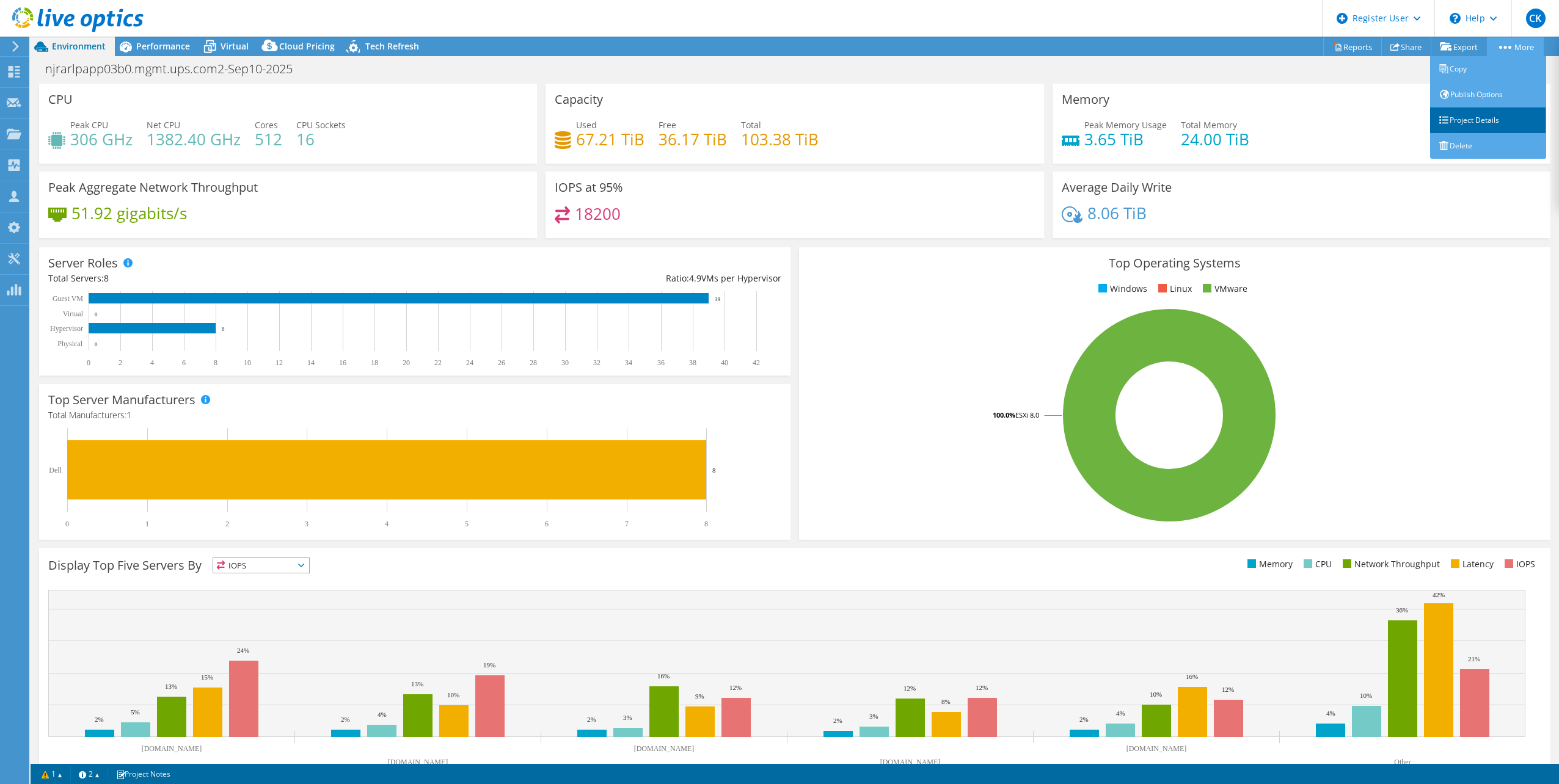
click at [1483, 113] on link "Project Details" at bounding box center [1488, 120] width 116 height 26
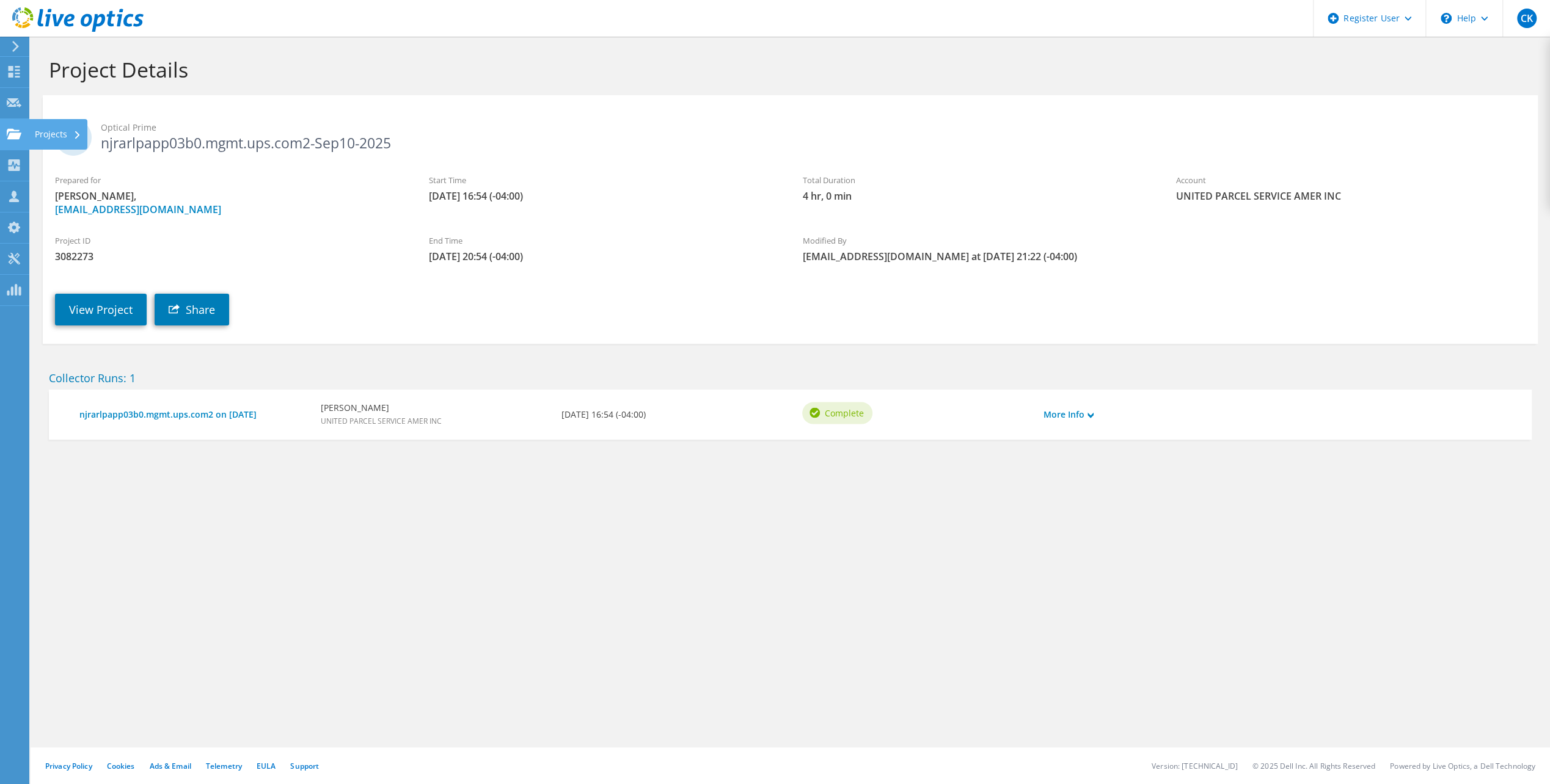
click at [55, 134] on div "Projects" at bounding box center [58, 134] width 59 height 30
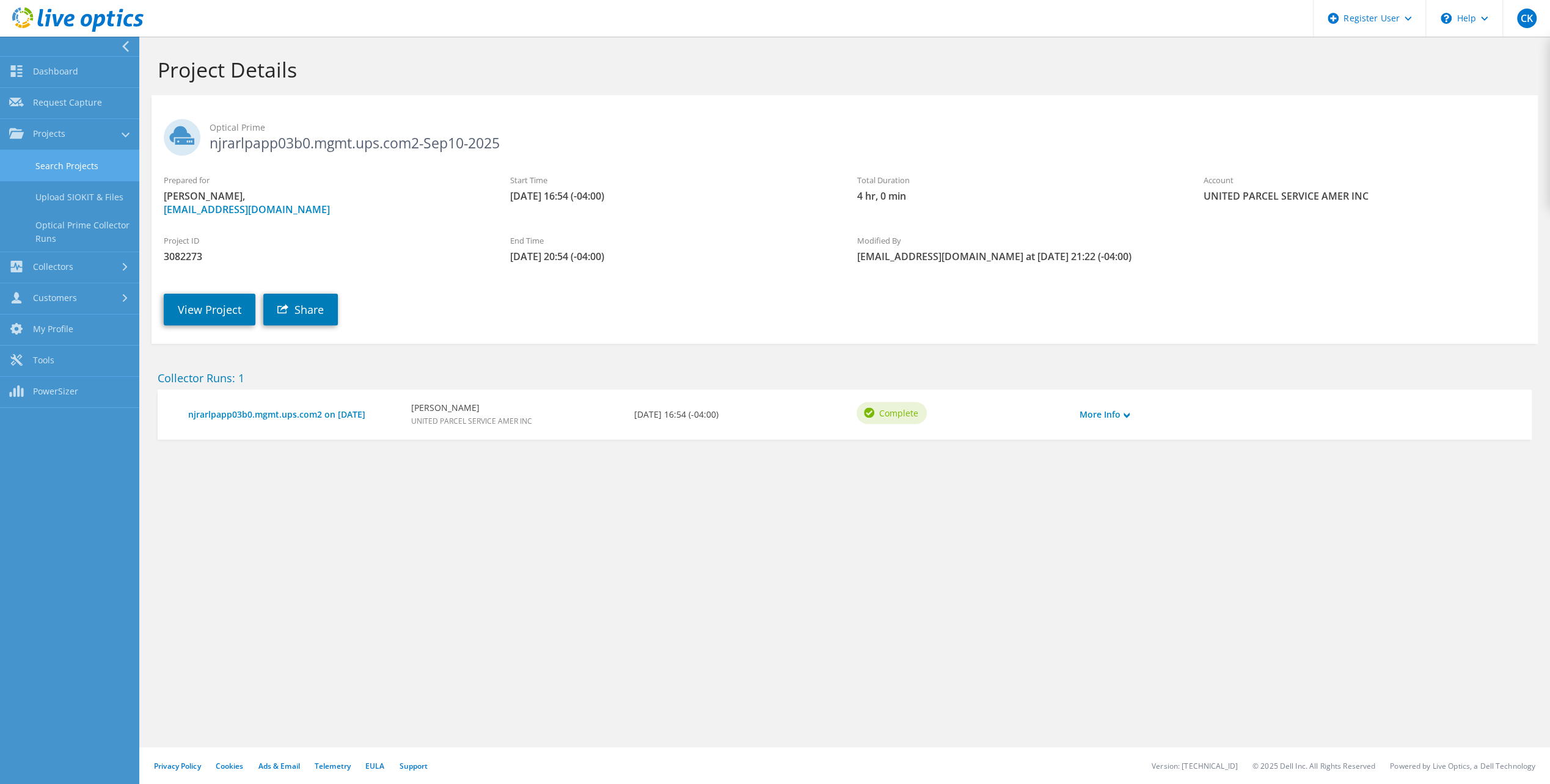
click at [62, 161] on link "Search Projects" at bounding box center [70, 166] width 139 height 31
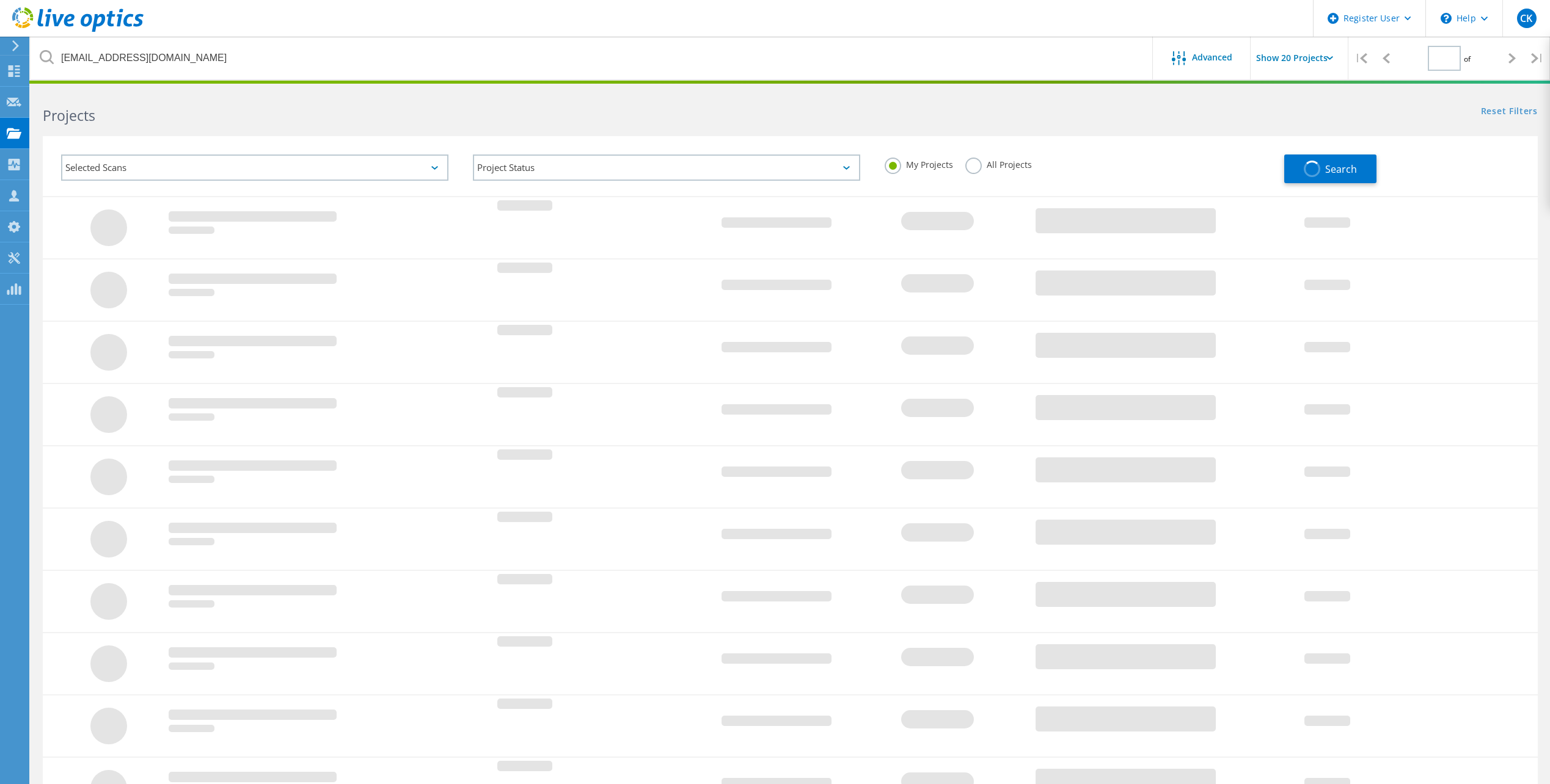
type input "1"
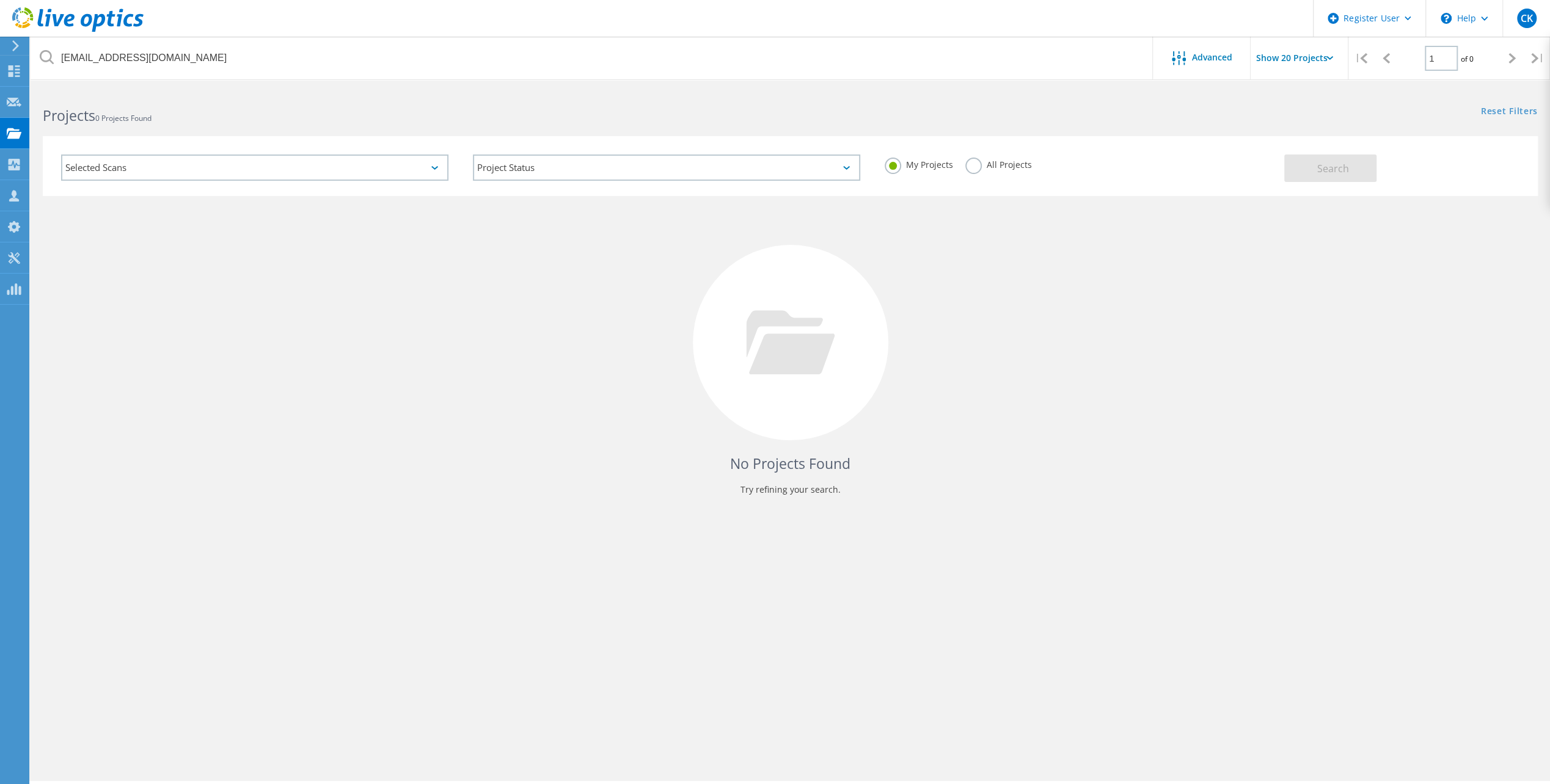
click at [973, 168] on label "All Projects" at bounding box center [998, 163] width 66 height 11
click at [0, 0] on input "All Projects" at bounding box center [0, 0] width 0 height 0
click at [1336, 161] on button "Search" at bounding box center [1331, 168] width 92 height 28
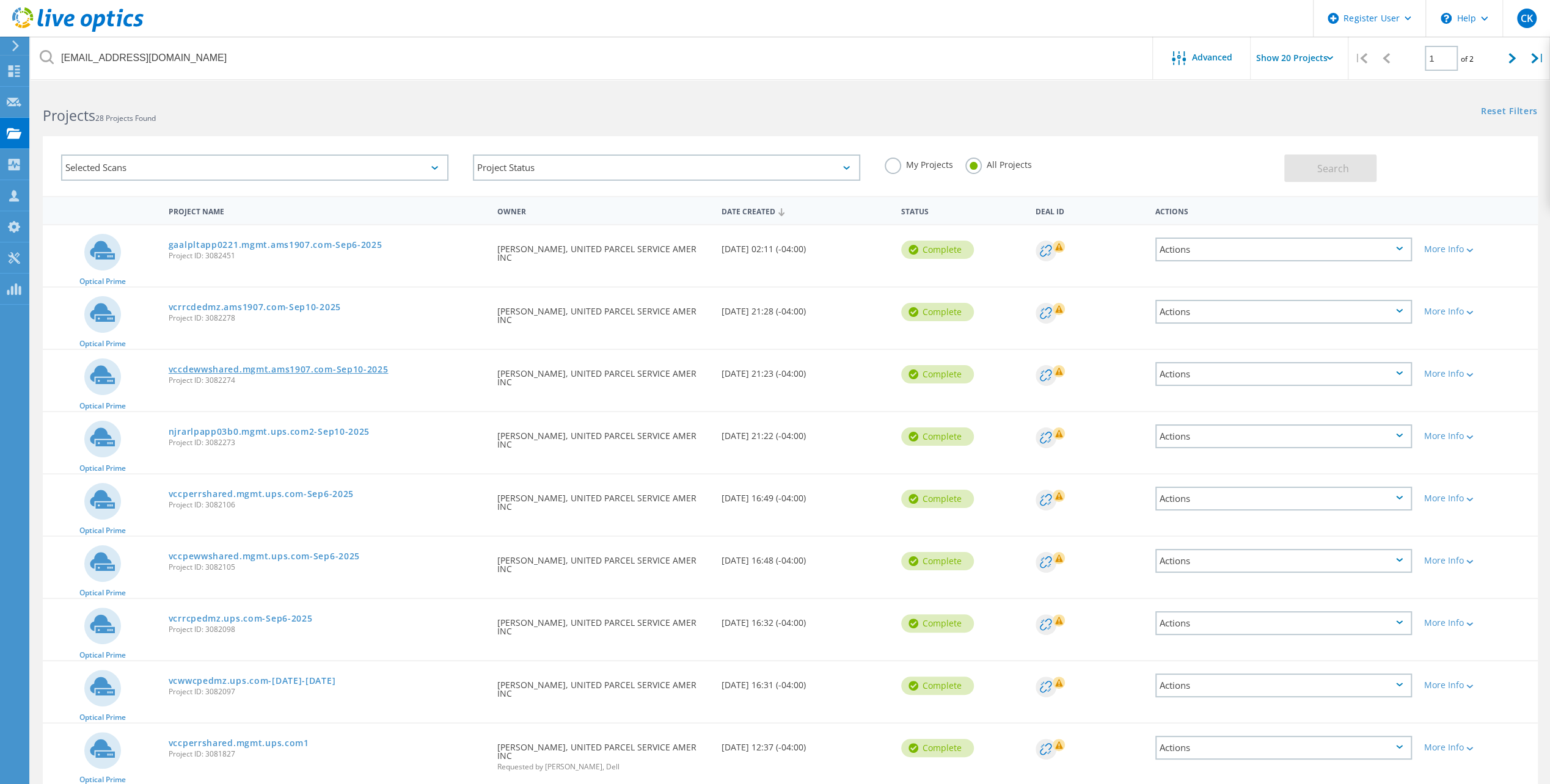
click at [283, 369] on link "vccdewwshared.mgmt.ams1907.com-Sep10-2025" at bounding box center [278, 369] width 220 height 9
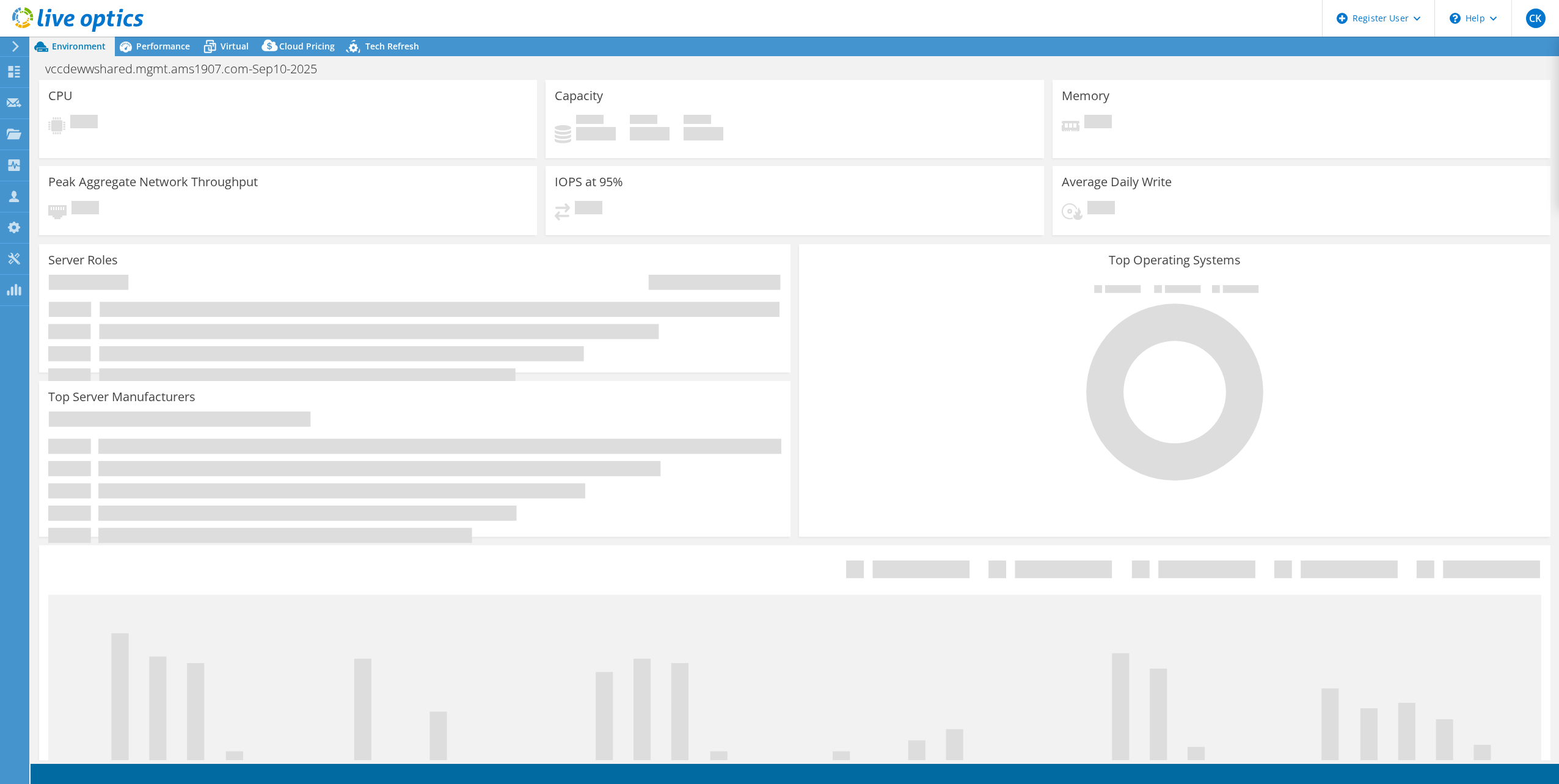
select select "USD"
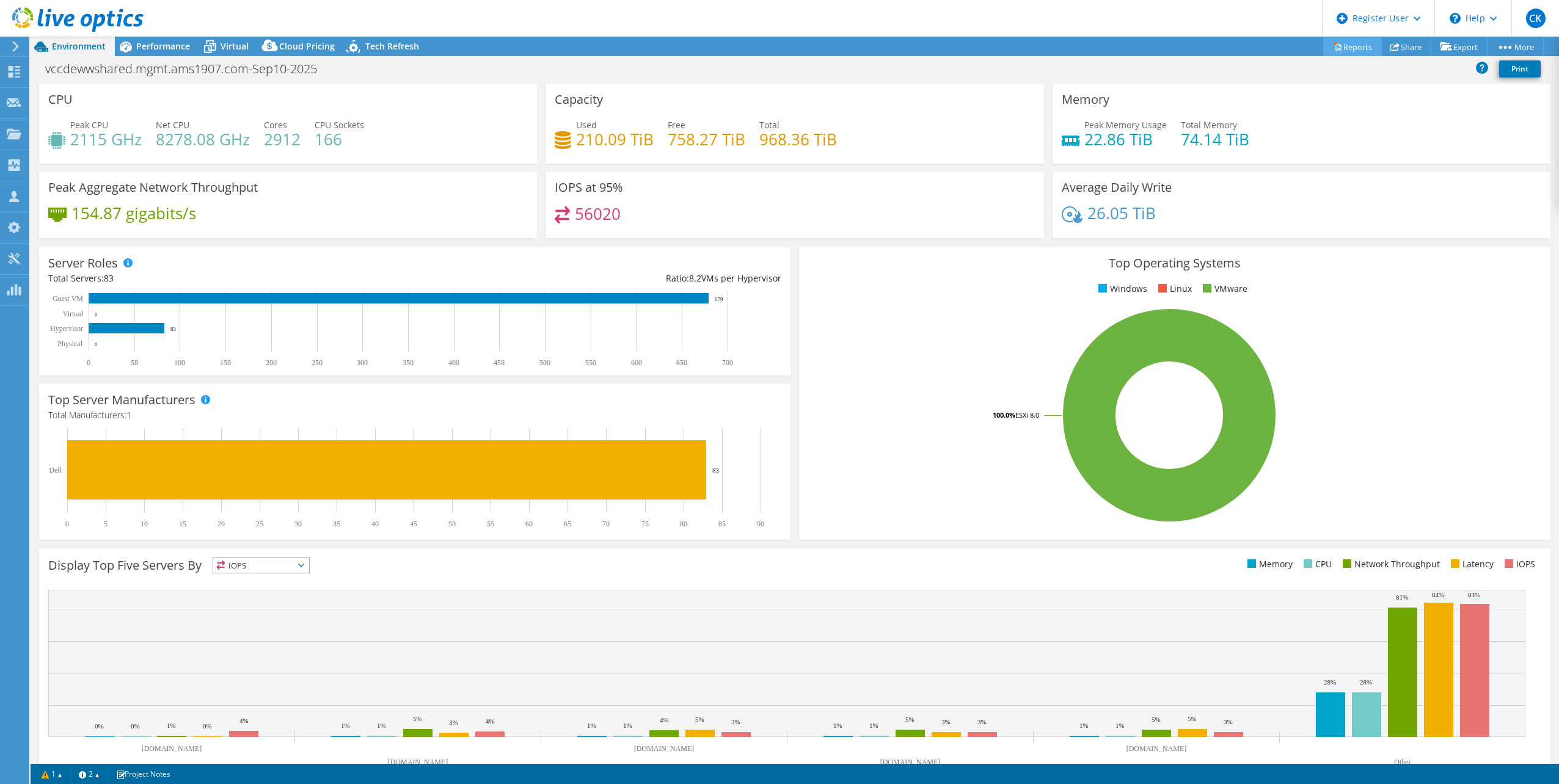
click at [1356, 45] on link "Reports" at bounding box center [1352, 47] width 59 height 19
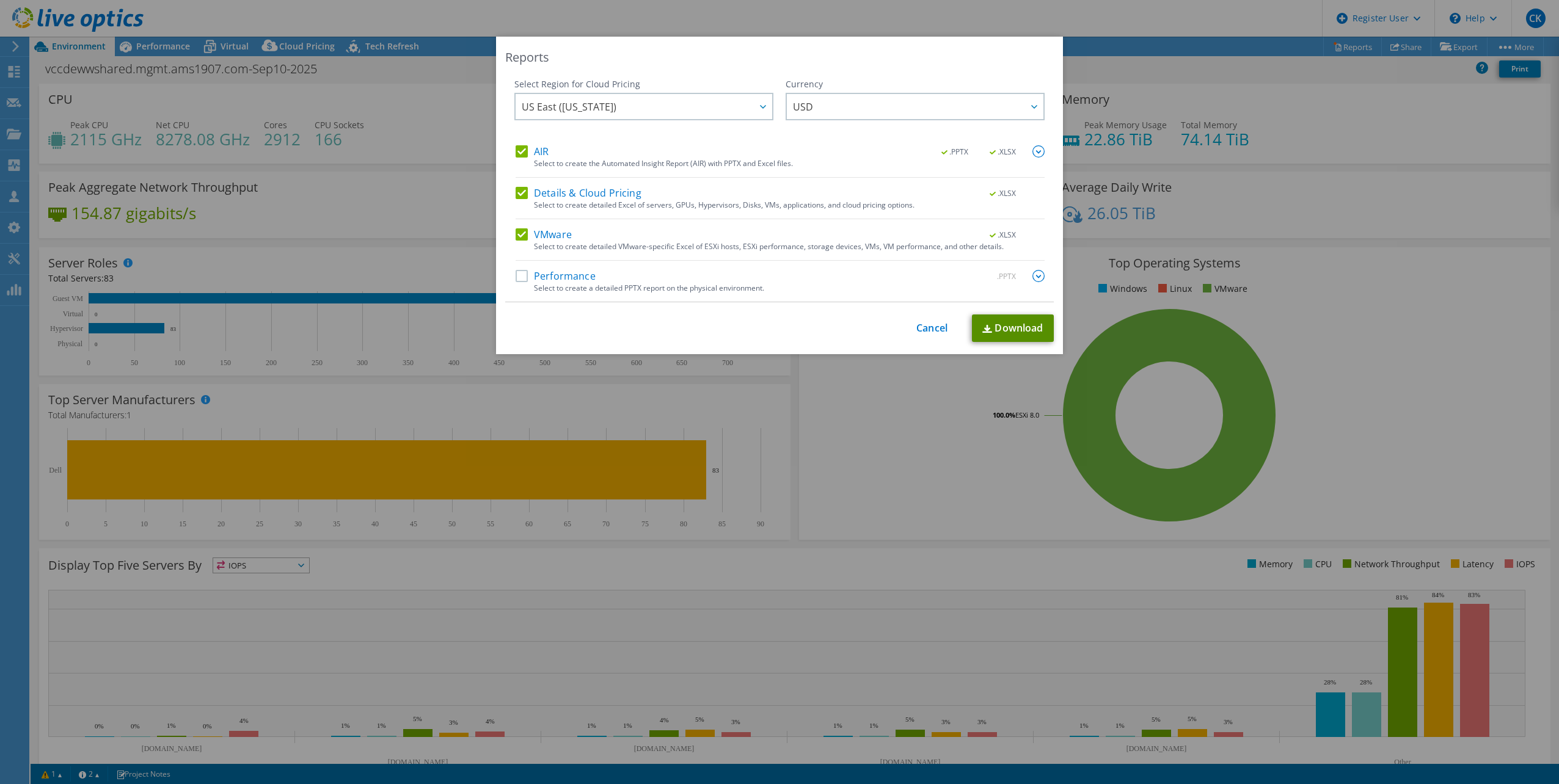
click at [1007, 327] on link "Download" at bounding box center [1012, 328] width 82 height 28
click at [925, 329] on link "Cancel" at bounding box center [932, 328] width 31 height 11
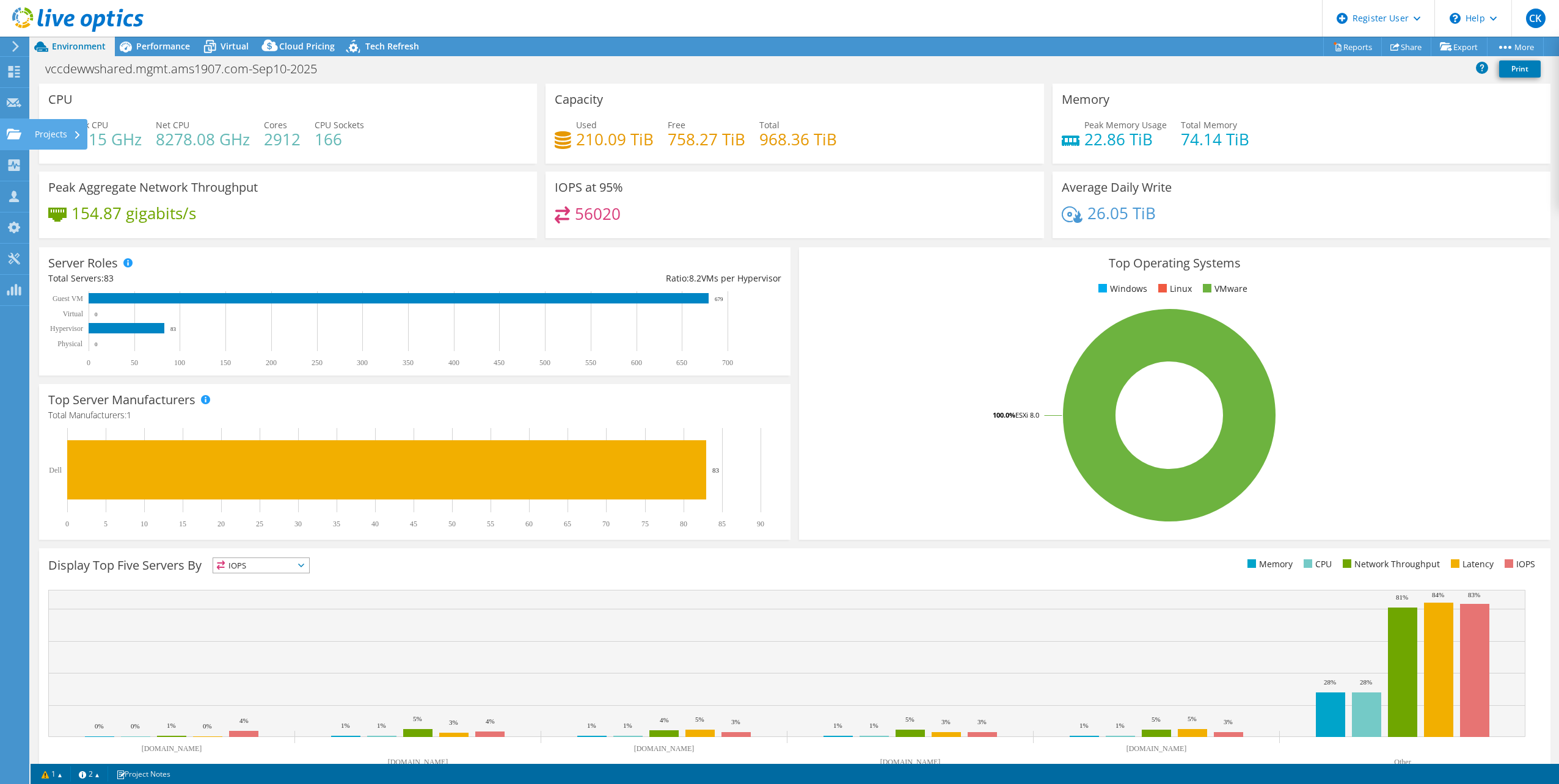
click at [71, 139] on div "Projects" at bounding box center [58, 134] width 59 height 30
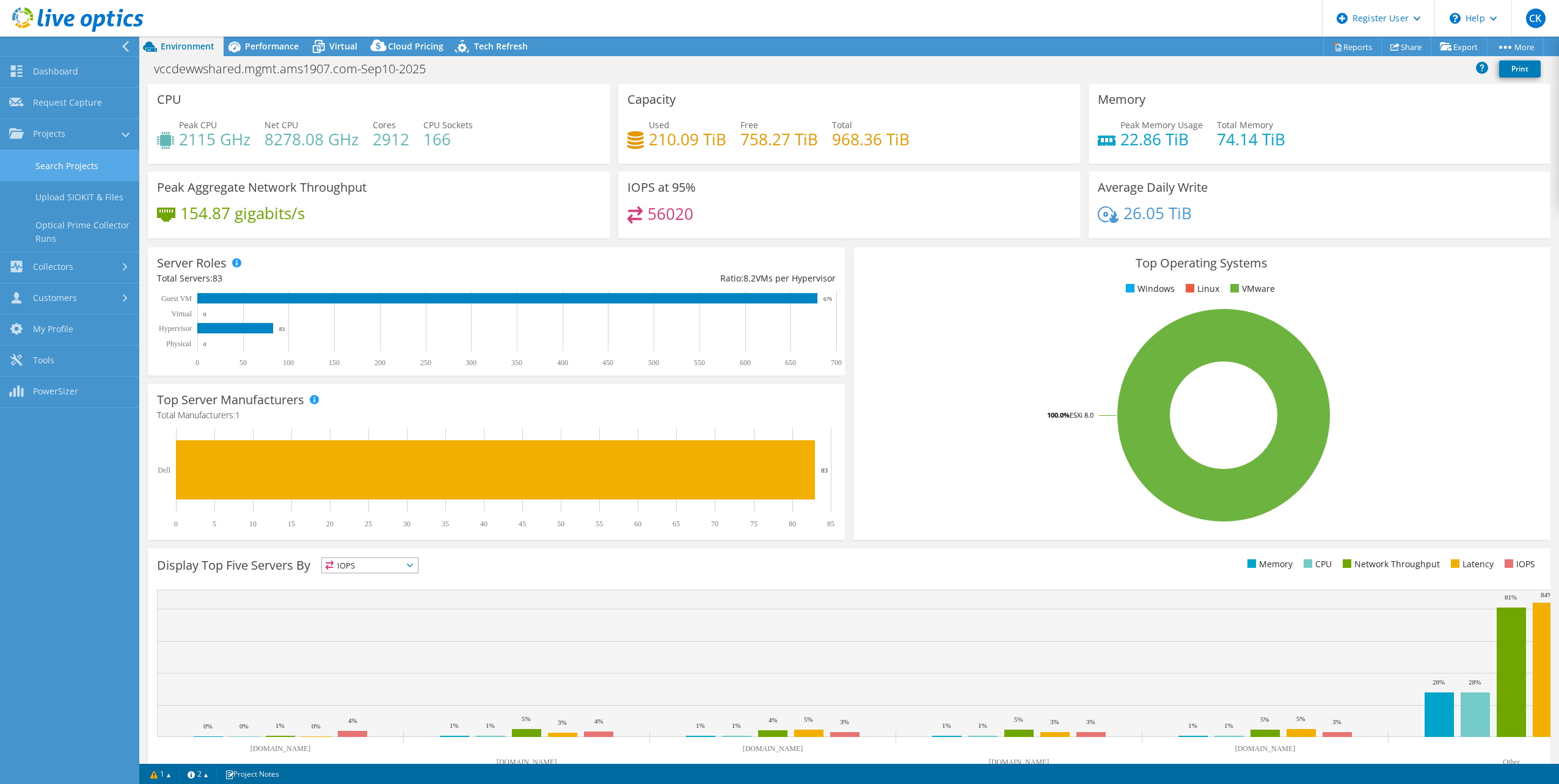
click at [70, 164] on link "Search Projects" at bounding box center [70, 166] width 139 height 31
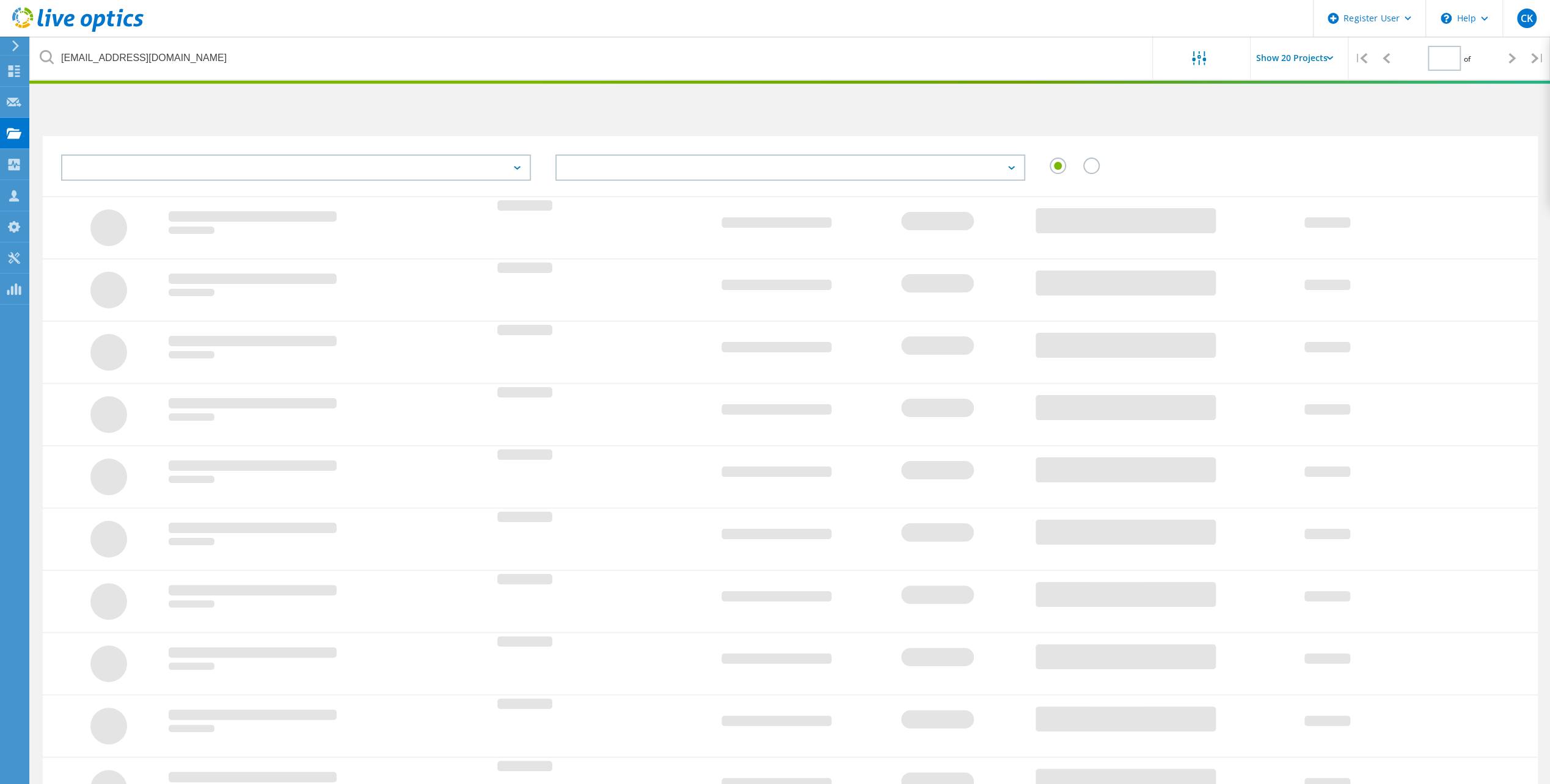
type input "1"
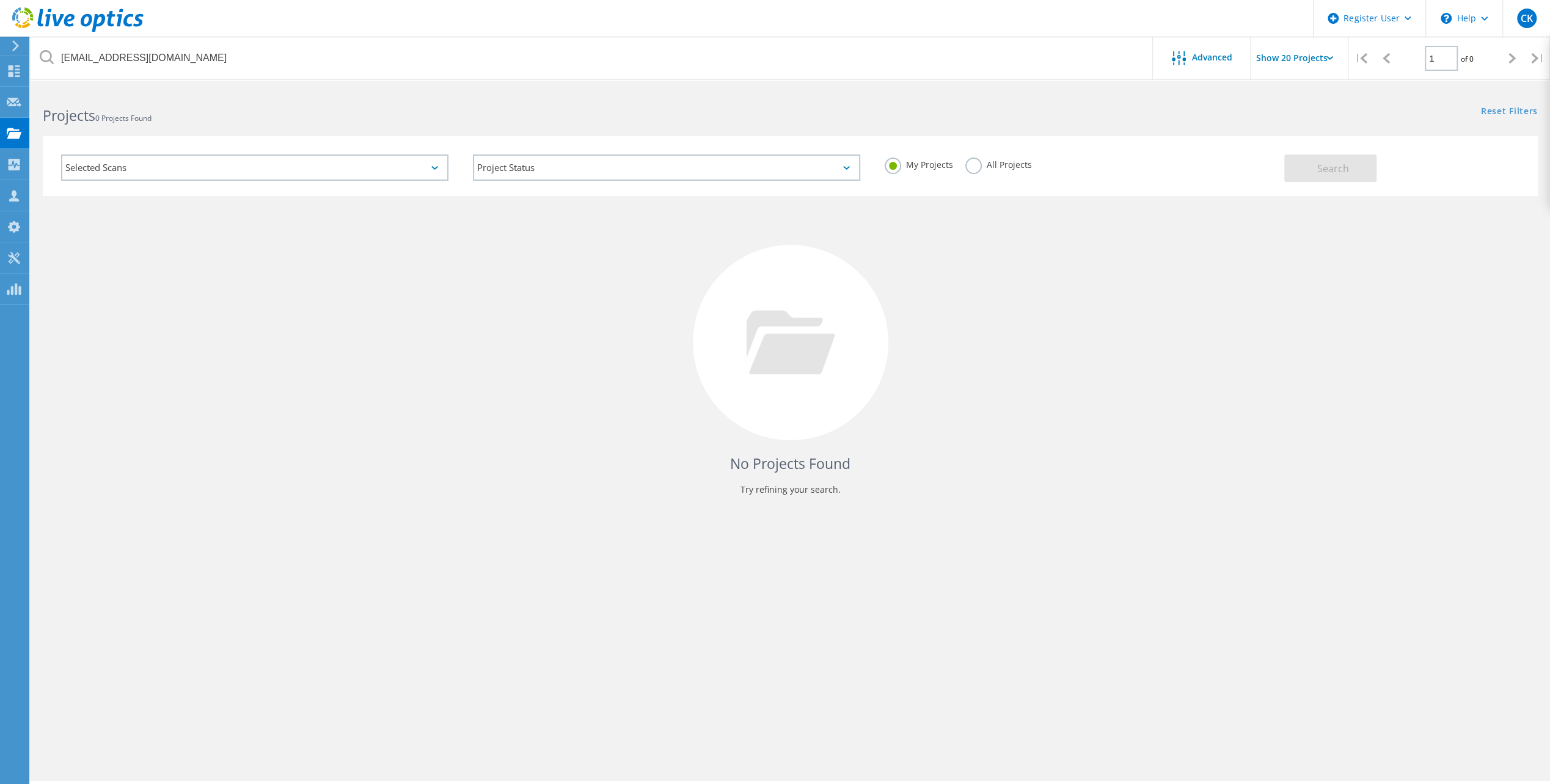
drag, startPoint x: 977, startPoint y: 164, endPoint x: 1004, endPoint y: 165, distance: 27.0
click at [979, 164] on label "All Projects" at bounding box center [998, 163] width 66 height 11
click at [0, 0] on input "All Projects" at bounding box center [0, 0] width 0 height 0
click at [1323, 167] on span "Search" at bounding box center [1333, 168] width 32 height 14
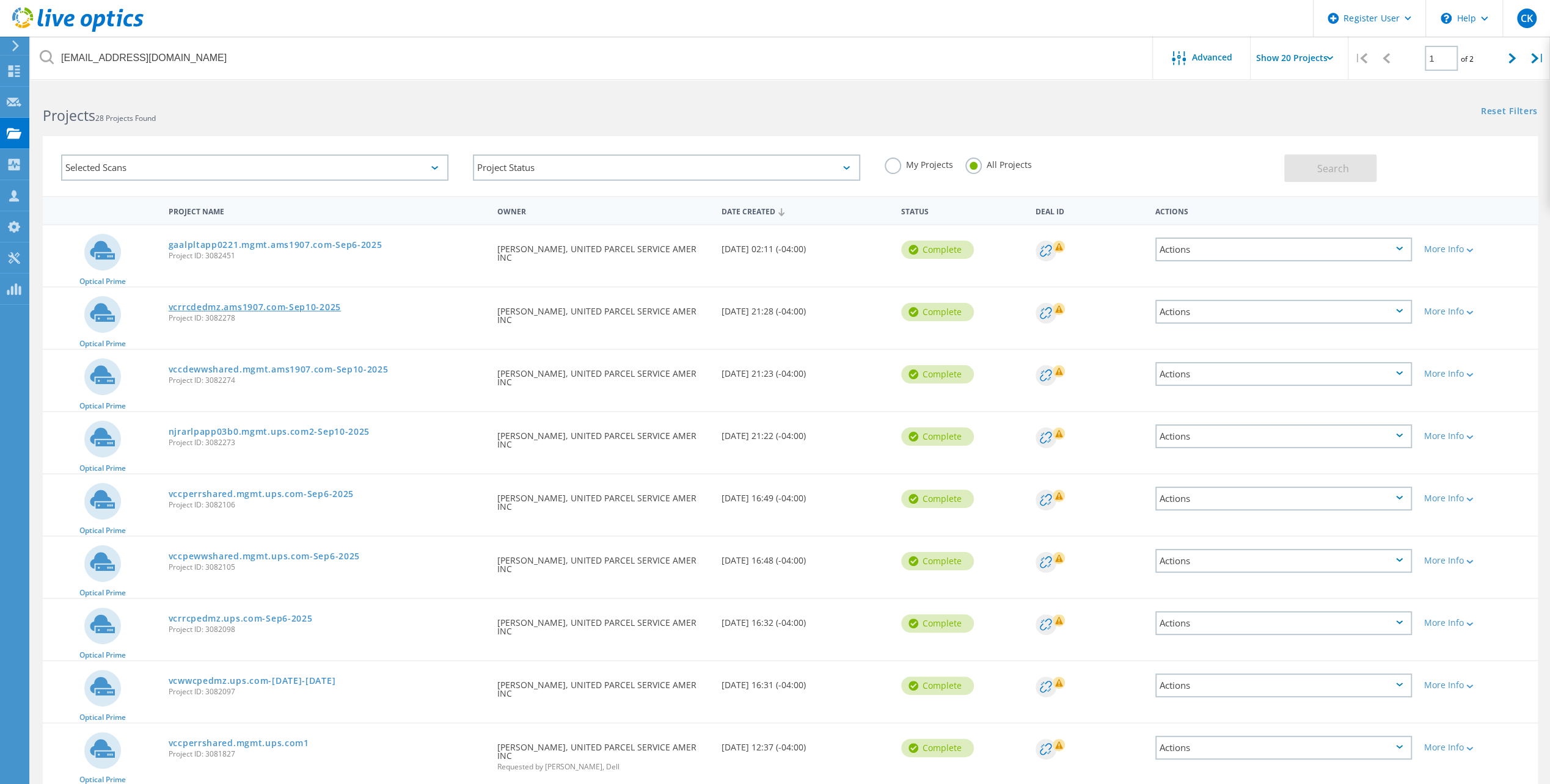
click at [317, 307] on link "vcrrcdedmz.ams1907.com-Sep10-2025" at bounding box center [254, 307] width 173 height 9
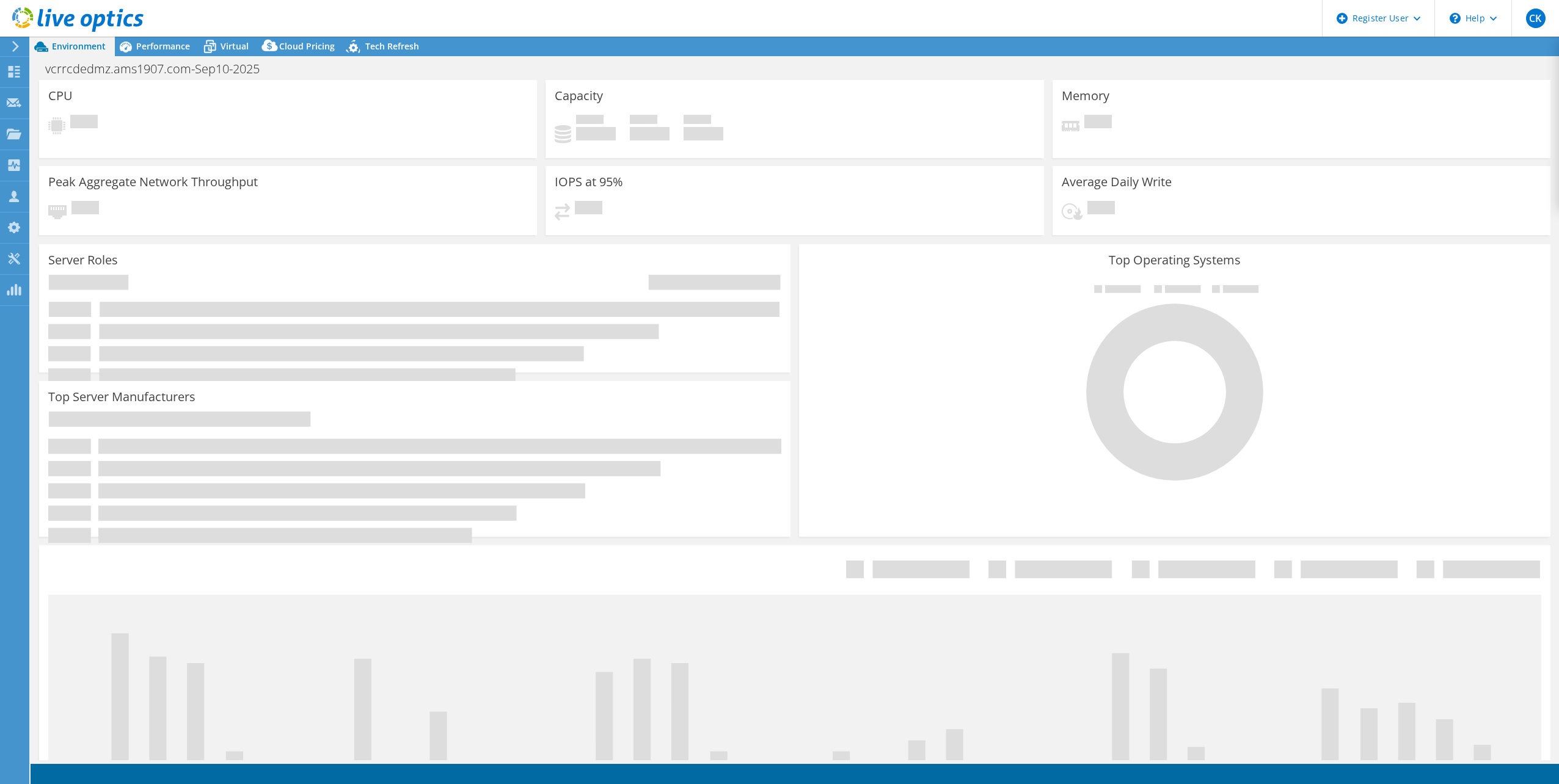
select select "USD"
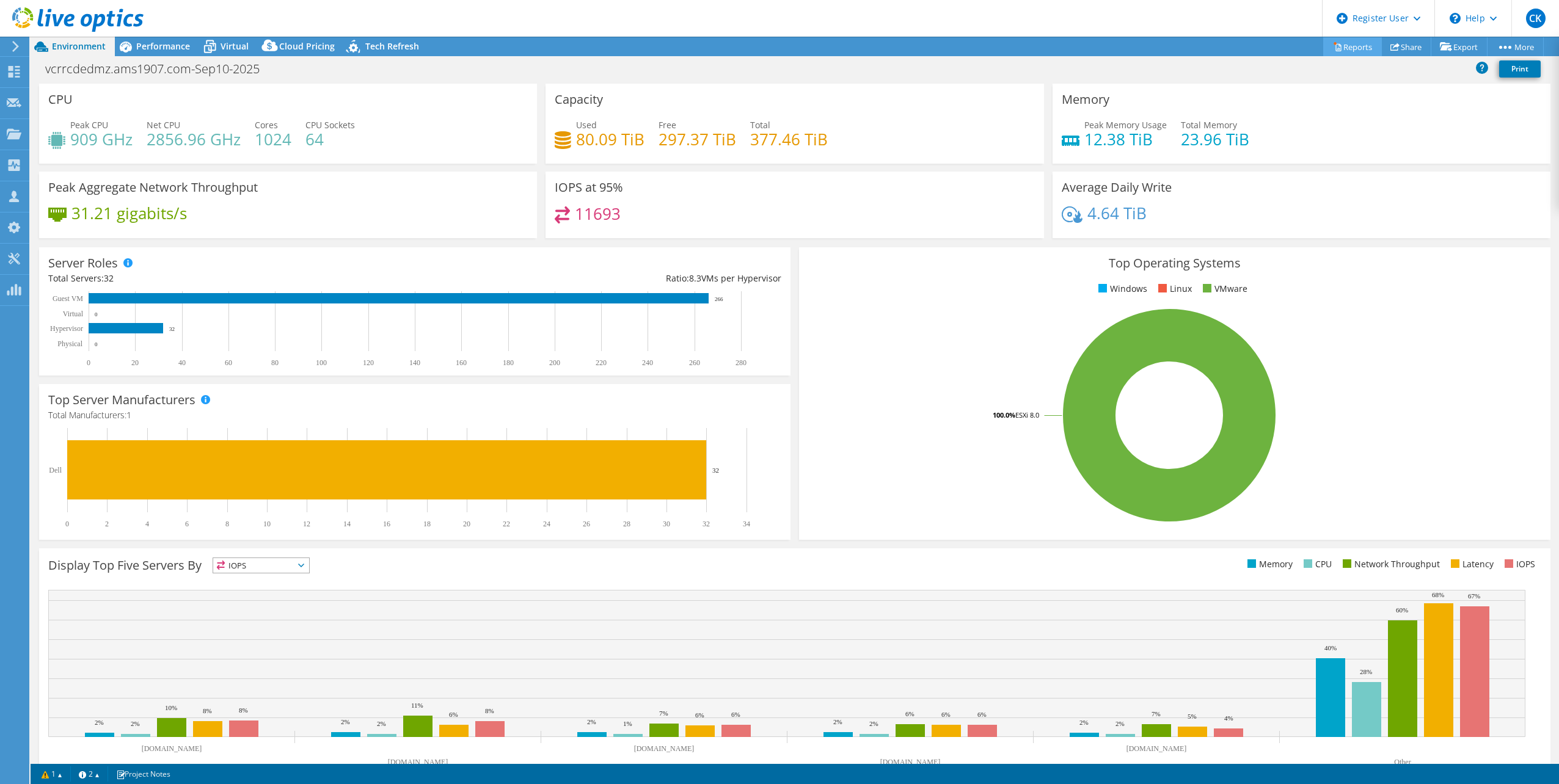
click at [1352, 41] on link "Reports" at bounding box center [1352, 47] width 59 height 19
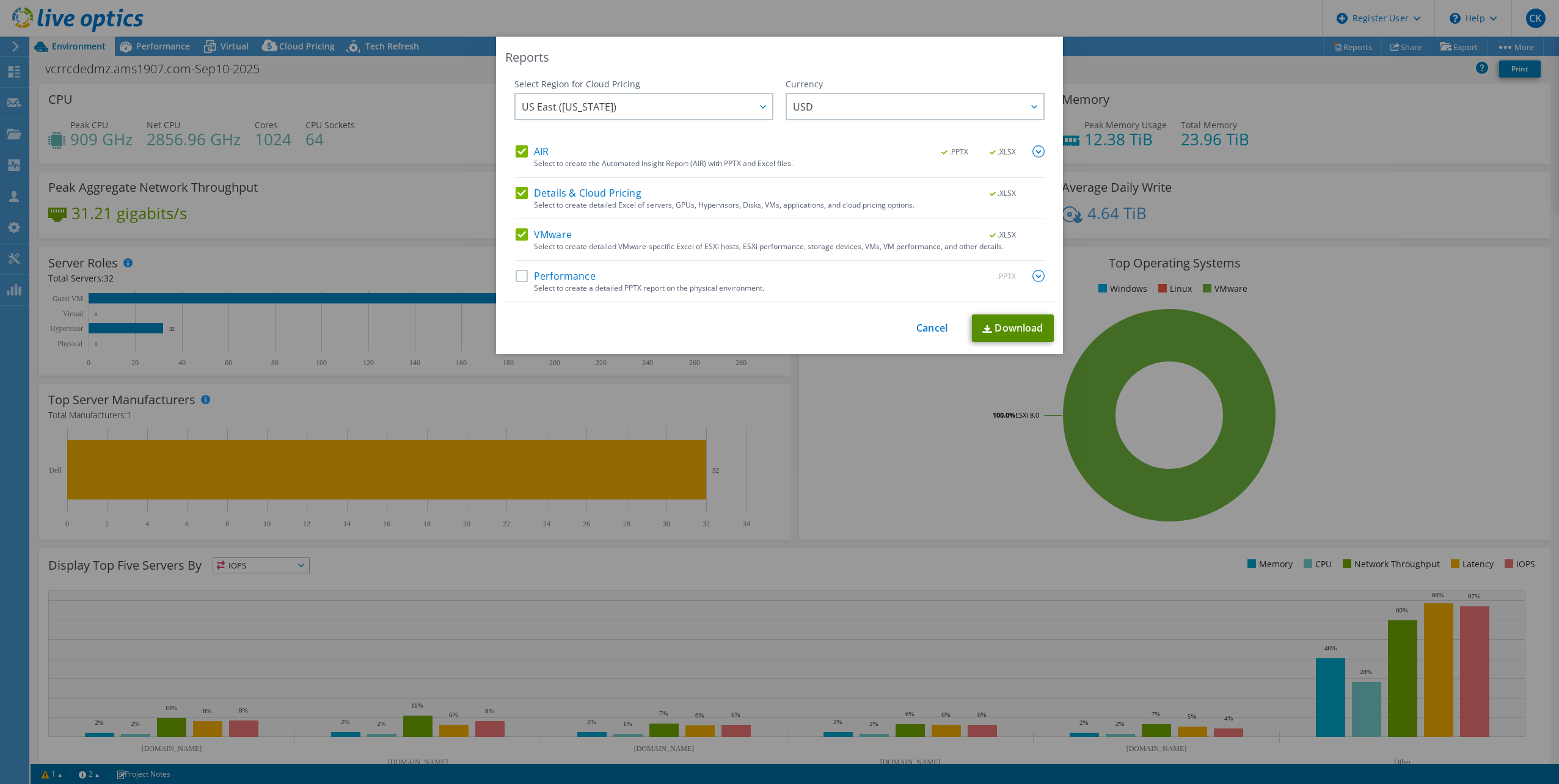
click at [1000, 328] on link "Download" at bounding box center [1012, 328] width 82 height 28
click at [921, 325] on link "Cancel" at bounding box center [932, 328] width 31 height 11
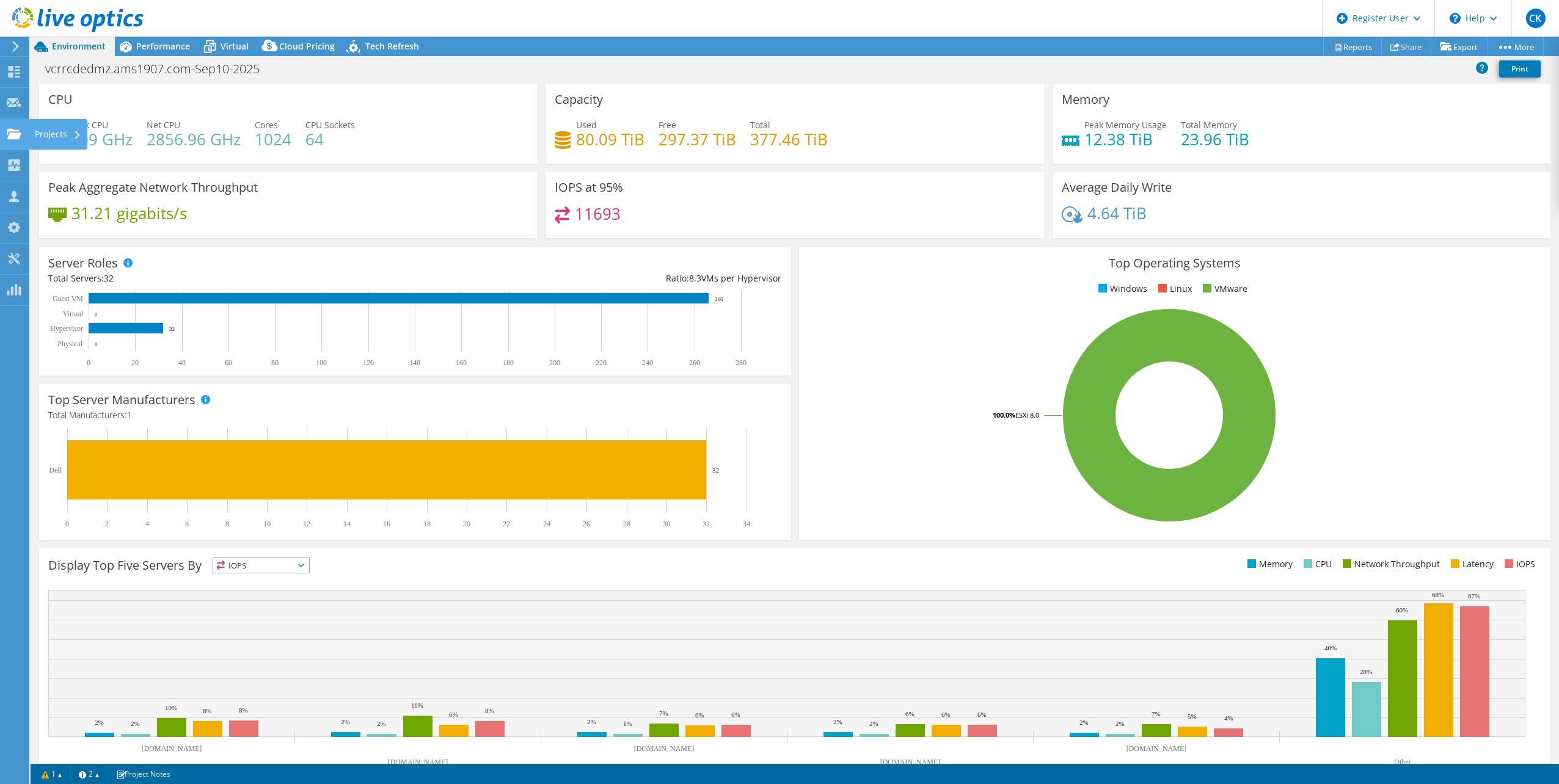
click at [54, 134] on div "Projects" at bounding box center [58, 134] width 59 height 30
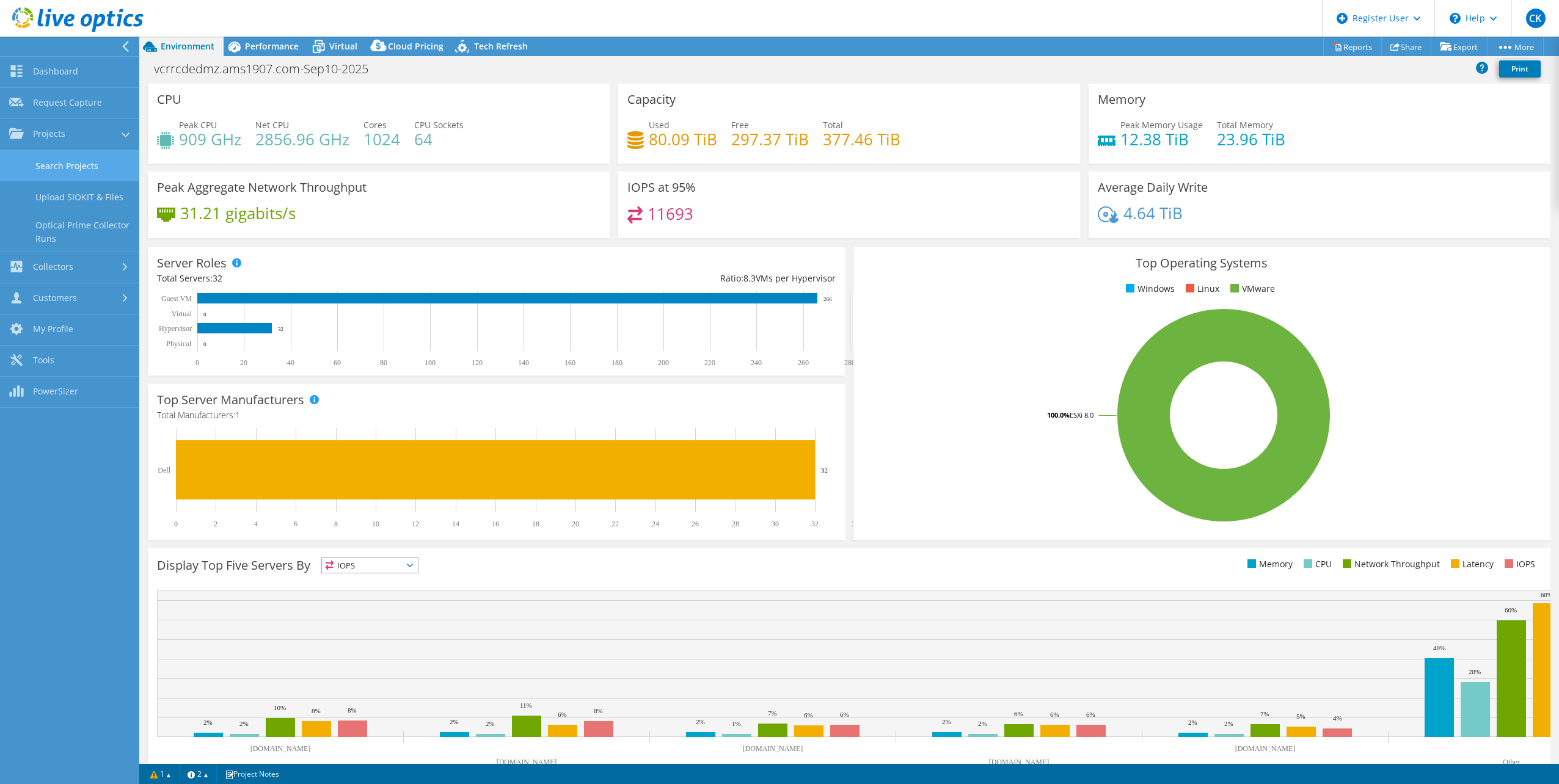
click at [64, 158] on link "Search Projects" at bounding box center [70, 166] width 139 height 31
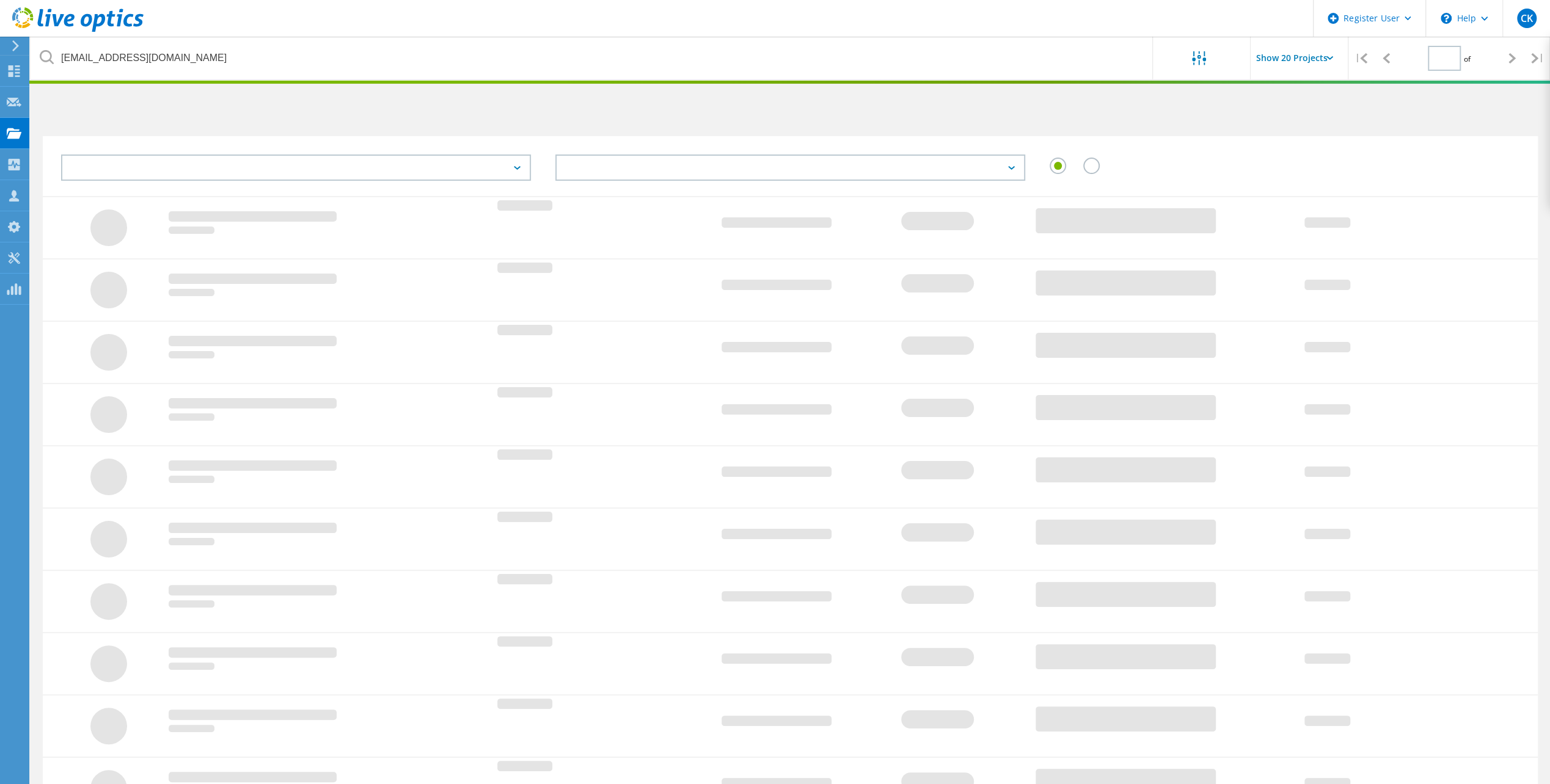
type input "1"
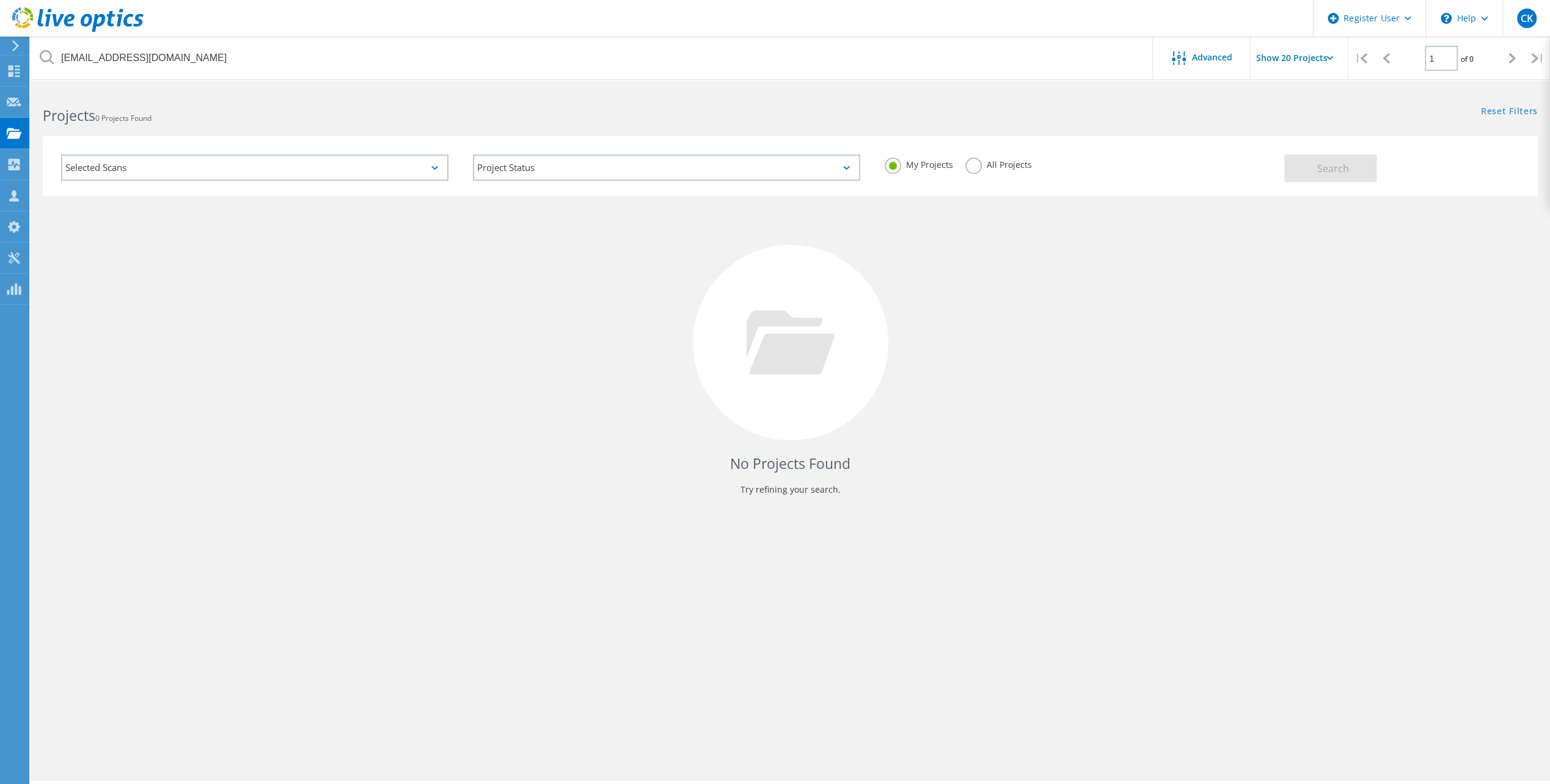
click at [971, 165] on label "All Projects" at bounding box center [998, 163] width 66 height 11
click at [0, 0] on input "All Projects" at bounding box center [0, 0] width 0 height 0
click at [1313, 167] on button "Search" at bounding box center [1331, 168] width 92 height 28
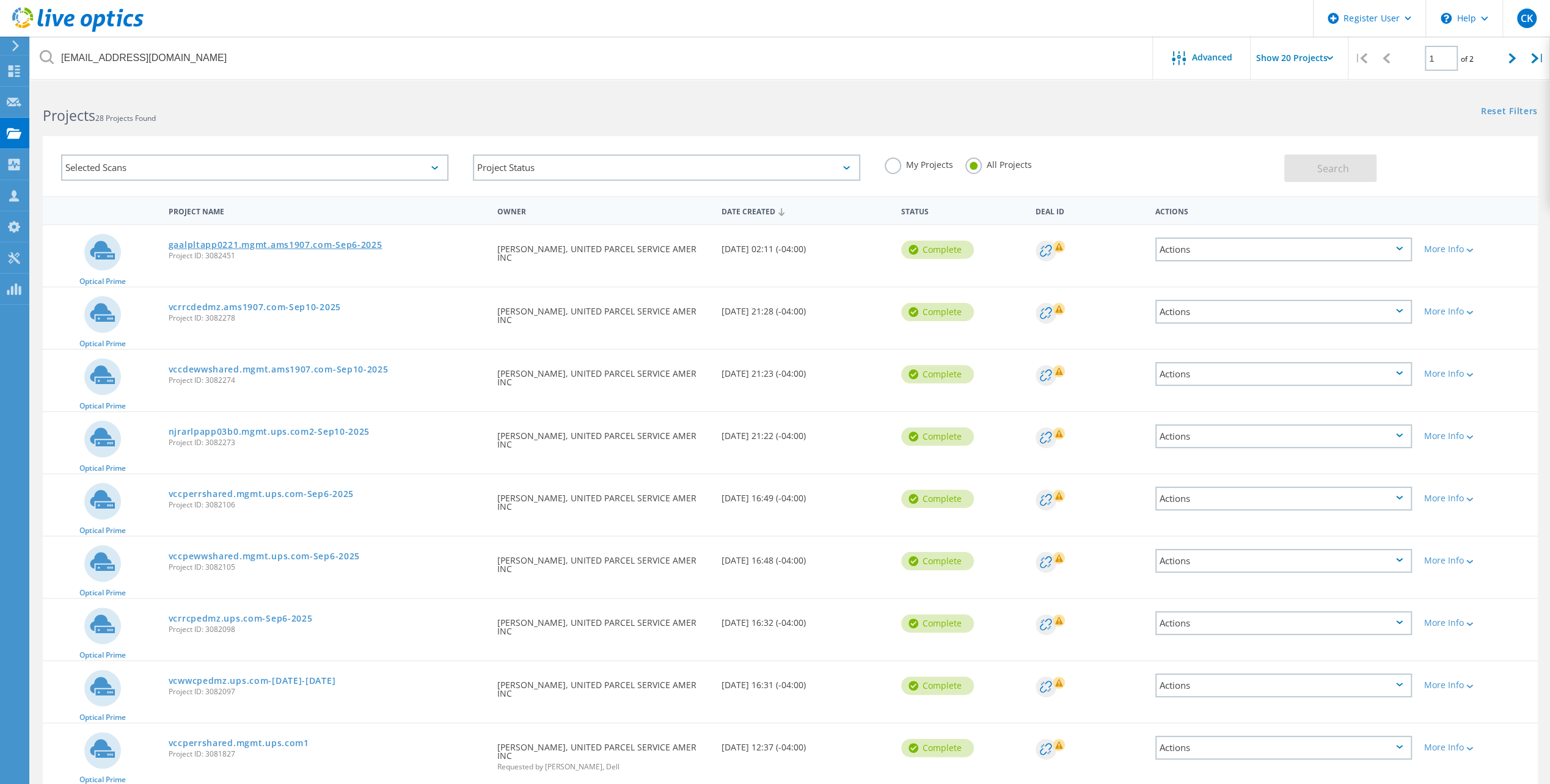
click at [296, 244] on link "gaalpltapp0221.mgmt.ams1907.com-Sep6-2025" at bounding box center [275, 245] width 214 height 9
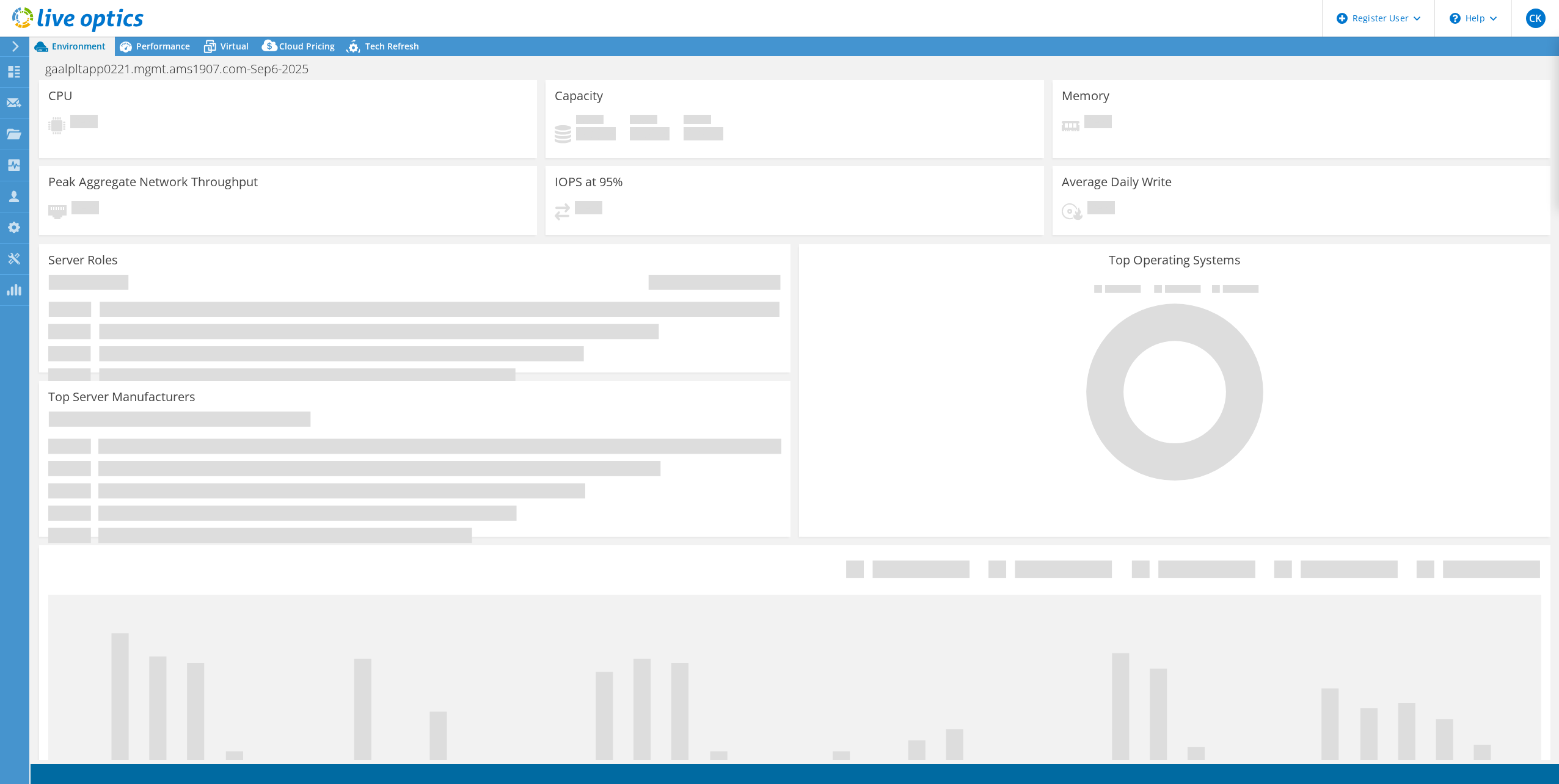
select select "USD"
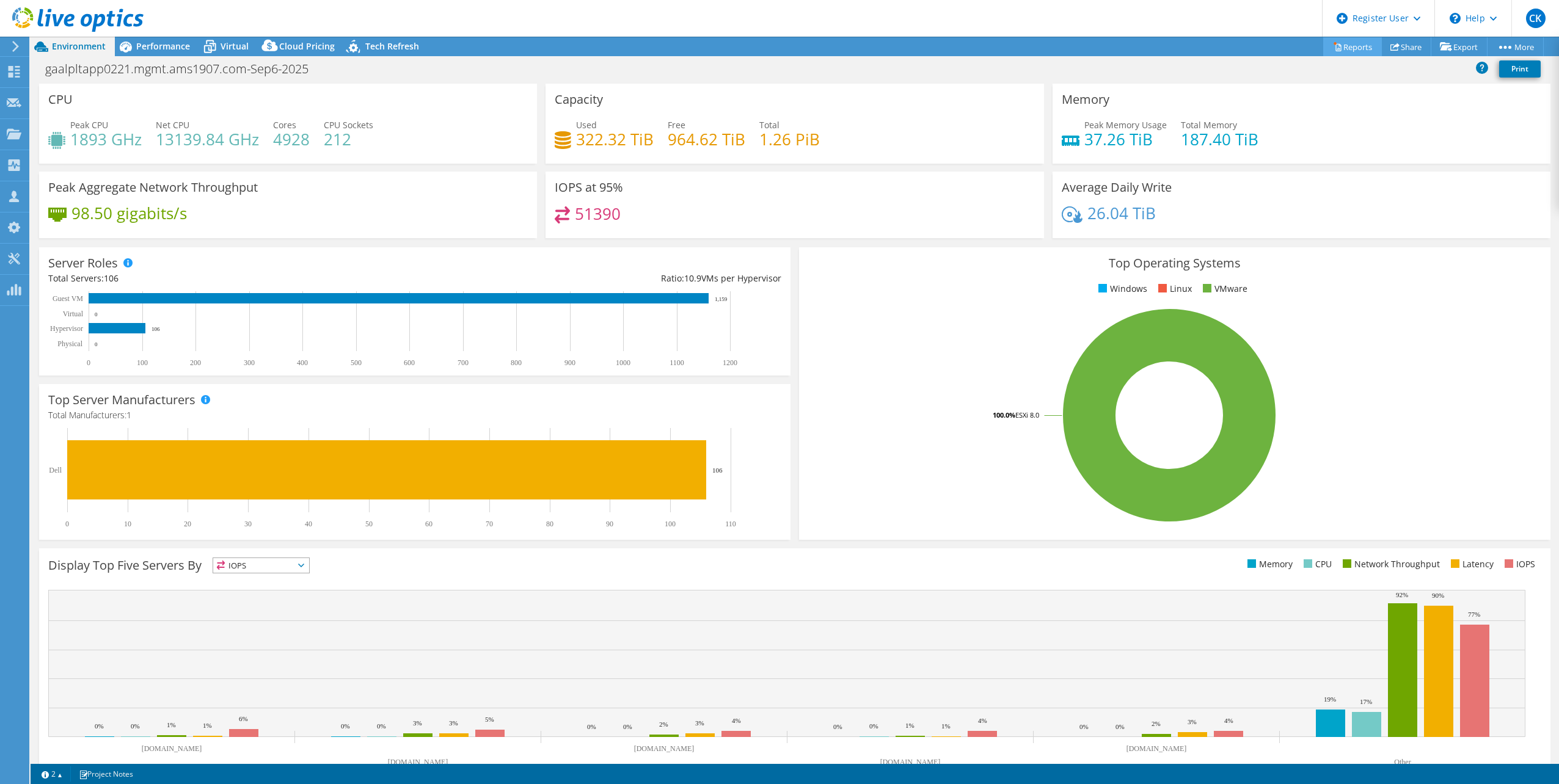
click at [1351, 47] on link "Reports" at bounding box center [1352, 47] width 59 height 19
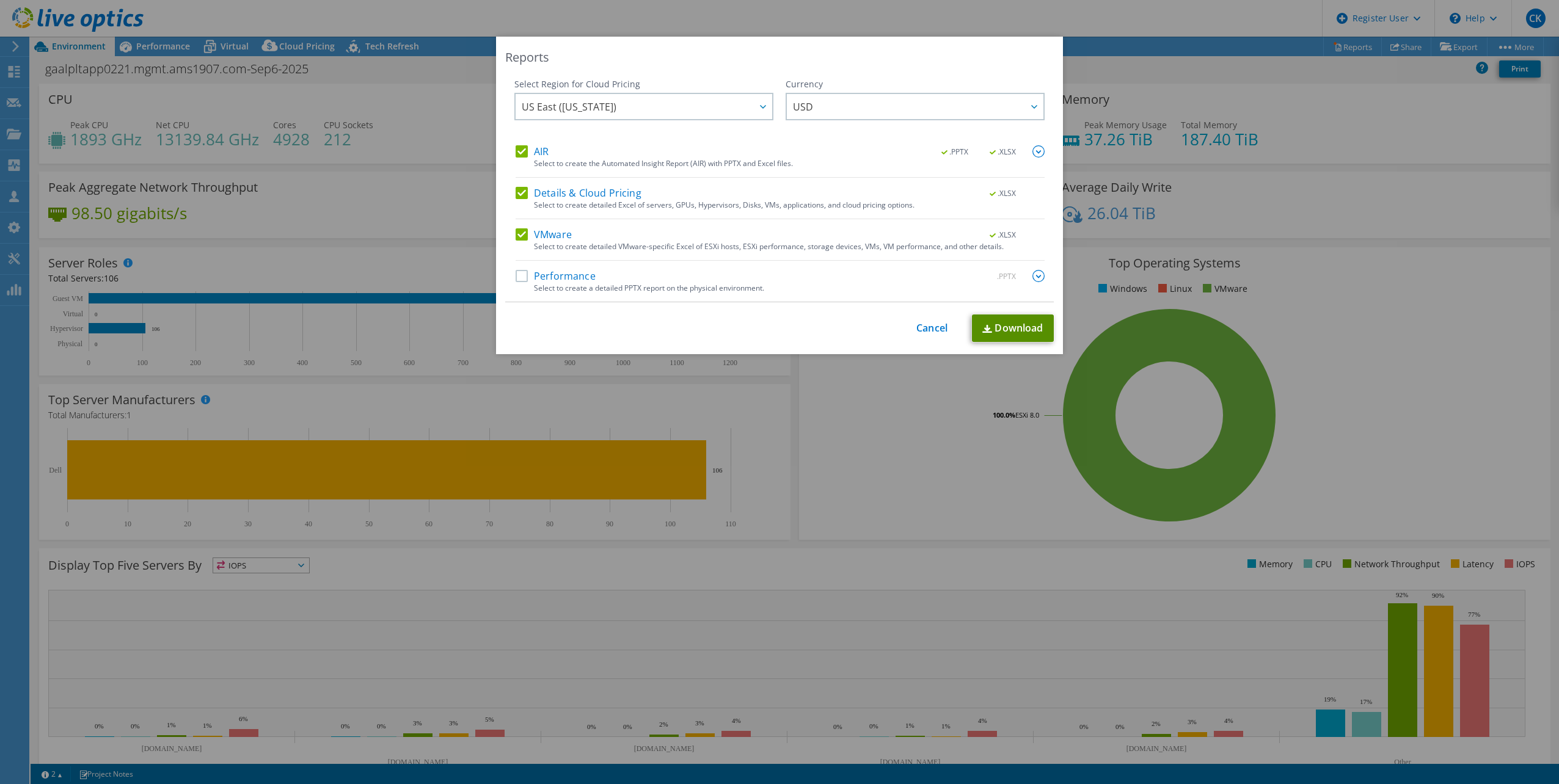
click at [1008, 321] on link "Download" at bounding box center [1012, 328] width 82 height 28
click at [934, 326] on link "Cancel" at bounding box center [932, 328] width 31 height 11
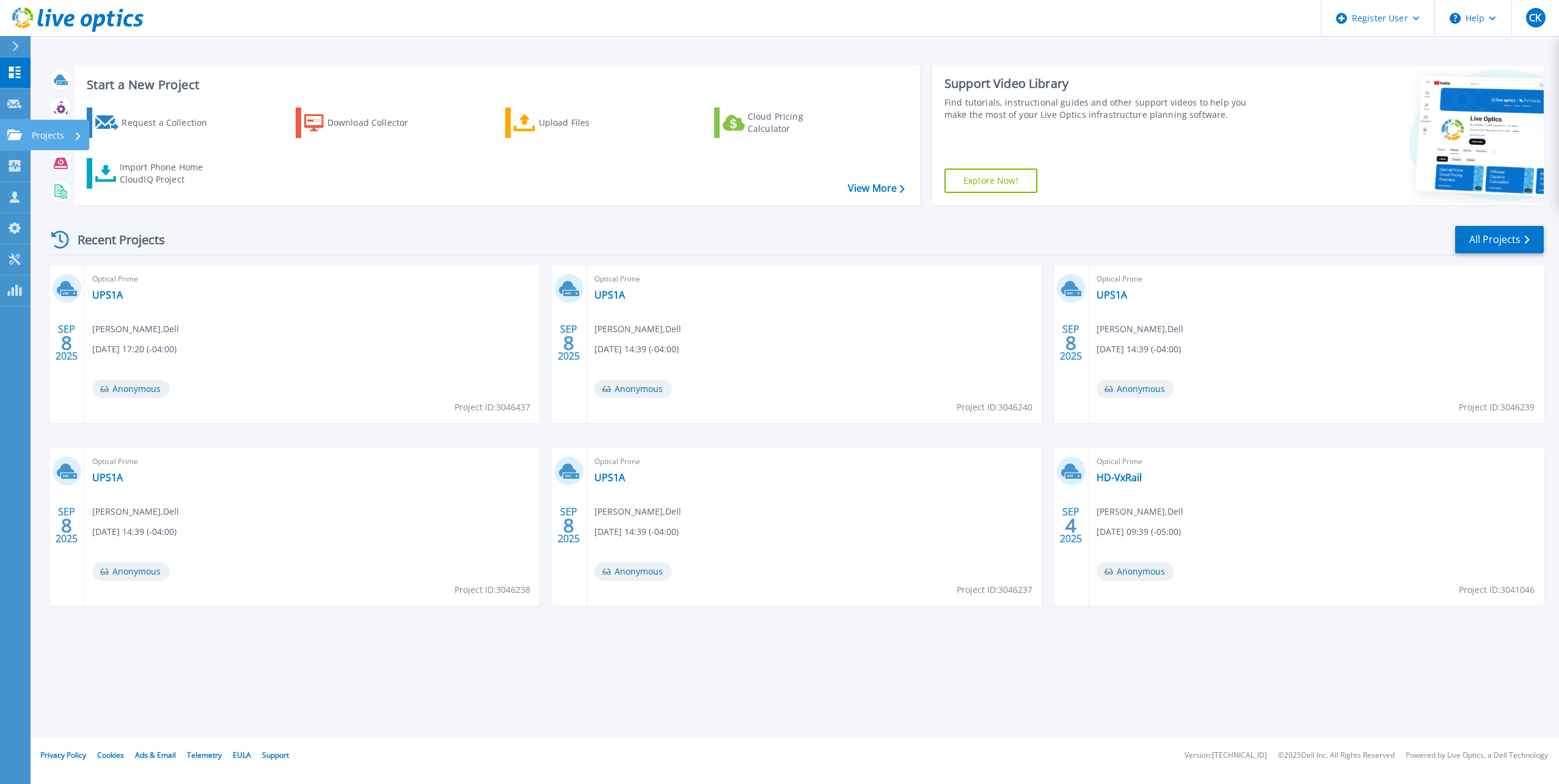
click at [41, 141] on p "Projects" at bounding box center [48, 135] width 32 height 32
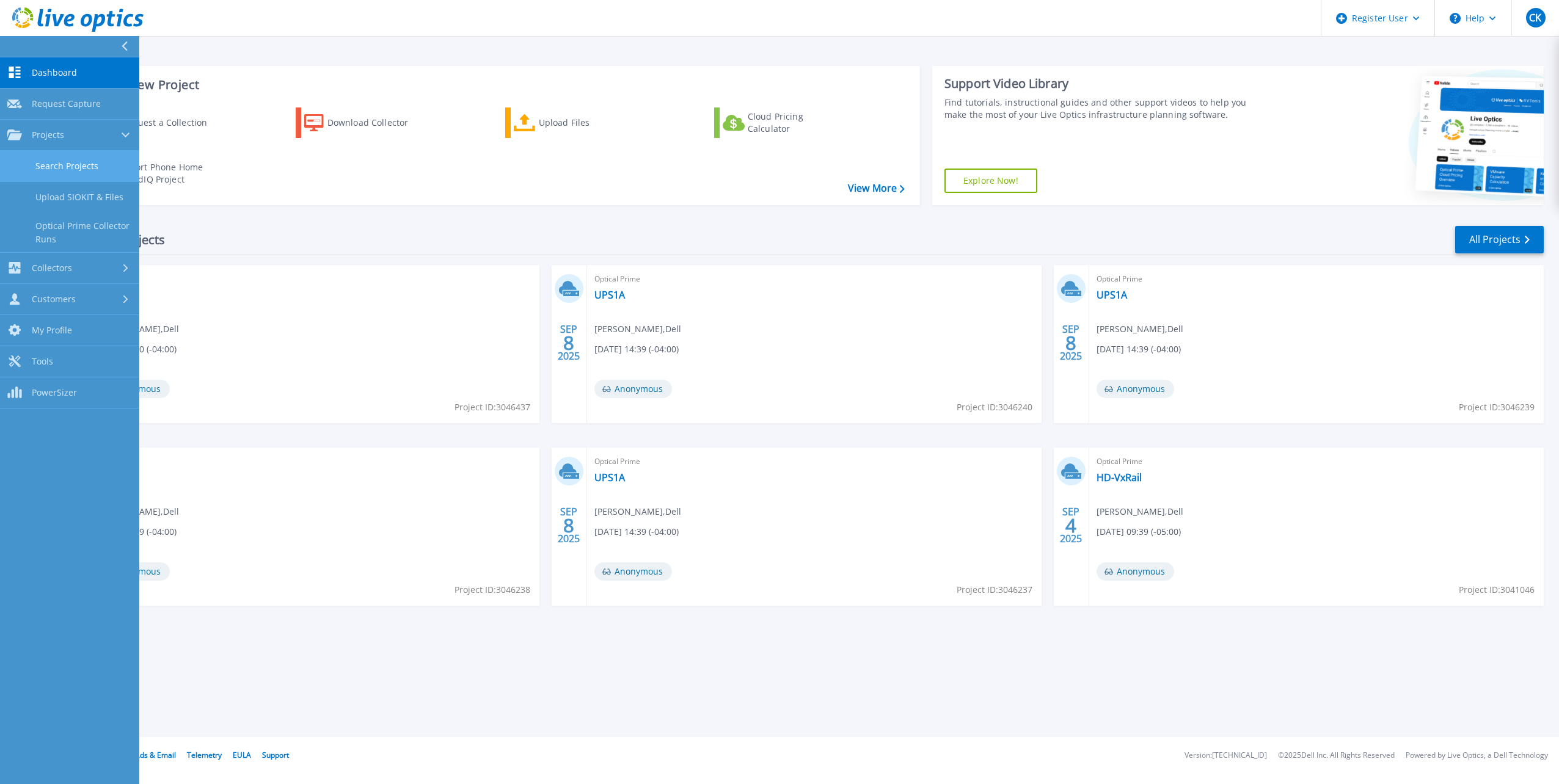
click at [60, 160] on link "Search Projects" at bounding box center [70, 166] width 139 height 31
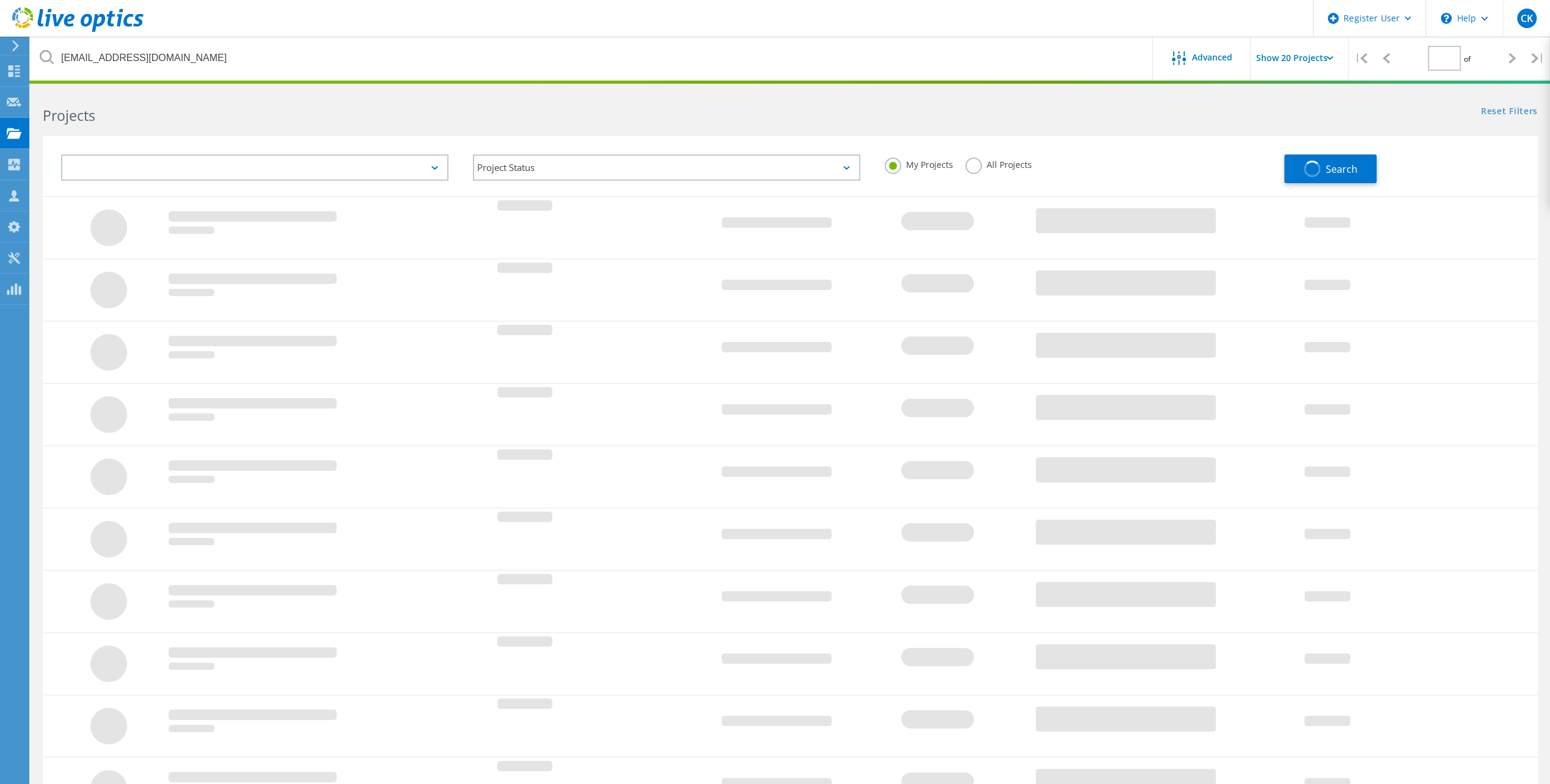
type input "1"
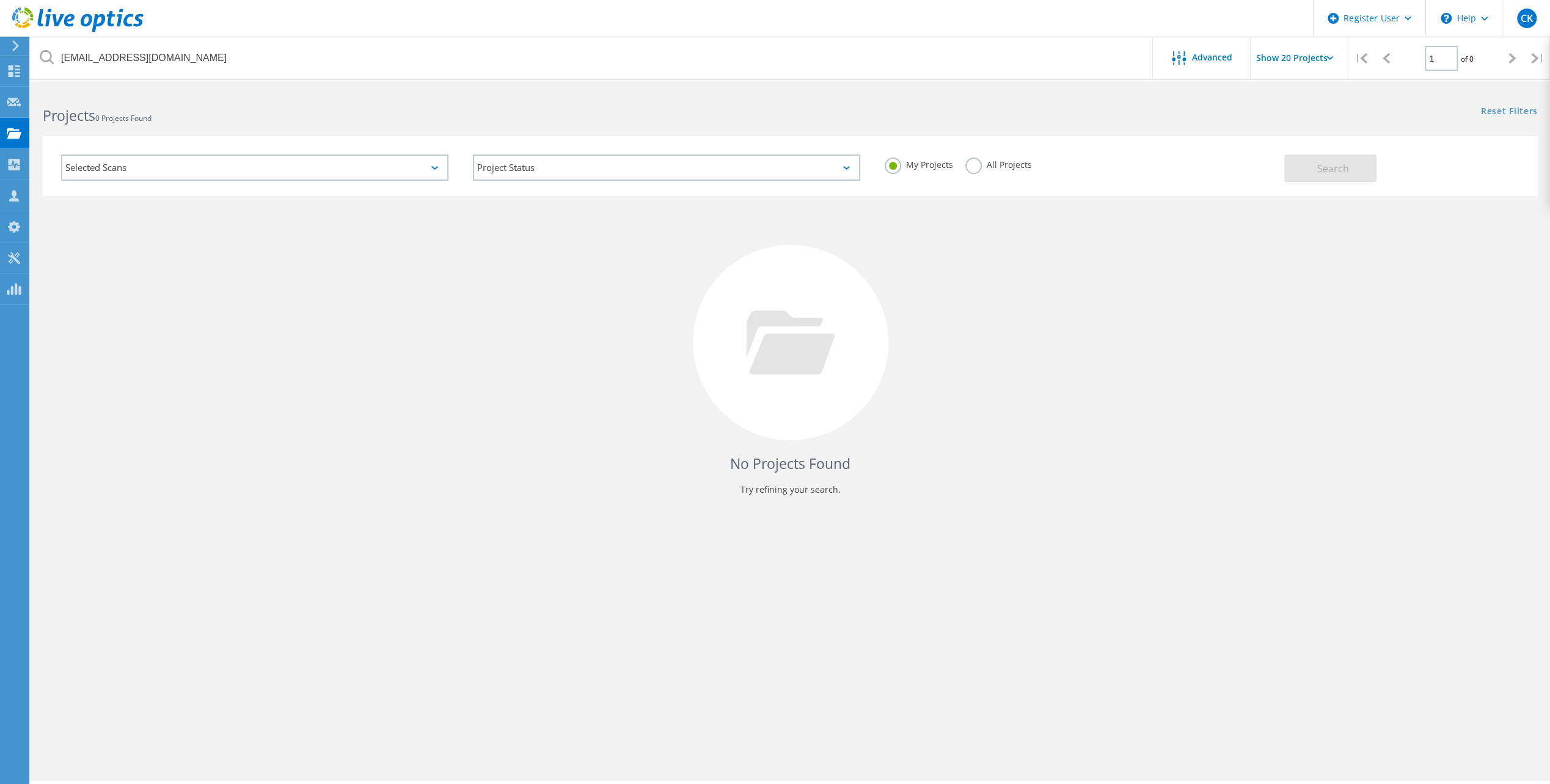
click at [975, 166] on label "All Projects" at bounding box center [998, 163] width 66 height 11
click at [0, 0] on input "All Projects" at bounding box center [0, 0] width 0 height 0
click at [1331, 162] on span "Search" at bounding box center [1333, 168] width 32 height 14
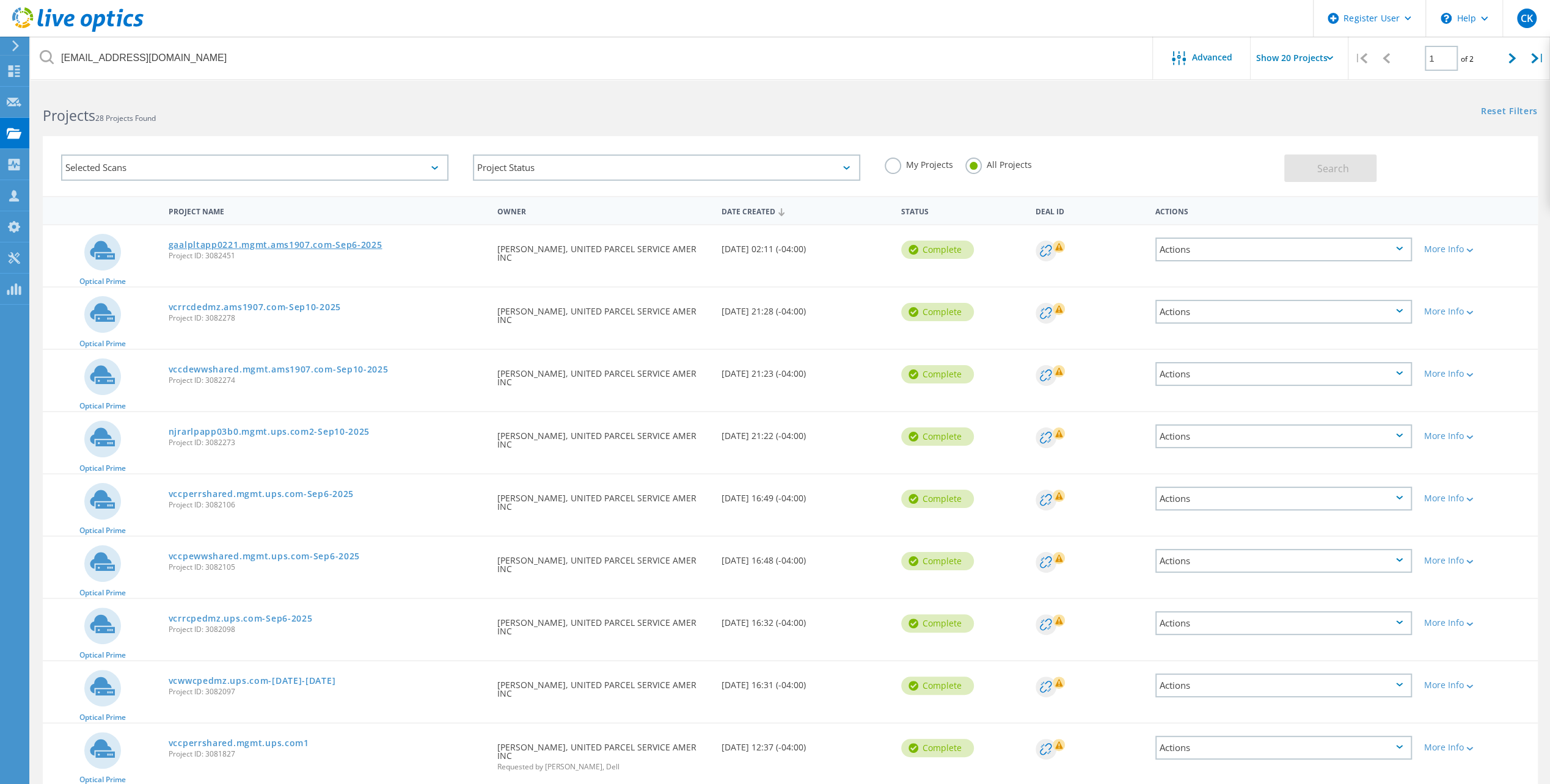
click at [319, 245] on link "gaalpltapp0221.mgmt.ams1907.com-Sep6-2025" at bounding box center [275, 245] width 214 height 9
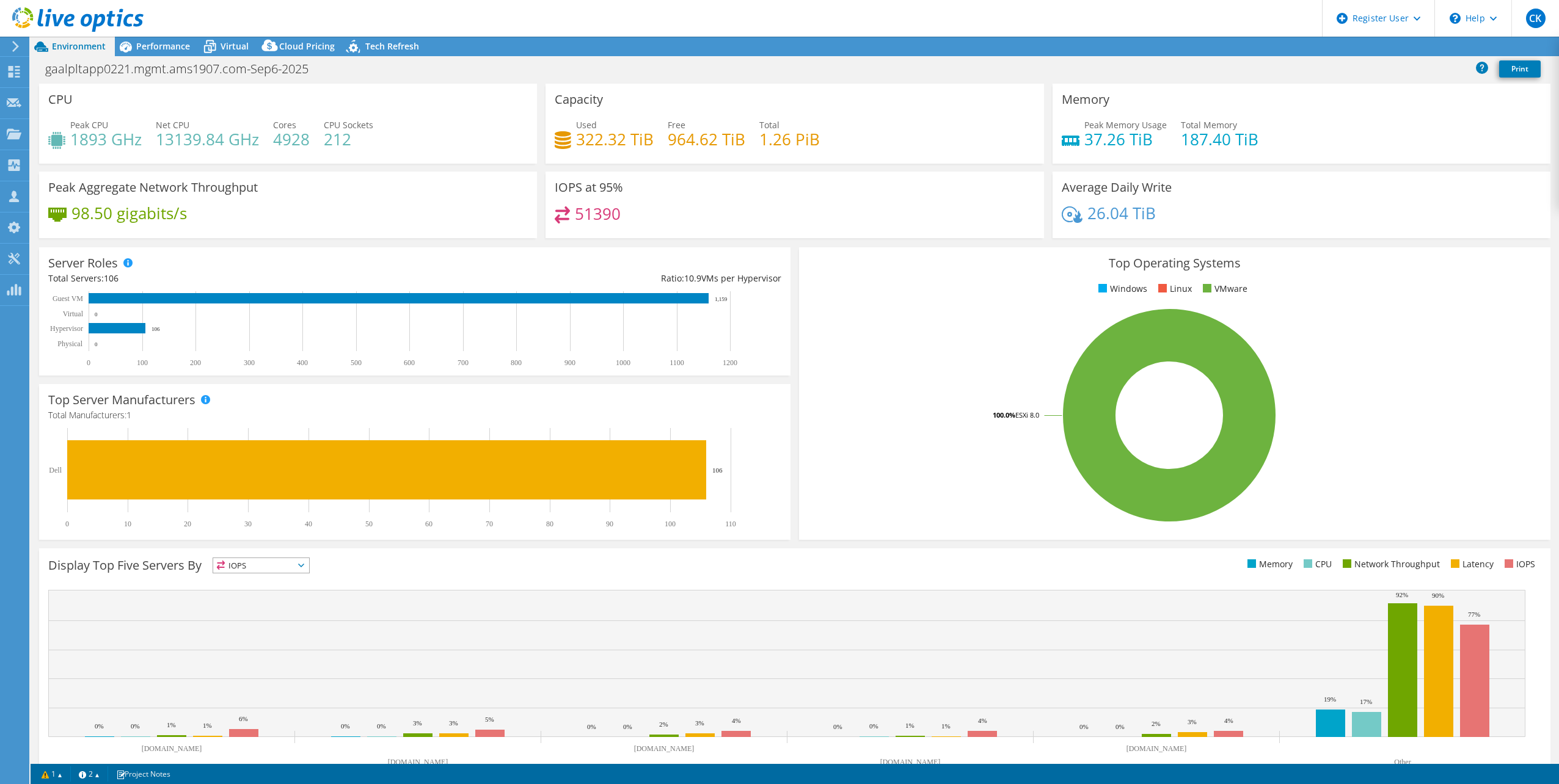
select select "USD"
click at [162, 44] on span "Performance" at bounding box center [162, 46] width 53 height 11
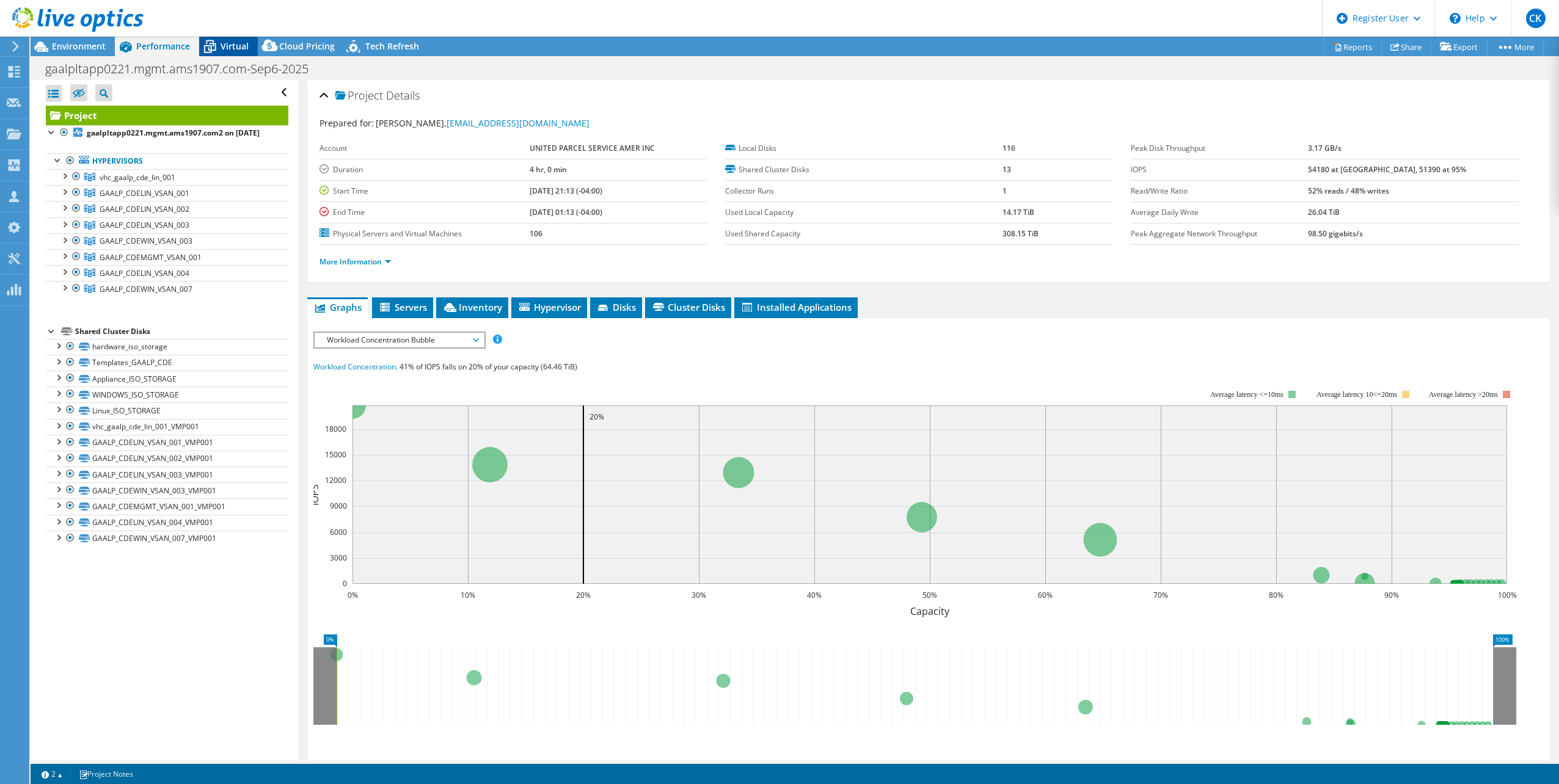
click at [229, 47] on span "Virtual" at bounding box center [235, 46] width 28 height 11
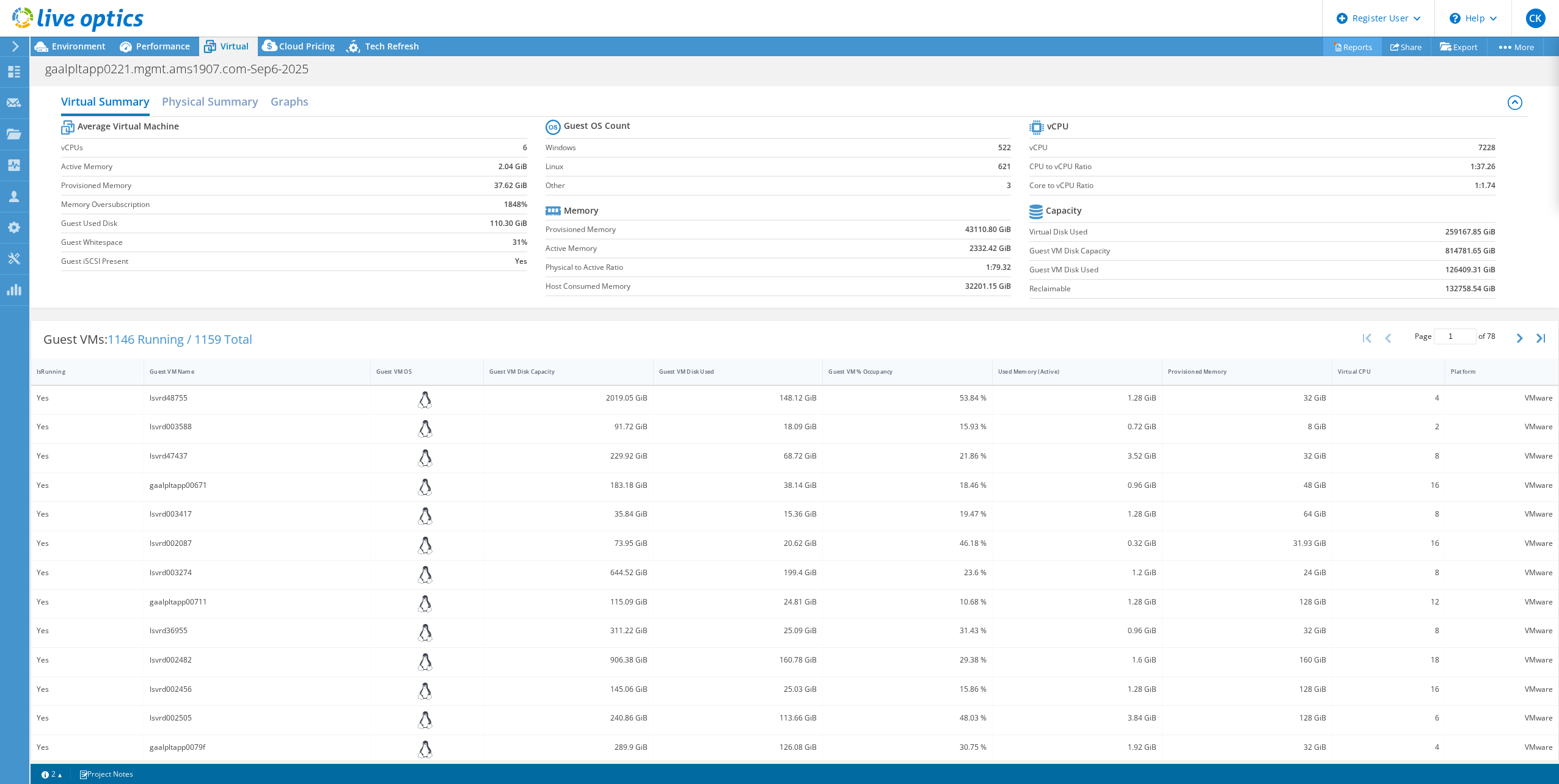
click at [1349, 49] on link "Reports" at bounding box center [1352, 47] width 59 height 19
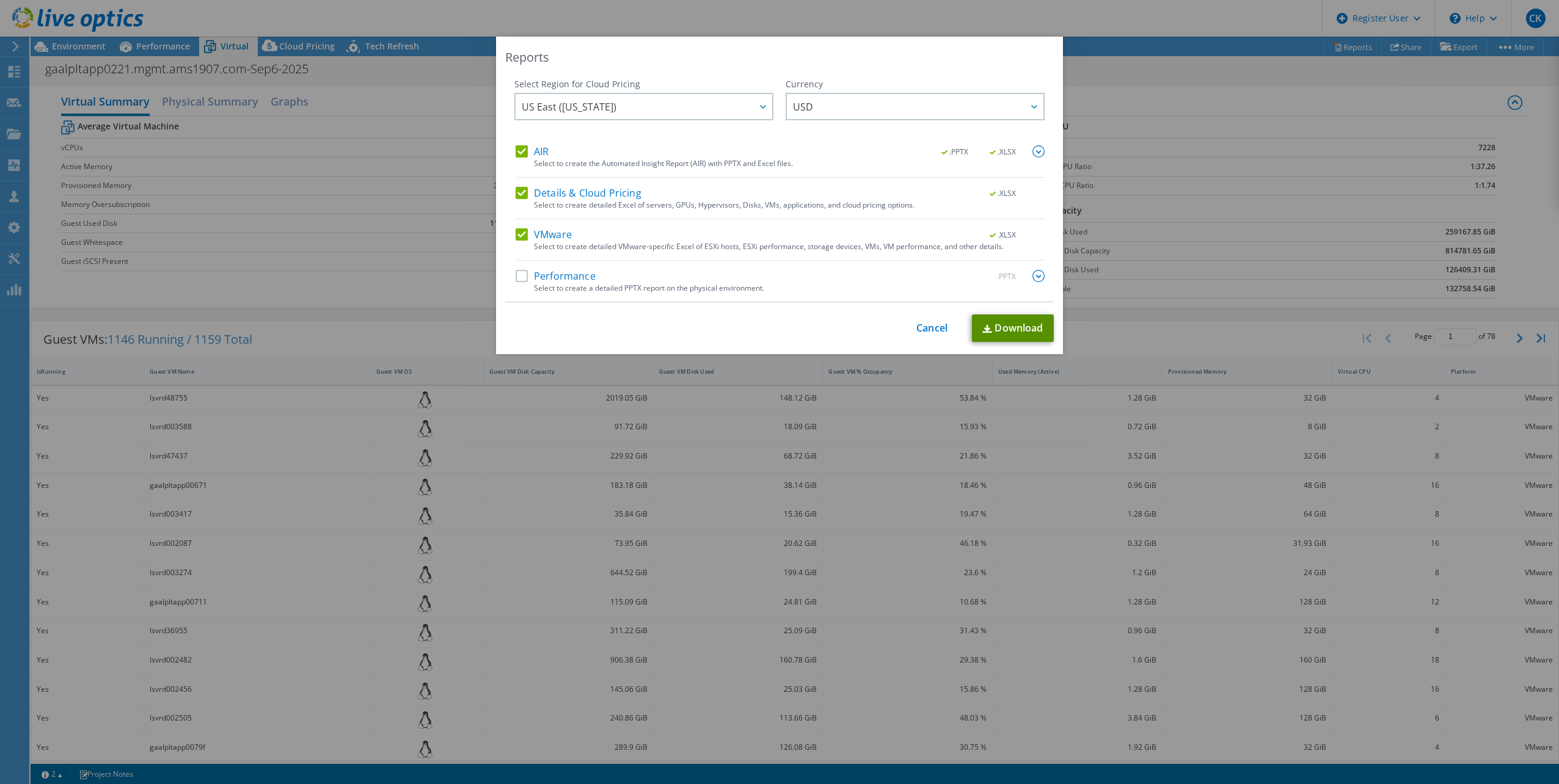
click at [1010, 329] on link "Download" at bounding box center [1012, 328] width 82 height 28
click at [921, 327] on link "Cancel" at bounding box center [932, 328] width 31 height 11
